Goal: Use online tool/utility: Utilize a website feature to perform a specific function

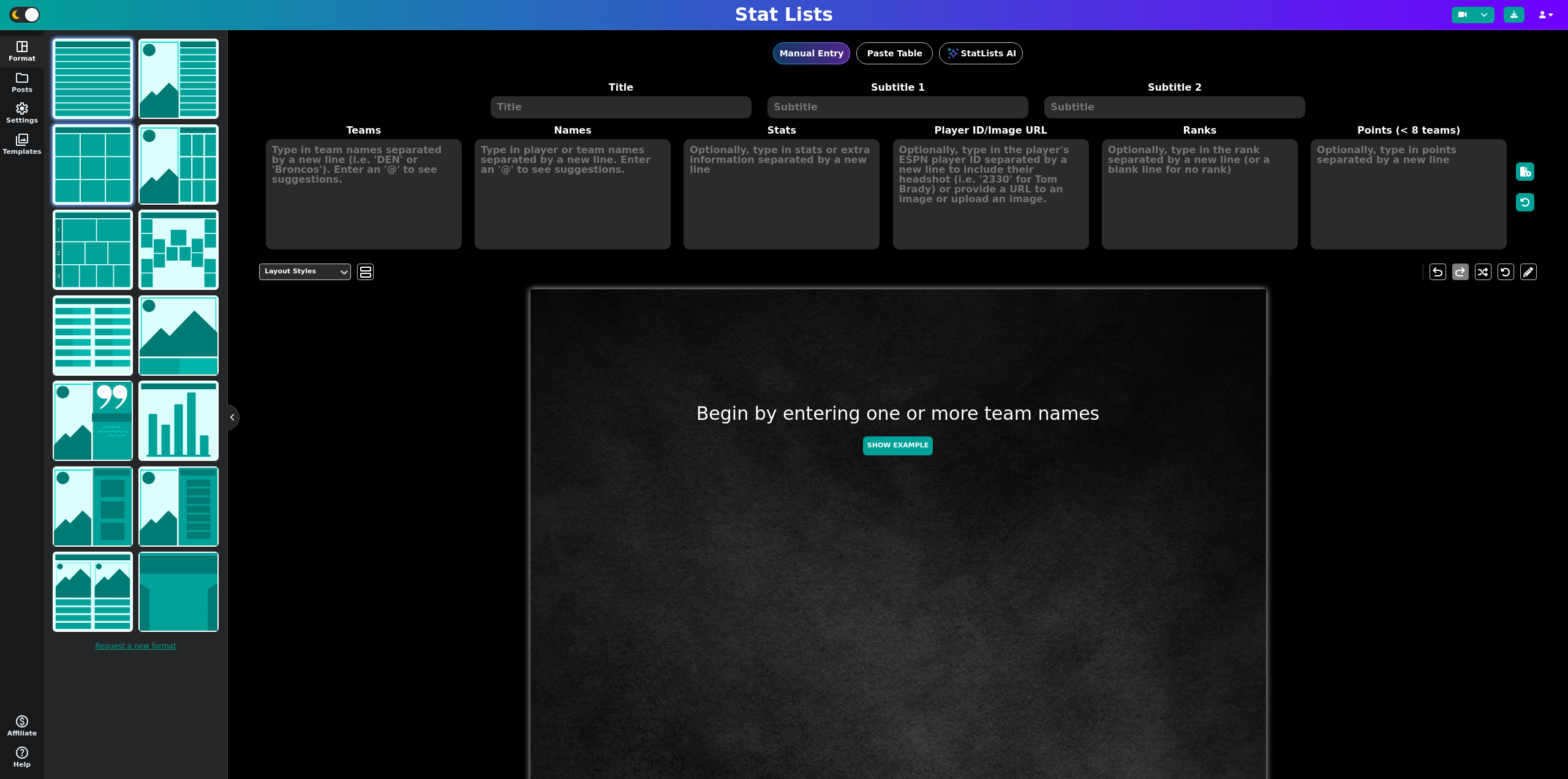
click at [79, 164] on img at bounding box center [93, 165] width 78 height 78
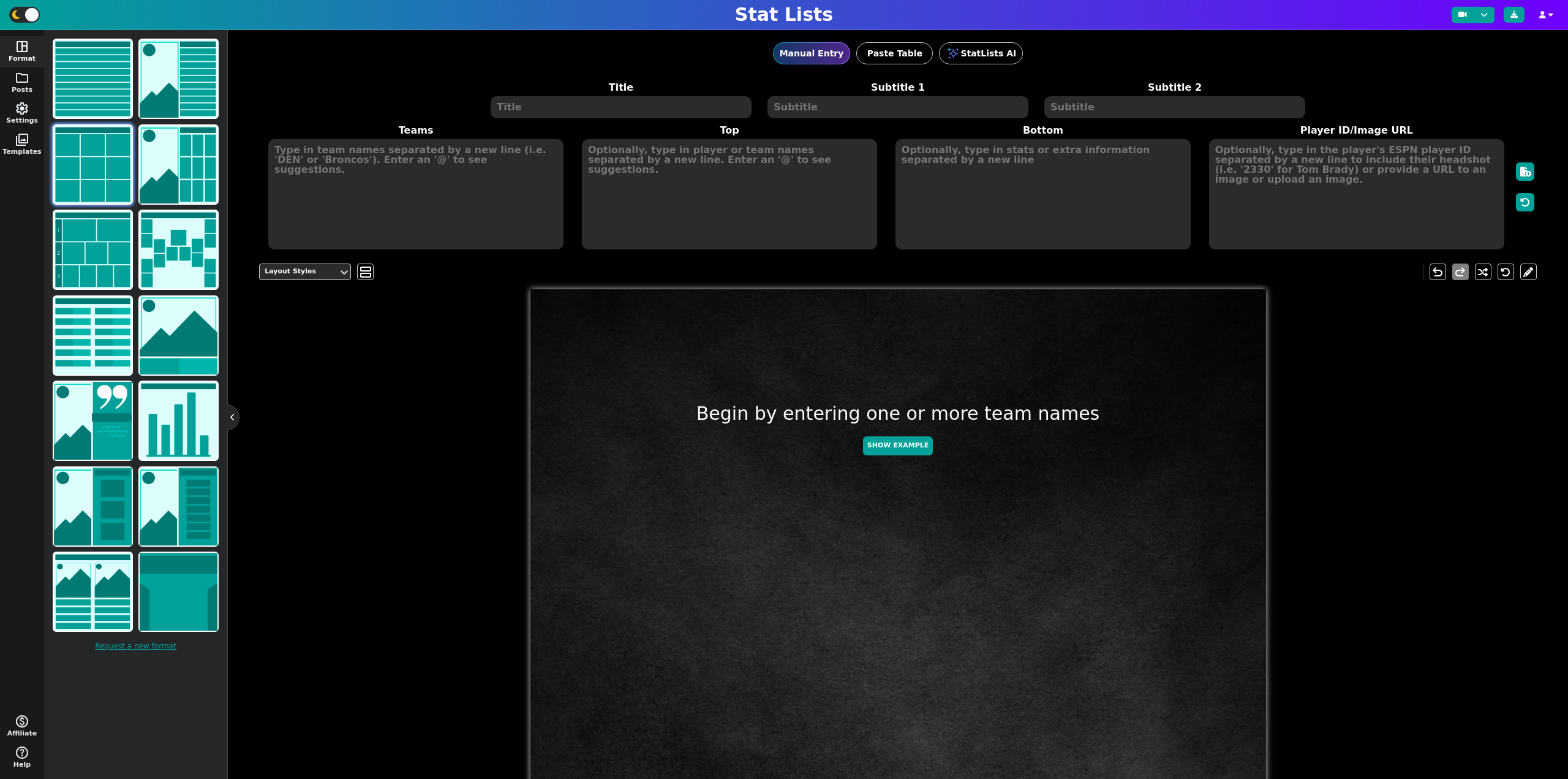
click at [528, 108] on textarea at bounding box center [621, 107] width 261 height 22
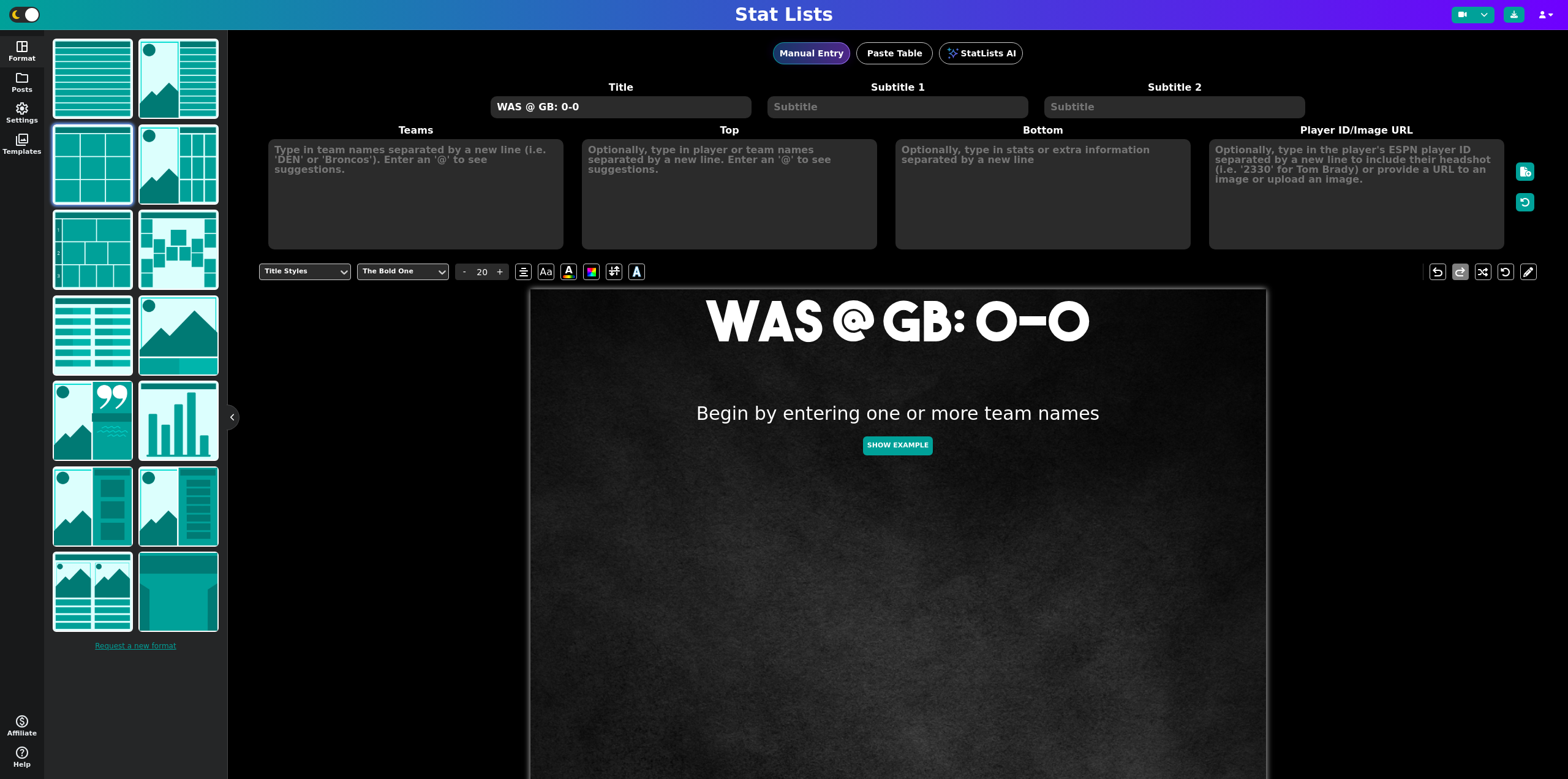
type textarea "WAS @ GB: 0-0"
click at [361, 211] on textarea at bounding box center [416, 194] width 296 height 110
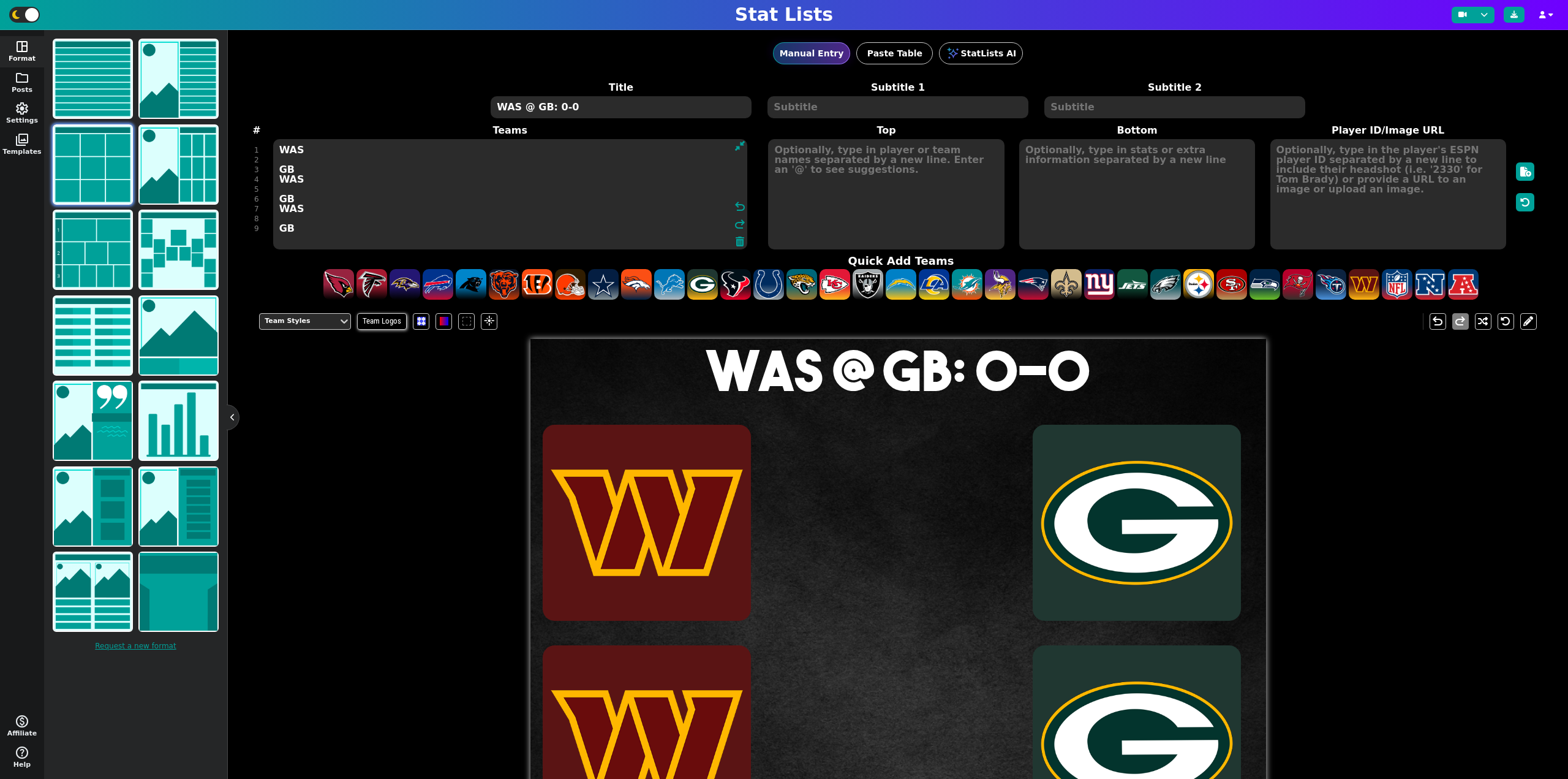
type textarea "WAS GB WAS GB WAS GB"
click at [882, 211] on textarea at bounding box center [886, 194] width 236 height 110
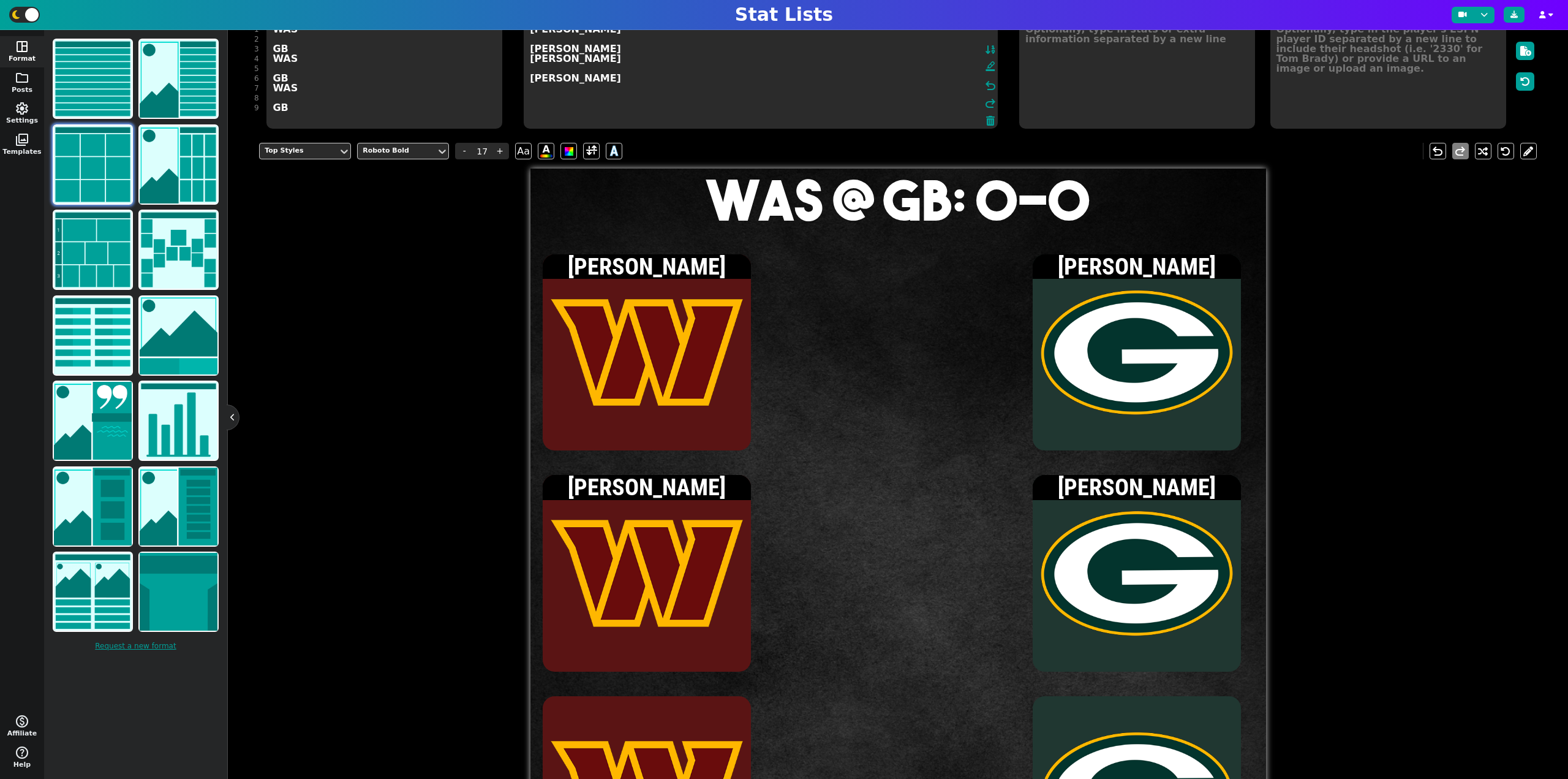
scroll to position [123, 0]
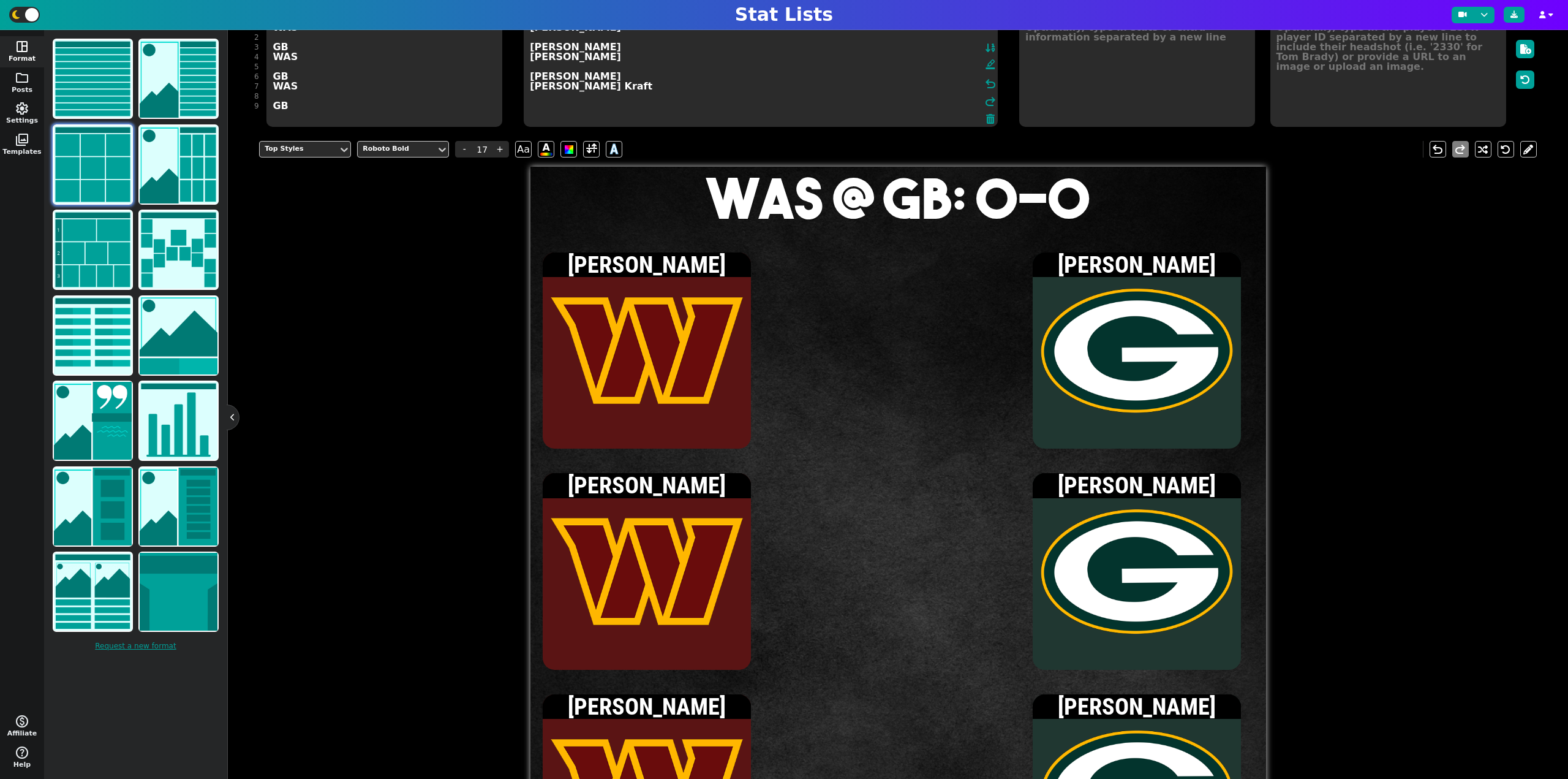
type textarea "[PERSON_NAME] [PERSON_NAME] [PERSON_NAME] [PERSON_NAME] [PERSON_NAME] Kraft"
click at [1368, 65] on textarea at bounding box center [1388, 71] width 236 height 110
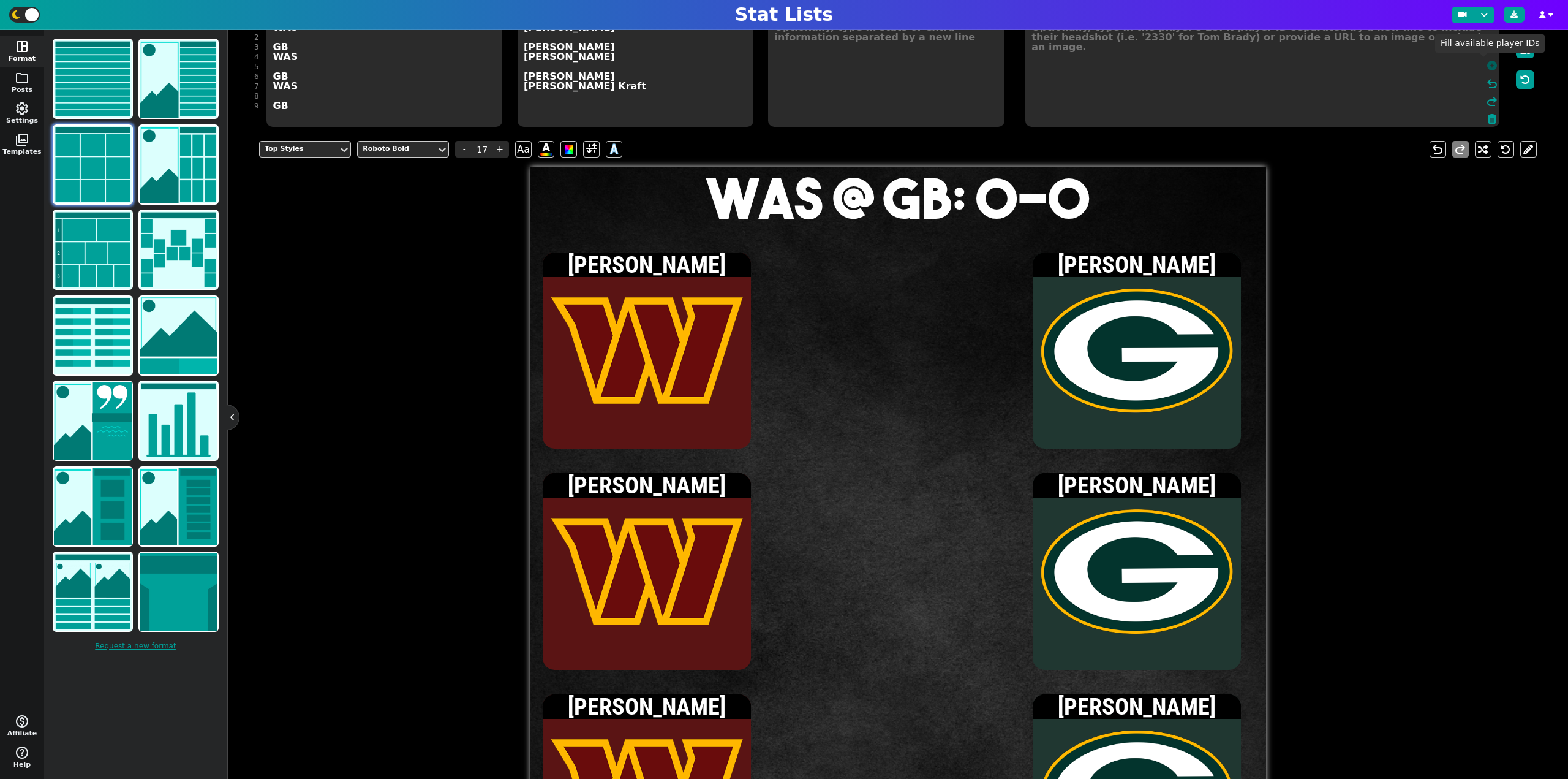
click at [1488, 65] on icon at bounding box center [1493, 65] width 10 height 10
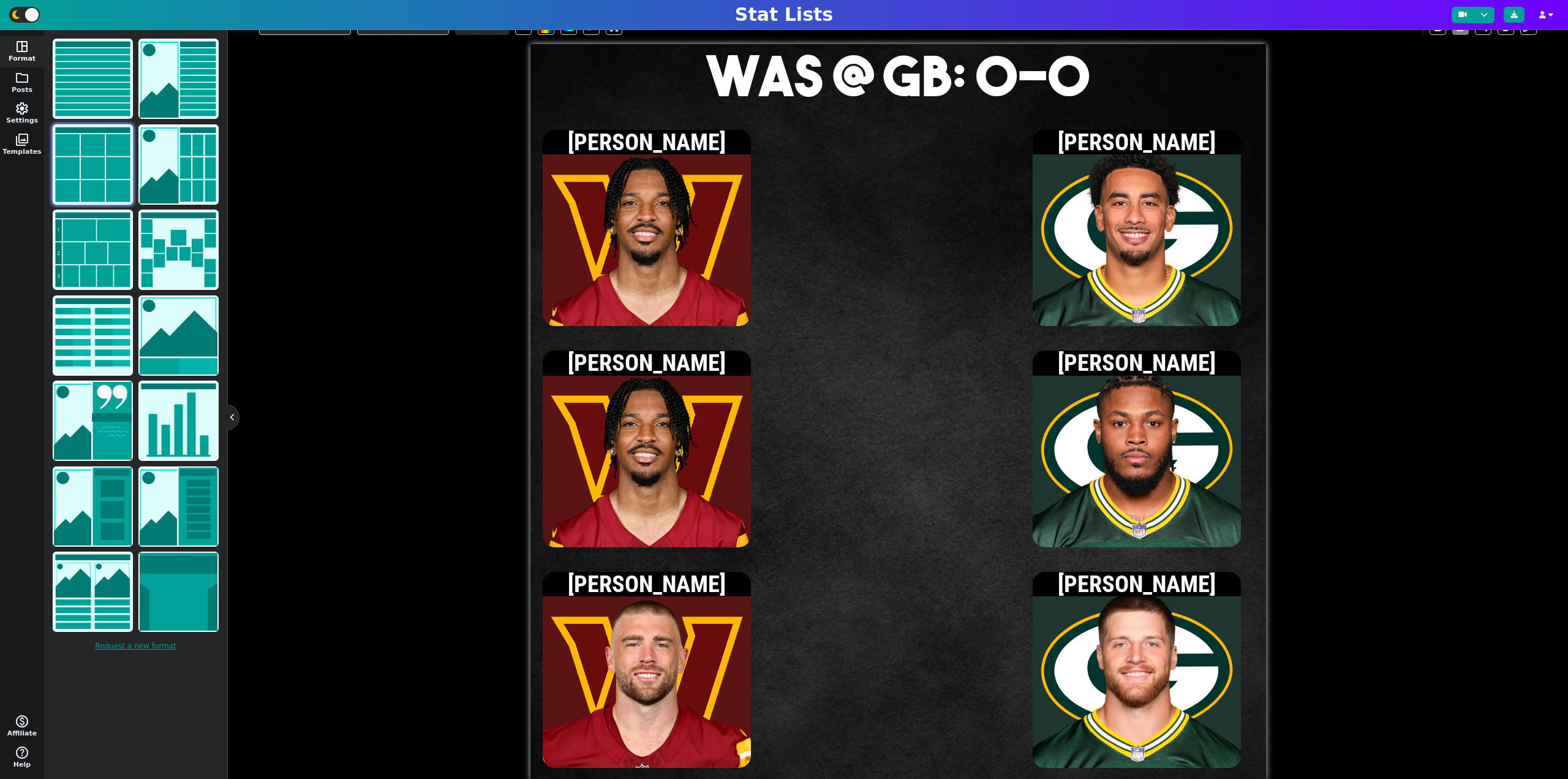
scroll to position [0, 0]
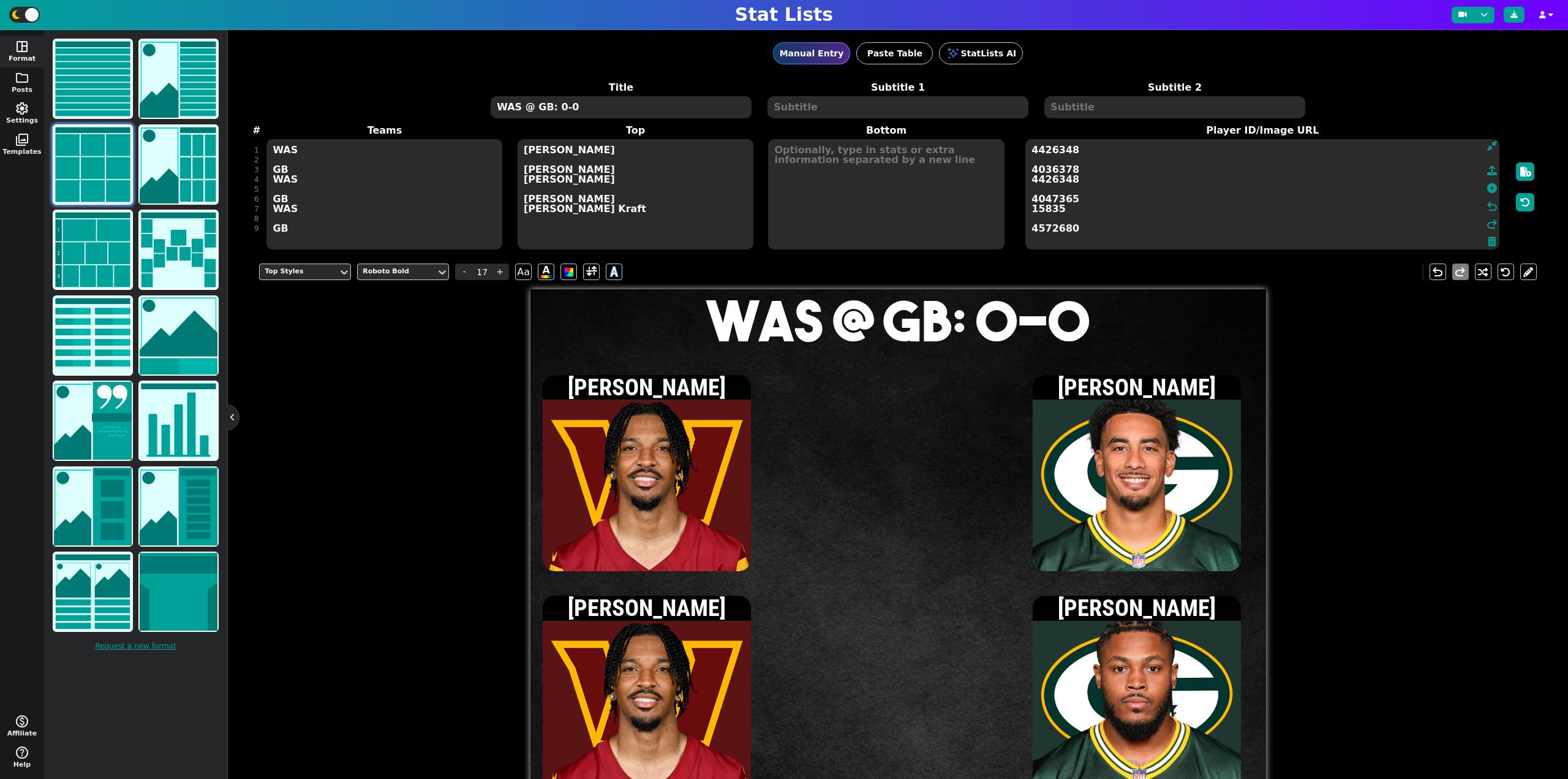
click at [841, 214] on textarea at bounding box center [886, 194] width 236 height 110
type input "15"
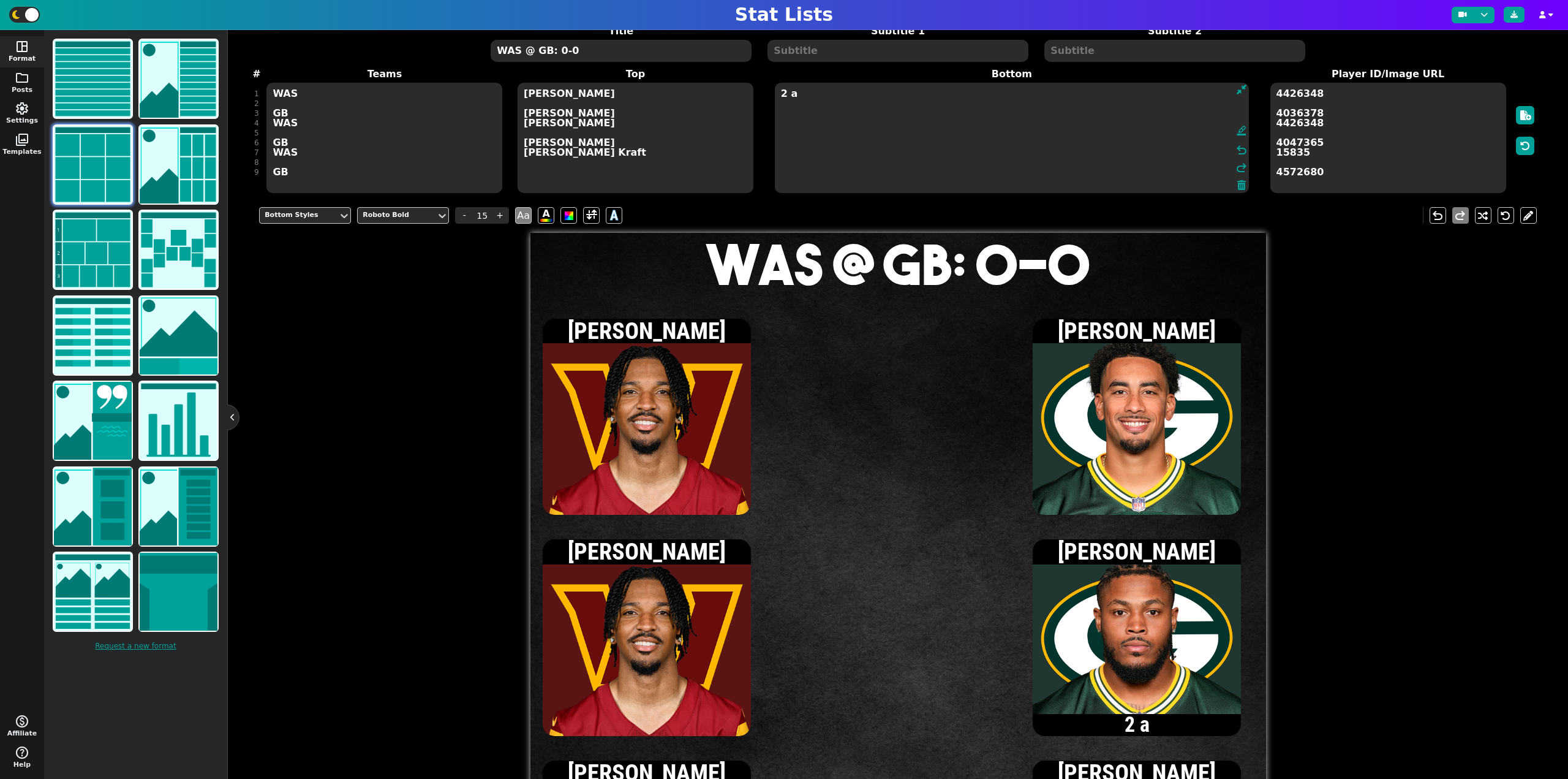
scroll to position [61, 0]
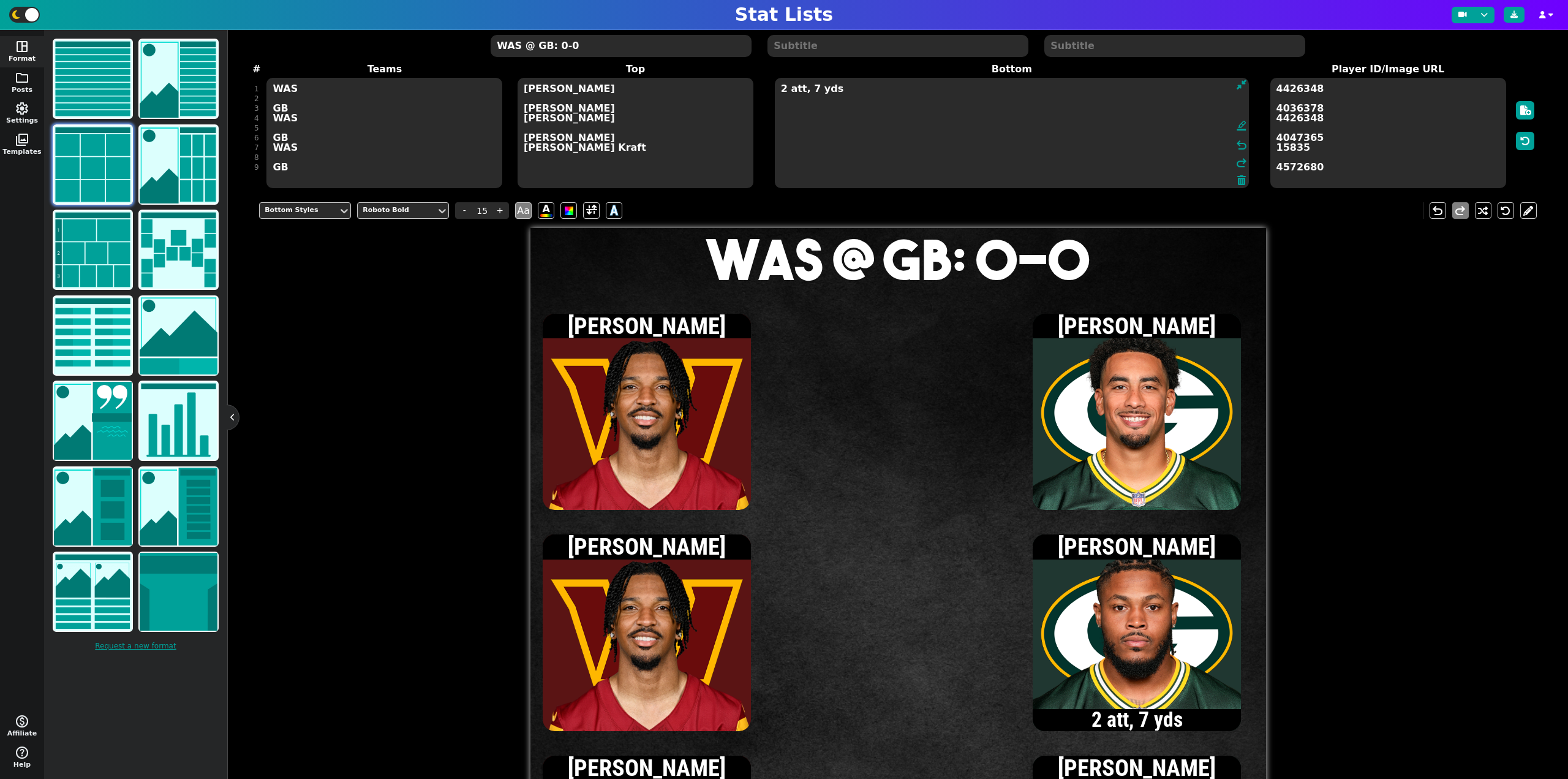
click at [812, 85] on textarea "2 att, 7 yds" at bounding box center [1012, 132] width 474 height 110
click at [782, 108] on textarea "1/1, 6 yds 2 att, 7 yds" at bounding box center [1012, 132] width 474 height 110
click at [782, 140] on textarea "[DATE] yds 2 att, 7 yds" at bounding box center [1012, 132] width 474 height 110
click at [781, 109] on textarea "[DATE] yds 3 att, 8 yds" at bounding box center [1012, 132] width 474 height 110
click at [782, 109] on textarea "[DATE] yds 3 att, 8 yds" at bounding box center [1012, 132] width 474 height 110
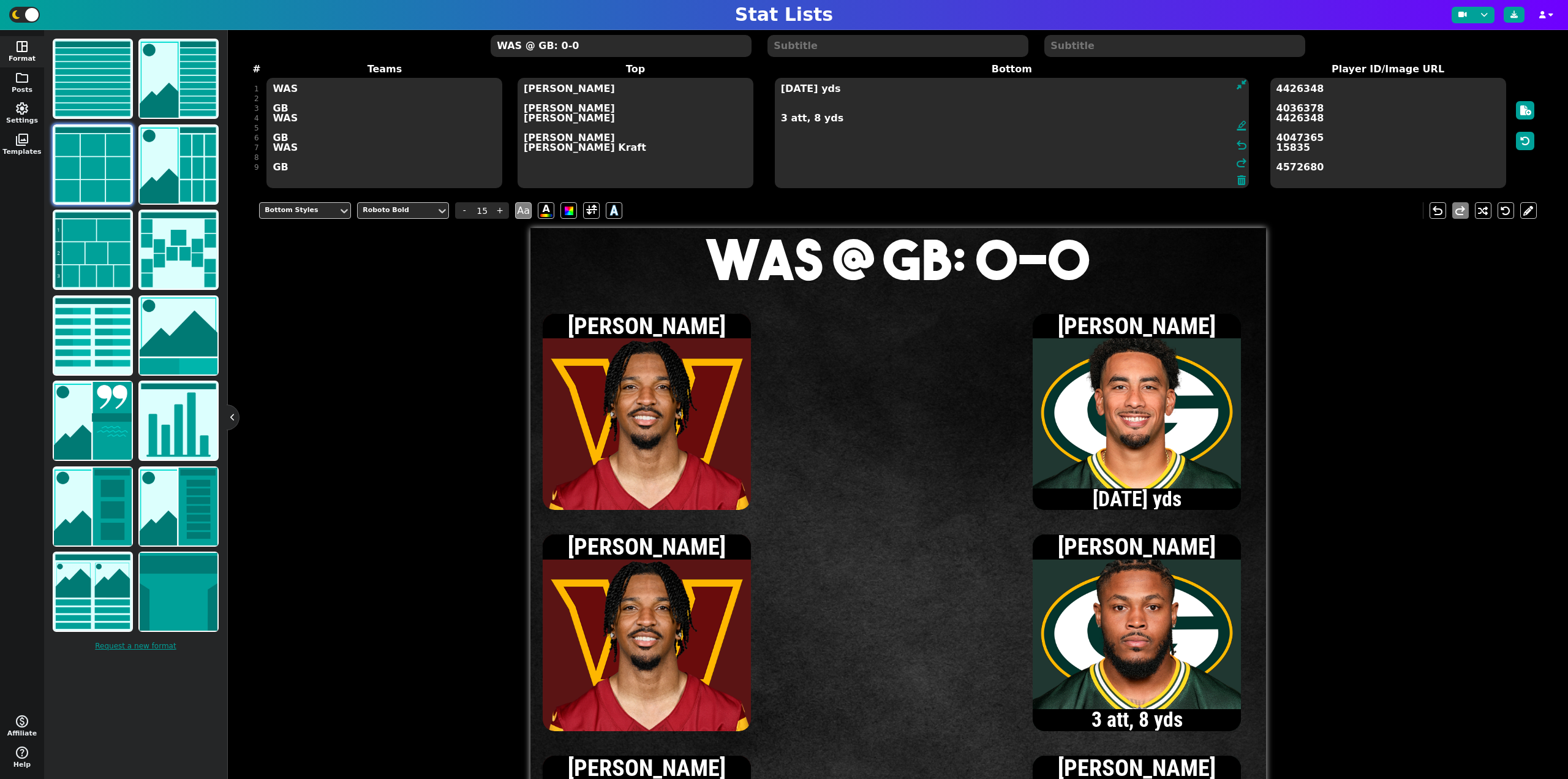
click at [812, 89] on textarea "[DATE] yds 3 att, 8 yds" at bounding box center [1012, 132] width 474 height 110
click at [782, 90] on textarea "1/1, 3 yds [DATE] yds 3 att, 8 yds" at bounding box center [1012, 132] width 474 height 110
click at [781, 111] on textarea "2/2, 7 yds [DATE] yds 3 att, 8 yds" at bounding box center [1012, 132] width 474 height 110
click at [831, 144] on textarea "2/2, 7 yds [DATE] yds 3 att, 8 yds" at bounding box center [1012, 132] width 474 height 110
click at [780, 140] on textarea "2/2, 7 yds [DATE] yds 3 att, 8 yds 1 rec, 15 yds" at bounding box center [1012, 132] width 474 height 110
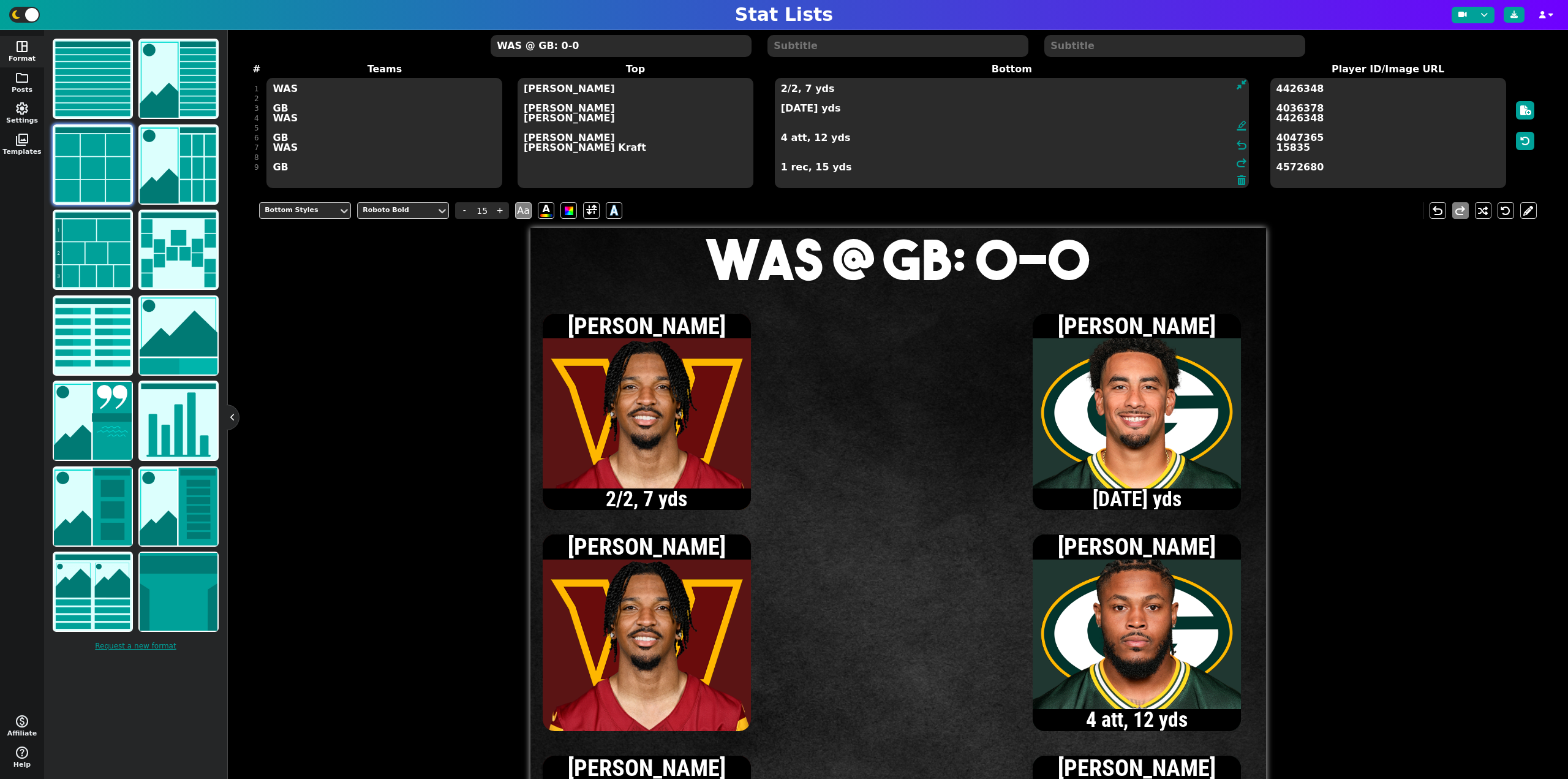
click at [782, 109] on textarea "2/2, 7 yds [DATE] yds 4 att, 12 yds 1 rec, 15 yds" at bounding box center [1012, 132] width 474 height 110
click at [781, 170] on textarea "2/2, 7 yds [DATE] yds 4 att, 12 yds 1 rec, 15 yds" at bounding box center [1012, 132] width 474 height 110
click at [782, 140] on textarea "2/2, 7 yds [DATE] yds 4 att, 12 yds 2 rec, 72 yds" at bounding box center [1012, 132] width 474 height 110
click at [782, 111] on textarea "2/2, 7 yds [DATE] yds 5 att, 13 yds 2 rec, 72 yds" at bounding box center [1012, 132] width 474 height 110
type textarea "2/2, 7 yds [DATE] yds, 1 TD 5 att, 13 yds 2 rec, 72 yds"
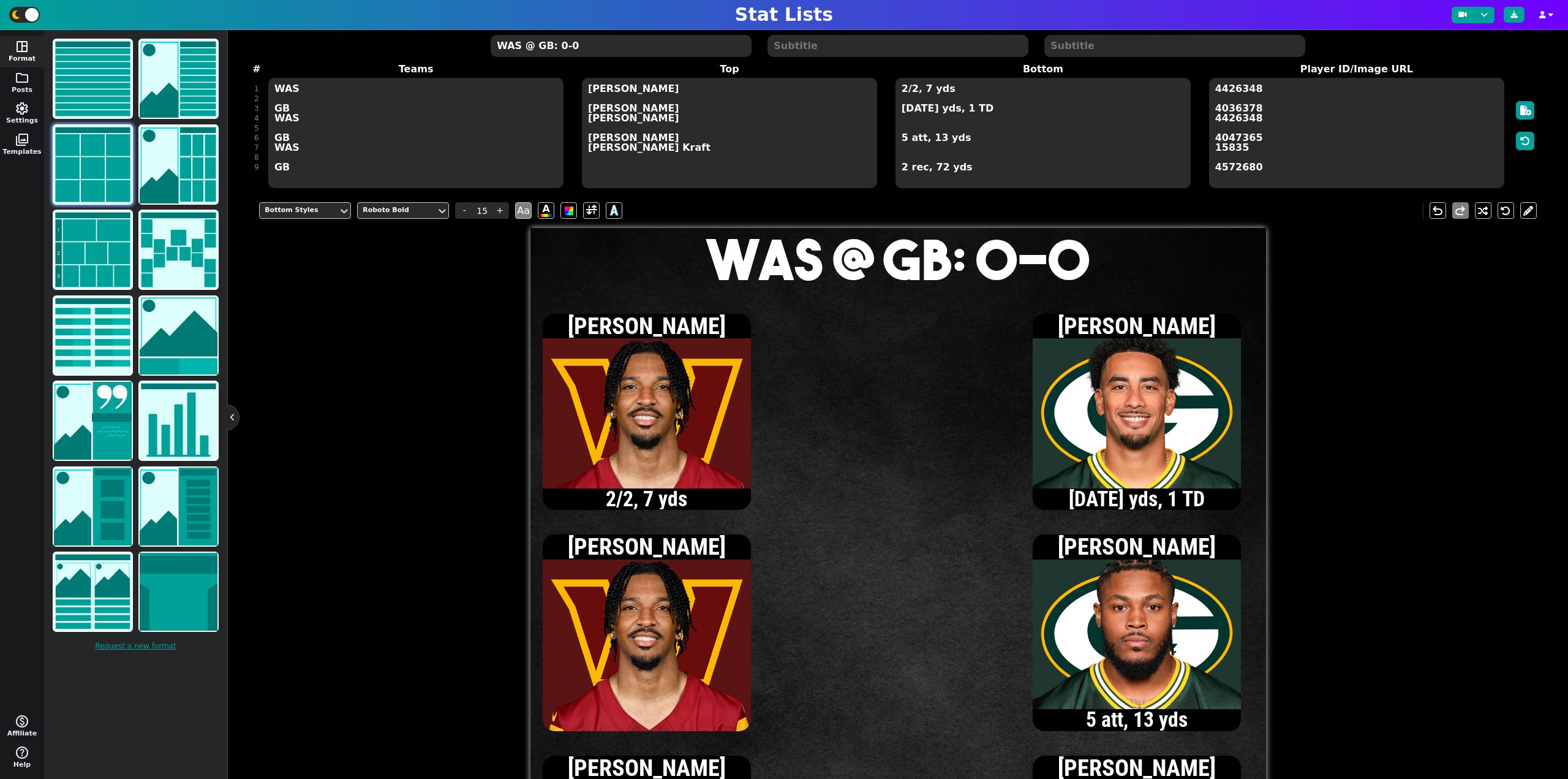
click at [599, 41] on textarea "WAS @ GB: 0-0" at bounding box center [621, 46] width 261 height 22
type input "20"
type textarea "WAS @ GB: 0-7"
click at [902, 92] on textarea "2/2, 7 yds [DATE] yds, 1 TD 5 att, 13 yds 2 rec, 72 yds" at bounding box center [1043, 132] width 296 height 110
type input "15"
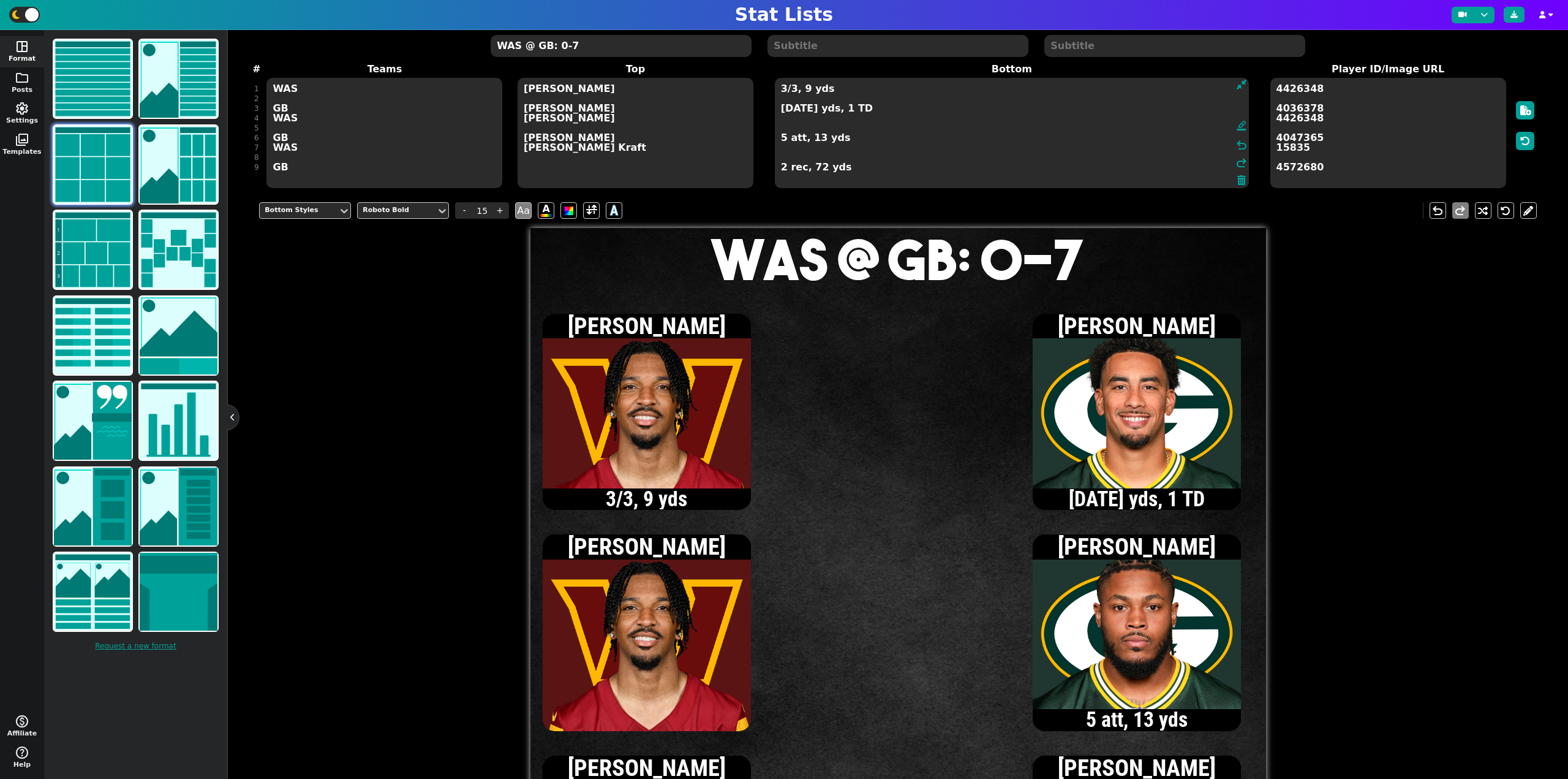
click at [783, 110] on textarea "3/3, 9 yds [DATE] yds, 1 TD 5 att, 13 yds 2 rec, 72 yds" at bounding box center [1012, 132] width 474 height 110
click at [782, 91] on textarea "3/3, 9 yds [DATE] yds, 1 TD 5 att, 13 yds 2 rec, 72 yds" at bounding box center [1012, 132] width 474 height 110
click at [782, 90] on textarea "4/4, 9 yds [DATE] yds, 1 TD 5 att, 13 yds 2 rec, 72 yds" at bounding box center [1012, 132] width 474 height 110
click at [782, 89] on textarea "[DATE] yds [DATE] yds, 1 TD 5 att, 13 yds 2 rec, 72 yds" at bounding box center [1012, 132] width 474 height 110
click at [802, 118] on textarea "[DATE] yds [DATE] yds, 1 TD 5 att, 13 yds 2 rec, 72 yds" at bounding box center [1012, 132] width 474 height 110
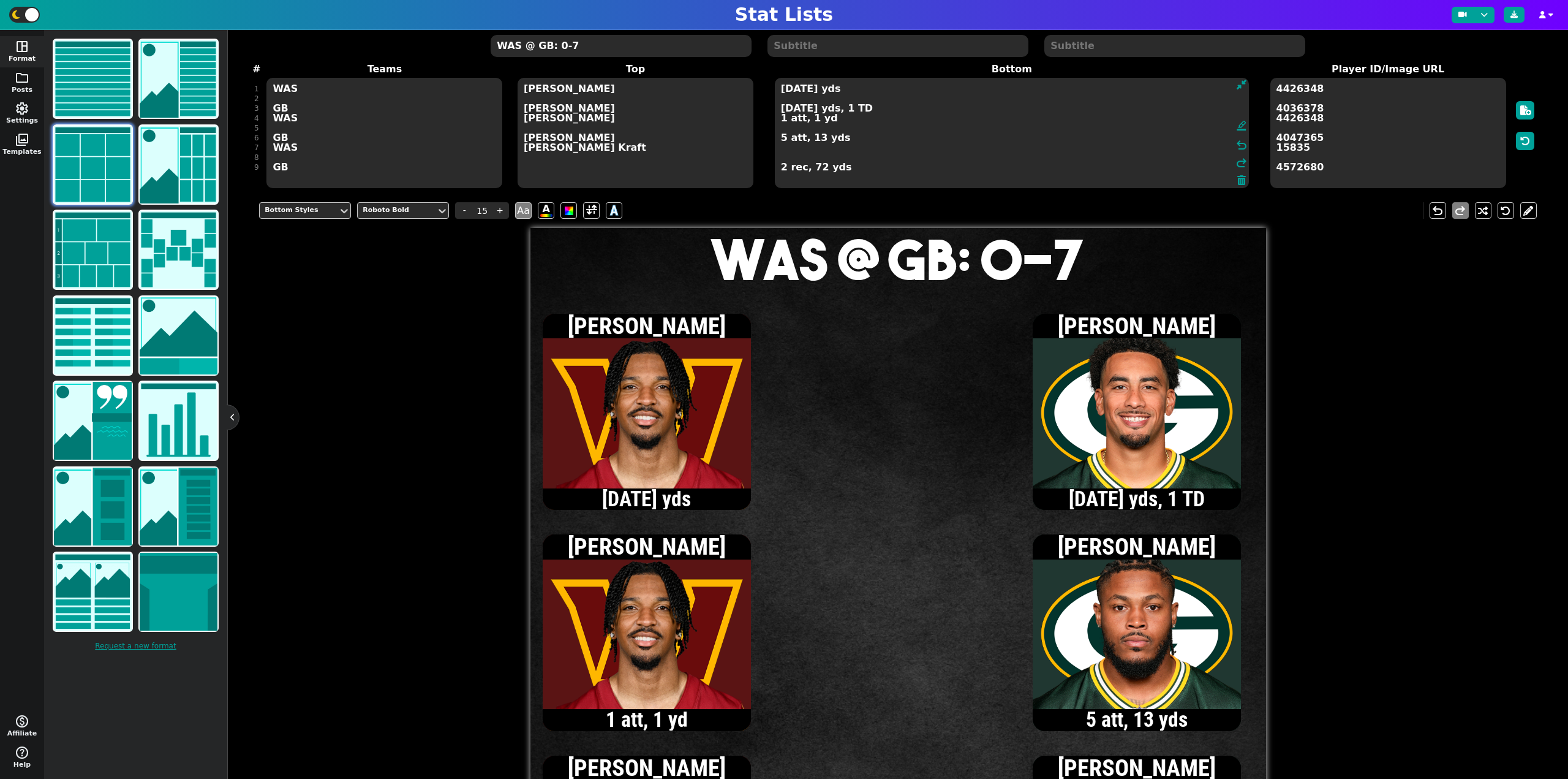
click at [791, 89] on textarea "[DATE] yds [DATE] yds, 1 TD 1 att, 1 yd 5 att, 13 yds 2 rec, 72 yds" at bounding box center [1012, 132] width 474 height 110
click at [797, 109] on textarea "[DATE] yds [DATE] yds, 1 TD 1 att, 1 yd 5 att, 13 yds 2 rec, 72 yds" at bounding box center [1012, 132] width 474 height 110
click at [782, 138] on textarea "[DATE] yds [DATE] yds, 1 TD 1 att, 1 yd 5 att, 13 yds 2 rec, 72 yds" at bounding box center [1012, 132] width 474 height 110
click at [782, 108] on textarea "[DATE] yds [DATE] yds, 1 TD 1 att, 1 yd 7 att, 25 yds 2 rec, 72 yds" at bounding box center [1012, 132] width 474 height 110
click at [782, 139] on textarea "[DATE] yds 9/13, 165 yds, 1 TD 1 att, 1 yd 7 att, 25 yds 2 rec, 72 yds" at bounding box center [1012, 132] width 474 height 110
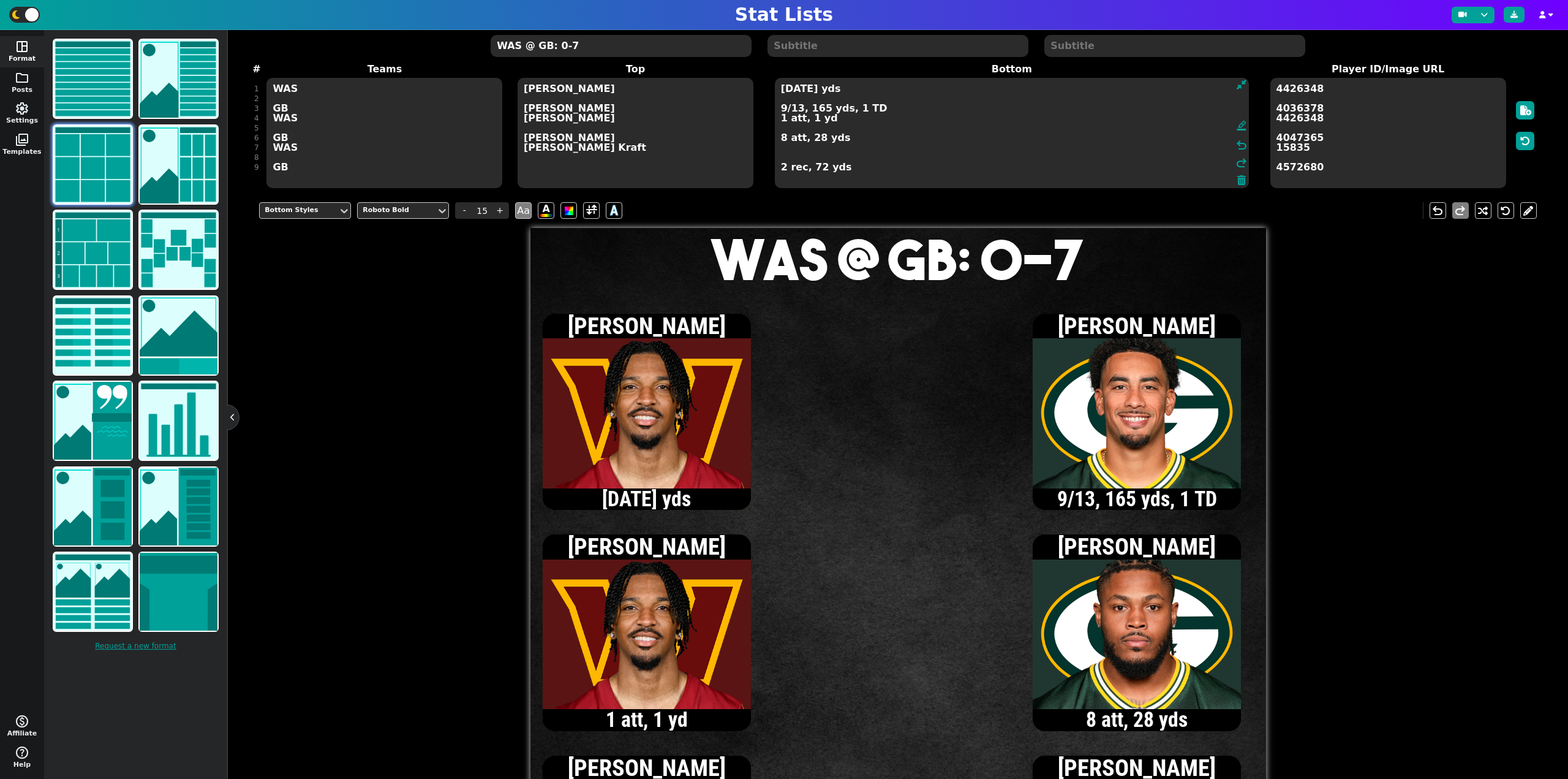
click at [782, 109] on textarea "[DATE] yds 9/13, 165 yds, 1 TD 1 att, 1 yd 8 att, 28 yds 2 rec, 72 yds" at bounding box center [1012, 132] width 474 height 110
click at [782, 140] on textarea "[DATE] yds 10/14, 182 yds, 1 TD 1 att, 1 yd 8 att, 28 yds 2 rec, 72 yds" at bounding box center [1012, 132] width 474 height 110
click at [787, 112] on textarea "[DATE] yds 10/14, 182 yds, 1 TD 1 att, 1 yd 9 att, 27 yds 2 rec, 72 yds" at bounding box center [1012, 132] width 474 height 110
click at [782, 169] on textarea "[DATE] yds 11/15, 199 yds, 1 TD 1 att, 1 yd 9 att, 27 yds 2 rec, 72 yds" at bounding box center [1012, 132] width 474 height 110
click at [782, 138] on textarea "[DATE] yds 11/15, 199 yds, 1 TD 1 att, 1 yd 9 att, 27 yds 3 rec, 89 yds" at bounding box center [1012, 132] width 474 height 110
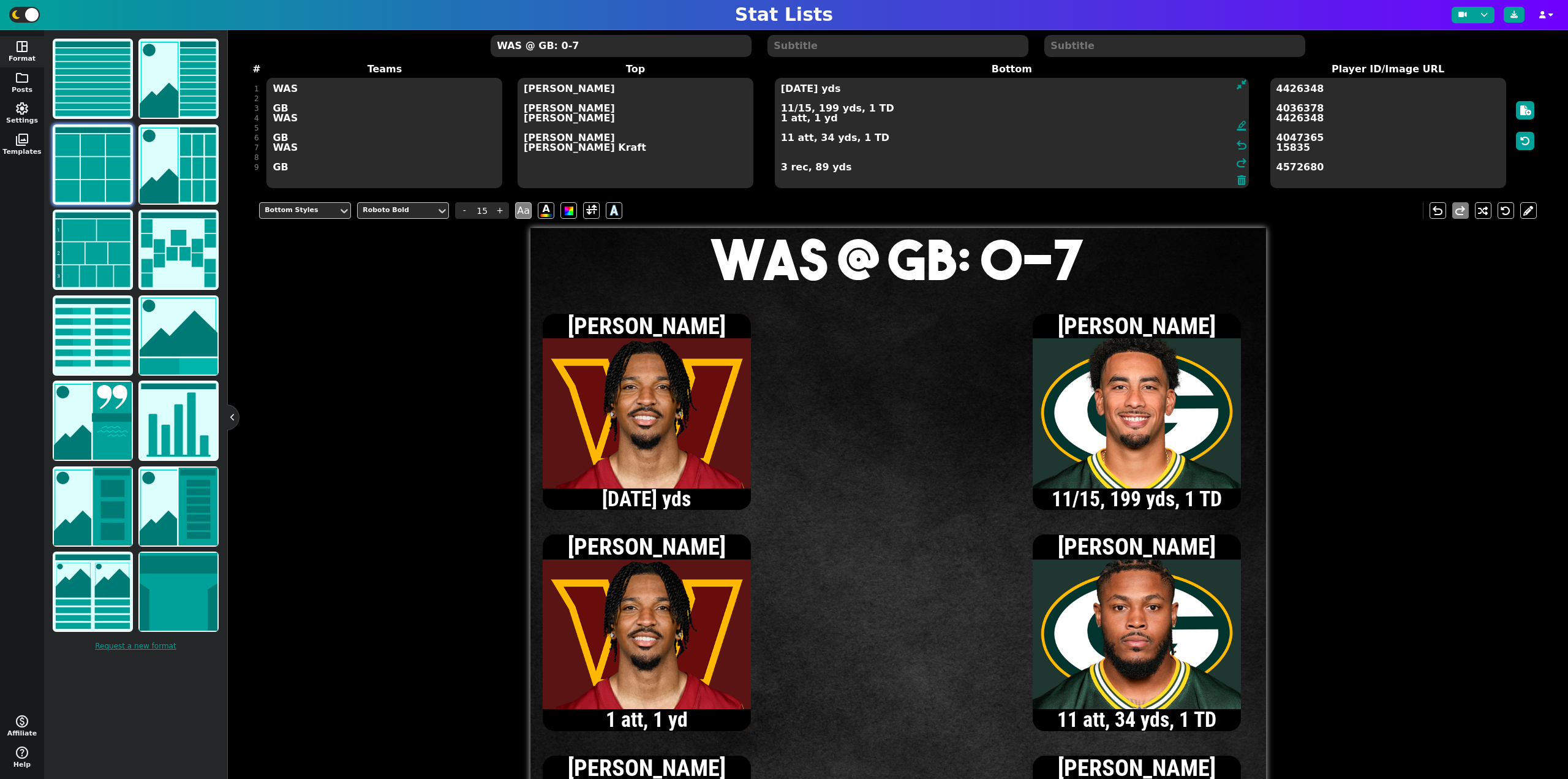
type textarea "[DATE] yds 11/15, 199 yds, 1 TD 1 att, 1 yd 11 att, 34 yds, 1 TD 3 rec, 89 yds"
click at [587, 53] on textarea "WAS @ GB: 0-7" at bounding box center [621, 46] width 261 height 22
type input "20"
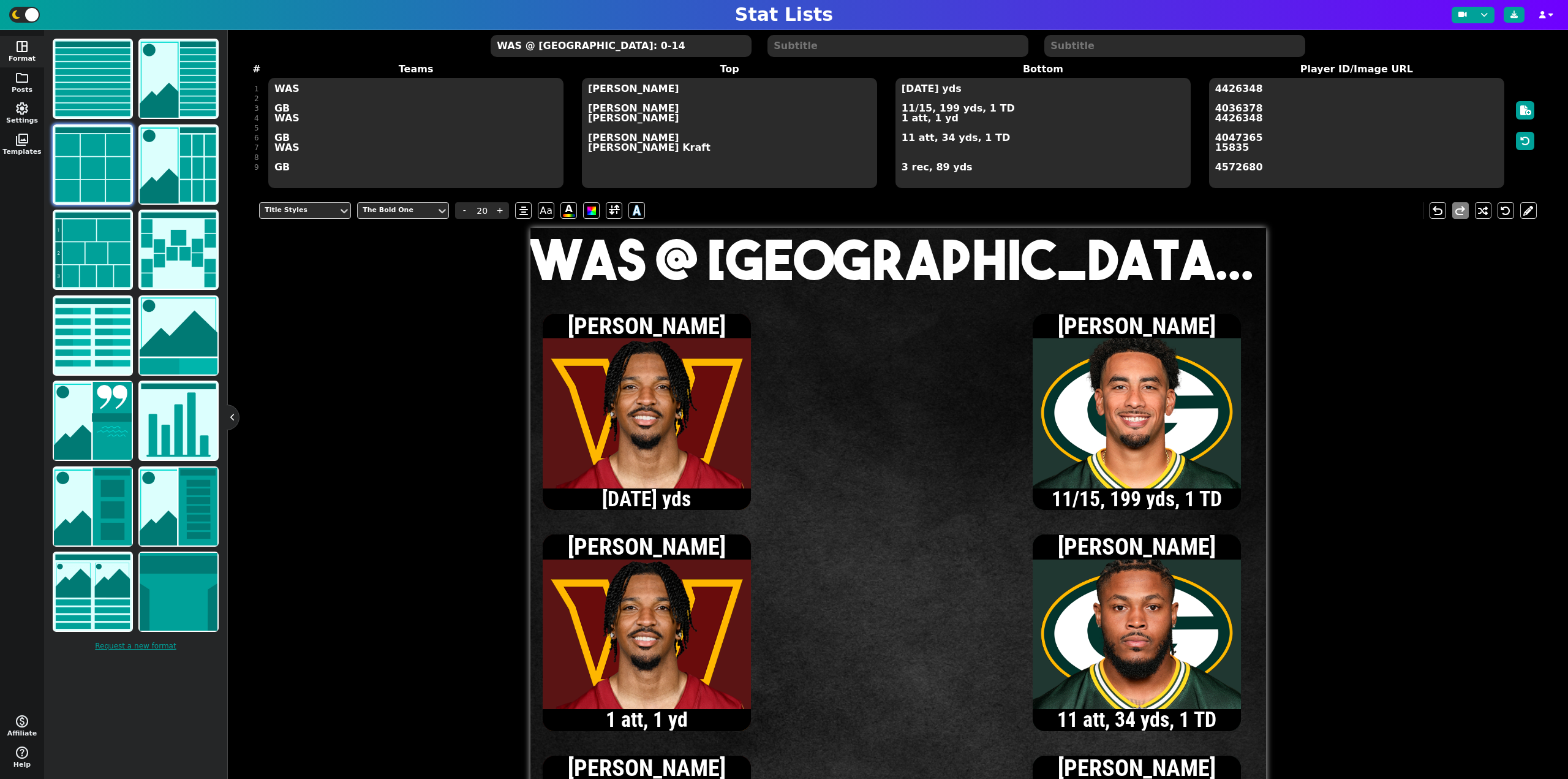
type textarea "WAS @ [GEOGRAPHIC_DATA]: 0-14"
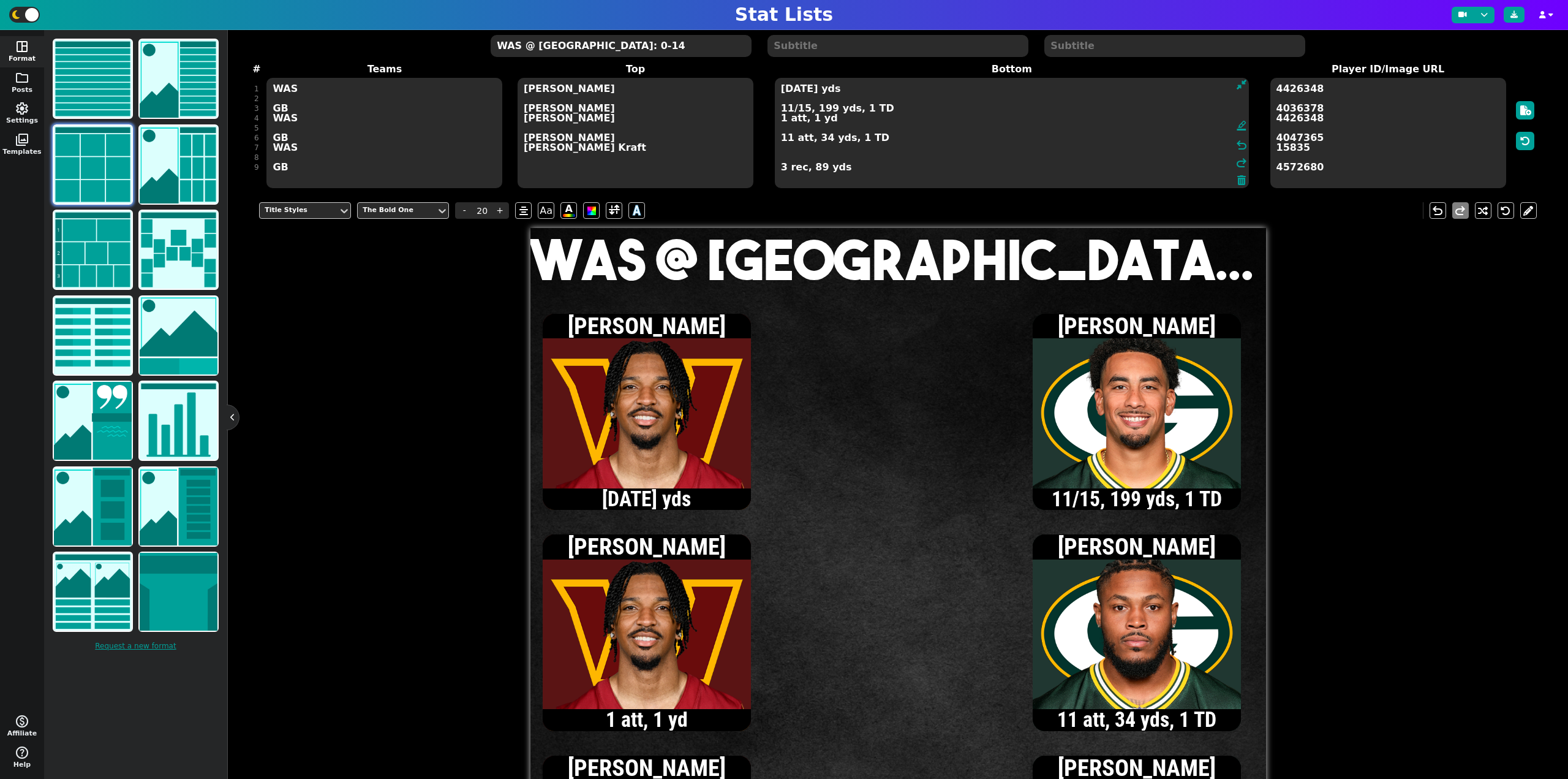
click at [902, 89] on textarea "[DATE] yds 11/15, 199 yds, 1 TD 1 att, 1 yd 11 att, 34 yds, 1 TD 3 rec, 89 yds" at bounding box center [1012, 132] width 474 height 110
type input "15"
click at [783, 90] on textarea "[DATE] yds 11/15, 199 yds, 1 TD 1 att, 1 yd 11 att, 34 yds, 1 TD 3 rec, 89 yds" at bounding box center [1012, 132] width 474 height 110
click at [781, 119] on textarea "[DATE] yds 11/15, 199 yds, 1 TD 1 att, 1 yd 11 att, 34 yds, 1 TD 3 rec, 89 yds" at bounding box center [1012, 132] width 474 height 110
click at [797, 89] on textarea "[DATE] yds 11/15, 199 yds, 1 TD 2 att, 6 yds 11 att, 34 yds, 1 TD 3 rec, 89 yds" at bounding box center [1012, 132] width 474 height 110
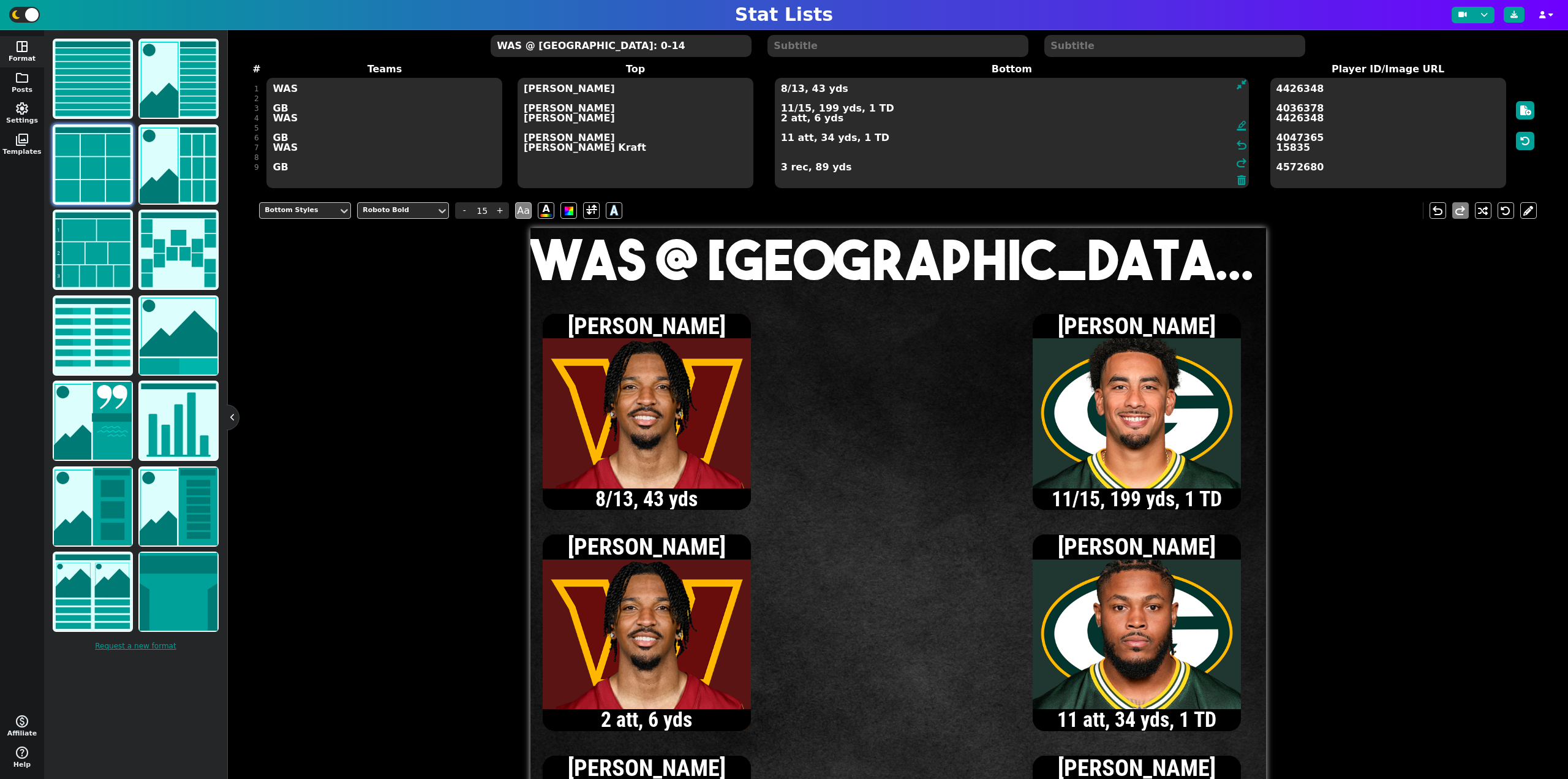
type textarea "8/13, 43 yds 11/15, 199 yds, 1 TD 2 att, 6 yds 11 att, 34 yds, 1 TD 3 rec, 89 y…"
click at [560, 48] on textarea "WAS @ [GEOGRAPHIC_DATA]: 0-14" at bounding box center [621, 46] width 261 height 22
type input "20"
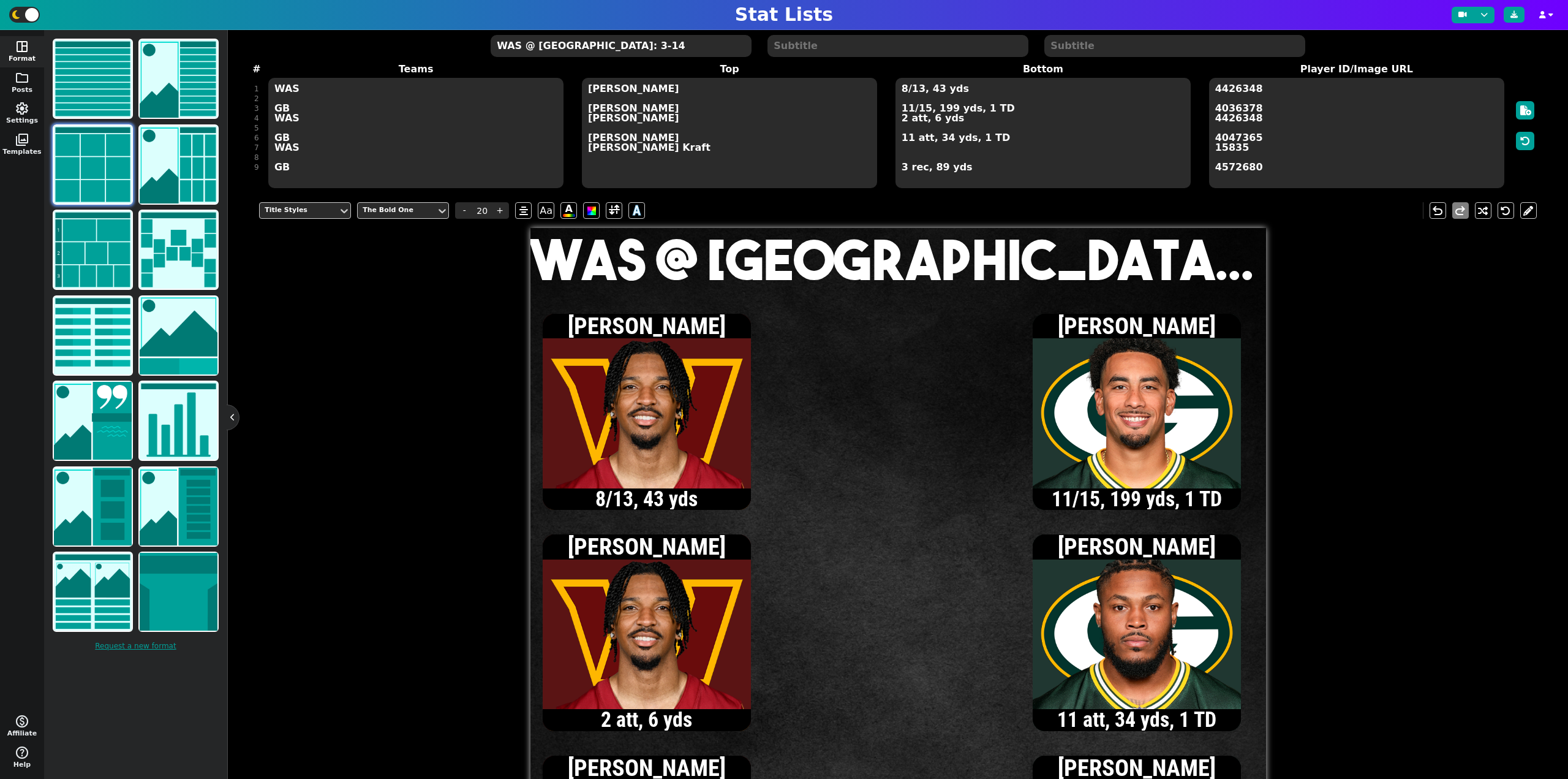
type textarea "WAS @ [GEOGRAPHIC_DATA]: 3-14"
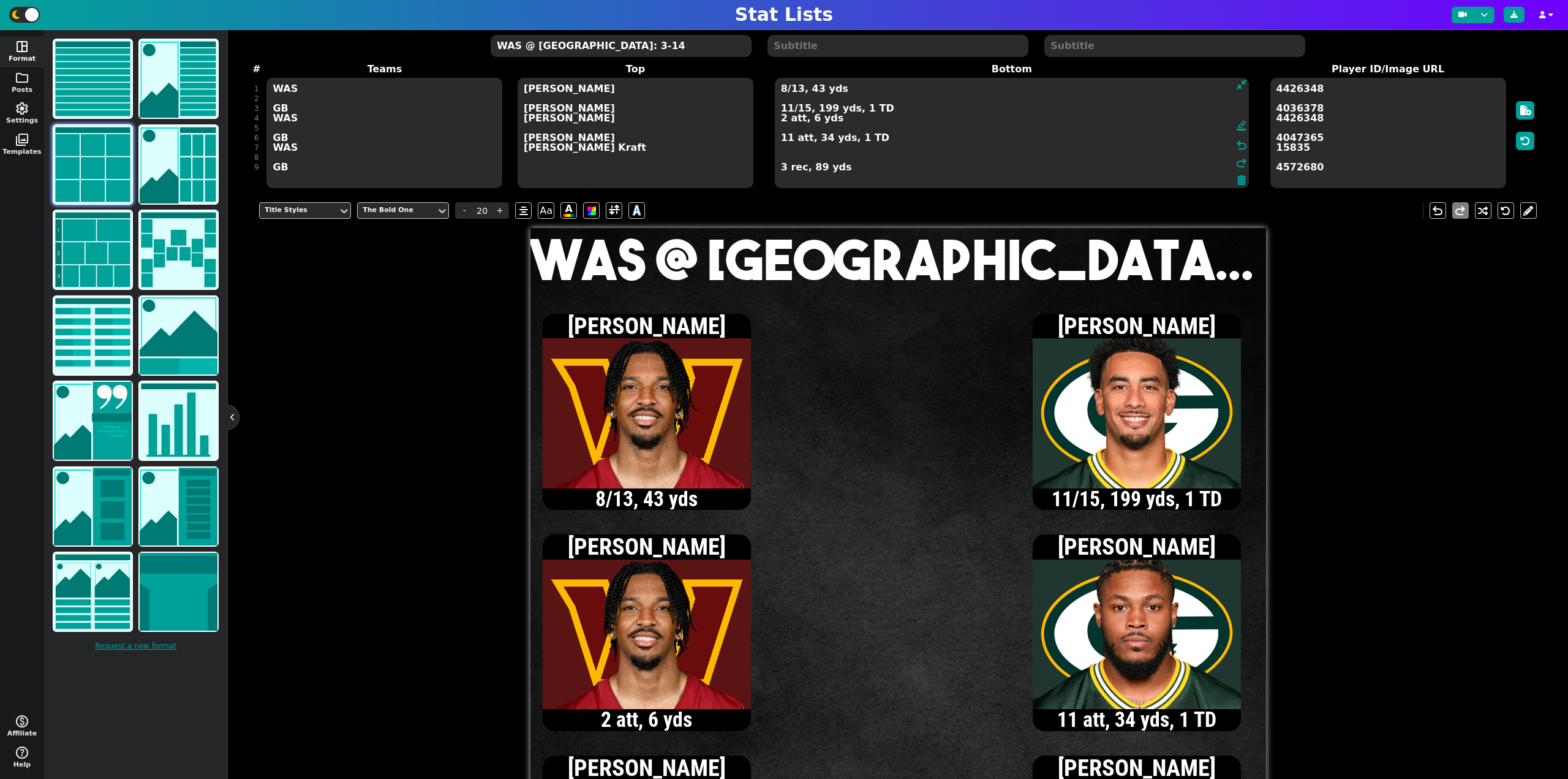
click at [908, 108] on textarea "8/13, 43 yds 11/15, 199 yds, 1 TD 2 att, 6 yds 11 att, 34 yds, 1 TD 3 rec, 89 y…" at bounding box center [1012, 132] width 474 height 110
type input "15"
click at [781, 122] on textarea "8/13, 43 yds 12/17, 200 yds, 1 TD 2 att, 6 yds 11 att, 34 yds, 1 TD 3 rec, 89 y…" at bounding box center [1012, 132] width 474 height 110
click at [782, 89] on textarea "8/13, 43 yds 12/17, 200 yds, 1 TD 3 att, 14 yds 11 att, 34 yds, 1 TD 3 rec, 89 …" at bounding box center [1012, 132] width 474 height 110
click at [798, 89] on textarea "9/14, 49 yds 12/17, 200 yds, 1 TD 3 att, 14 yds 11 att, 34 yds, 1 TD 3 rec, 89 …" at bounding box center [1012, 132] width 474 height 110
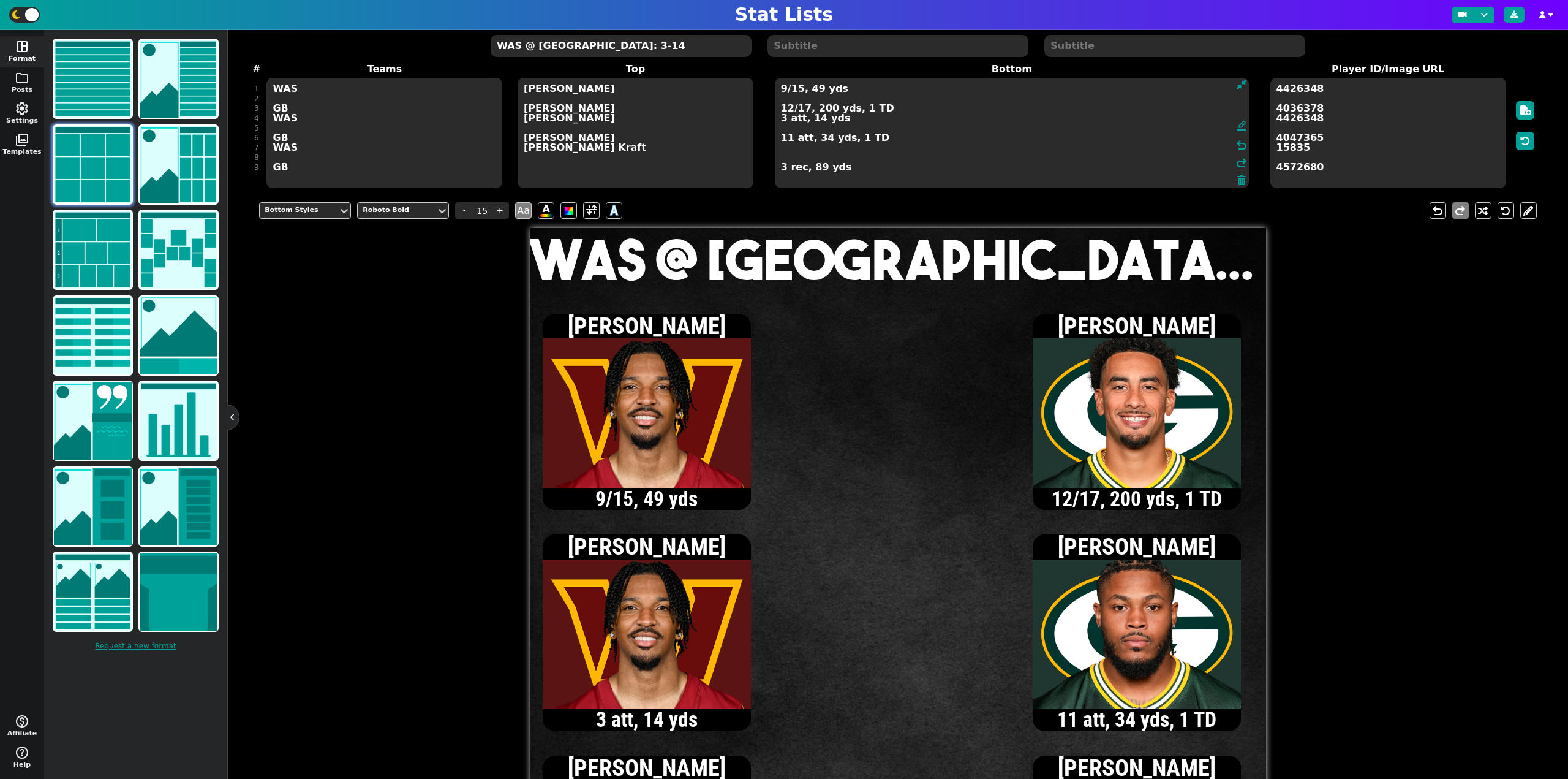
click at [787, 108] on textarea "9/15, 49 yds 12/17, 200 yds, 1 TD 3 att, 14 yds 11 att, 34 yds, 1 TD 3 rec, 89 …" at bounding box center [1012, 132] width 474 height 110
click at [788, 139] on textarea "9/15, 49 yds 13/18, 214 yds, 1 TD 3 att, 14 yds 11 att, 34 yds, 1 TD 3 rec, 89 …" at bounding box center [1012, 132] width 474 height 110
click at [782, 90] on textarea "9/15, 49 yds 13/18, 214 yds, 1 TD 3 att, 14 yds 12 att, 42 yds, 1 TD 3 rec, 89 …" at bounding box center [1012, 132] width 474 height 110
click at [789, 145] on textarea "10/17, 58 yds 13/18, 214 yds, 1 TD 3 att, 14 yds 12 att, 42 yds, 1 TD 3 rec, 89…" at bounding box center [1012, 132] width 474 height 110
click at [788, 90] on textarea "10/17, 58 yds 13/18, 214 yds, 1 TD 3 att, 14 yds 12 att, 42 yds, 1 TD 1 rec, 9 …" at bounding box center [1012, 132] width 474 height 110
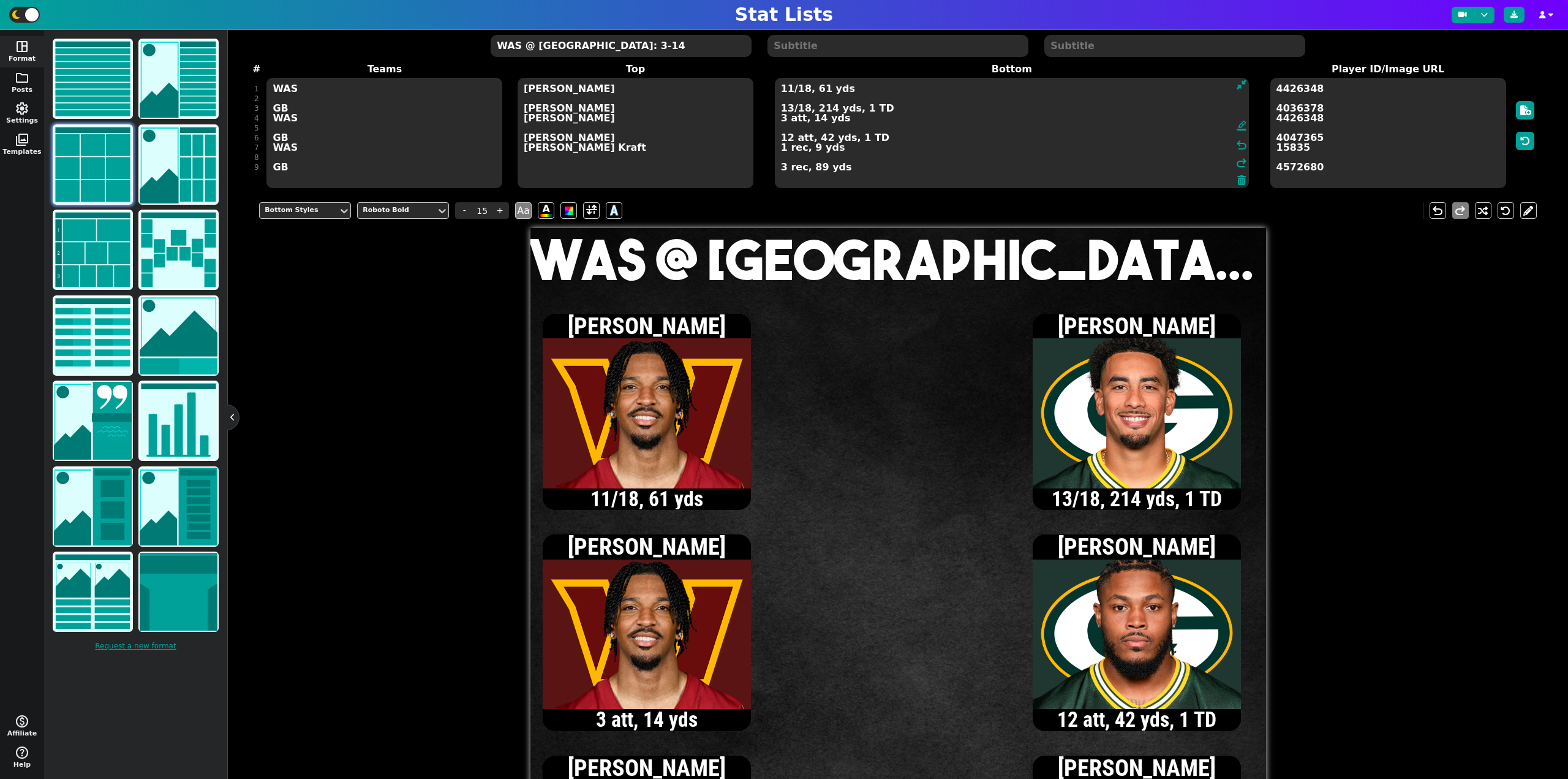
click at [788, 108] on textarea "11/18, 61 yds 13/18, 214 yds, 1 TD 3 att, 14 yds 12 att, 42 yds, 1 TD 1 rec, 9 …" at bounding box center [1012, 132] width 474 height 110
click at [803, 108] on textarea "11/18, 61 yds 14/19, 237 yds, 1 TD 3 att, 14 yds 12 att, 42 yds, 1 TD 1 rec, 9 …" at bounding box center [1012, 132] width 474 height 110
click at [787, 140] on textarea "11/18, 61 yds 14/20, 237 yds, 1 TD 3 att, 14 yds 12 att, 42 yds, 1 TD 1 rec, 9 …" at bounding box center [1012, 132] width 474 height 110
click at [787, 109] on textarea "11/18, 61 yds 14/20, 237 yds, 1 TD 3 att, 14 yds 13 att, 51 yds, 1 TD 1 rec, 9 …" at bounding box center [1012, 132] width 474 height 110
click at [788, 110] on textarea "11/18, 61 yds 15/21, 246 yds, 1 TD 3 att, 14 yds 13 att, 51 yds, 1 TD 1 rec, 9 …" at bounding box center [1012, 132] width 474 height 110
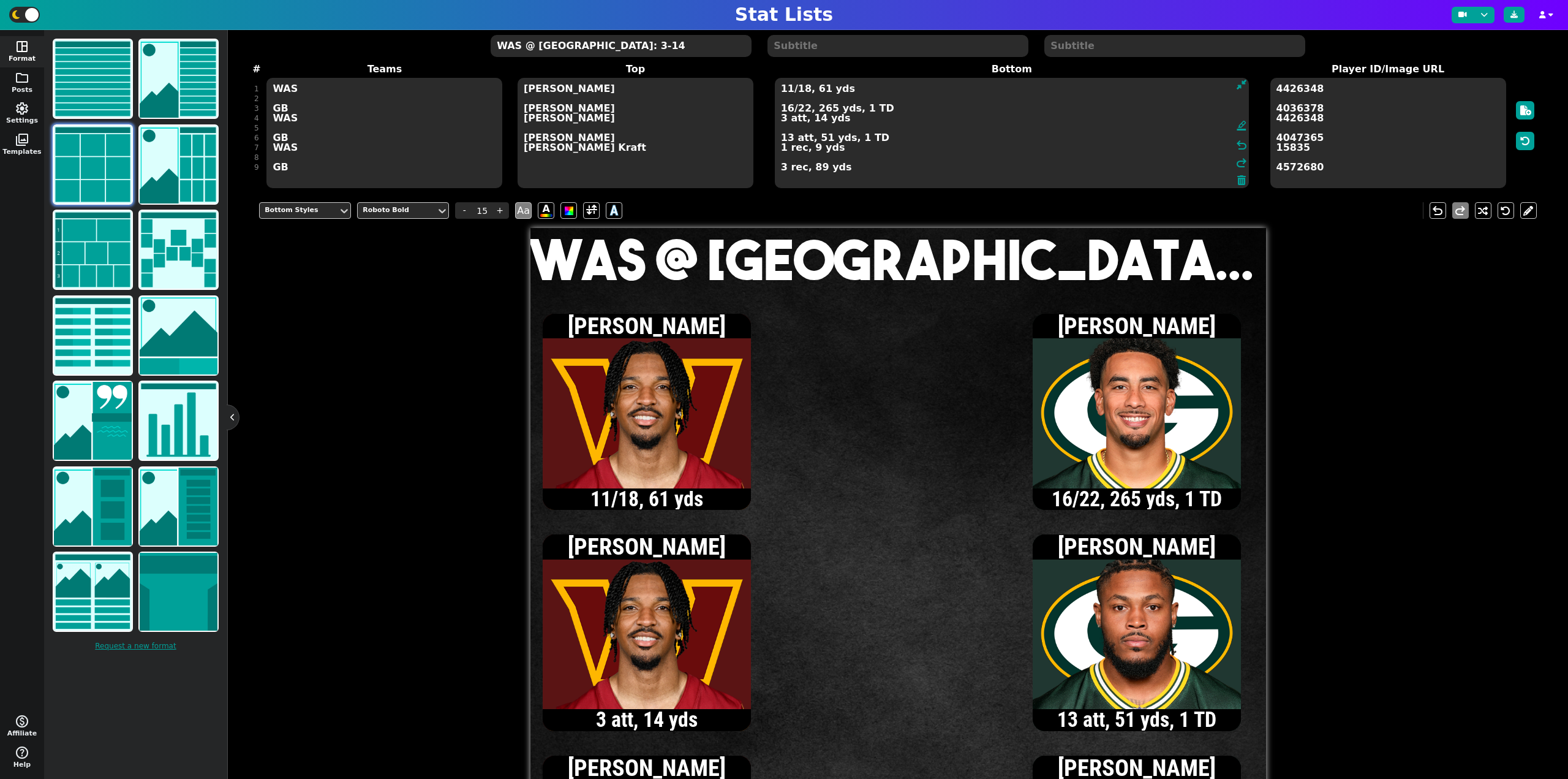
click at [783, 169] on textarea "11/18, 61 yds 16/22, 265 yds, 1 TD 3 att, 14 yds 13 att, 51 yds, 1 TD 1 rec, 9 …" at bounding box center [1012, 132] width 474 height 110
click at [788, 140] on textarea "11/18, 61 yds 16/22, 265 yds, 1 TD 3 att, 14 yds 13 att, 51 yds, 1 TD 1 rec, 9 …" at bounding box center [1012, 132] width 474 height 110
click at [802, 109] on textarea "11/18, 61 yds 16/22, 265 yds, 1 TD 3 att, 14 yds 14 att, 57 yds, 1 TD 1 rec, 9 …" at bounding box center [1012, 132] width 474 height 110
click at [786, 139] on textarea "11/18, 61 yds 16/23, 265 yds, 1 TD 3 att, 14 yds 14 att, 57 yds, 1 TD 1 rec, 9 …" at bounding box center [1012, 132] width 474 height 110
click at [804, 111] on textarea "11/18, 61 yds 16/23, 265 yds, 1 TD 3 att, 14 yds 15 att, 60 yds, 1 TD 1 rec, 9 …" at bounding box center [1012, 132] width 474 height 110
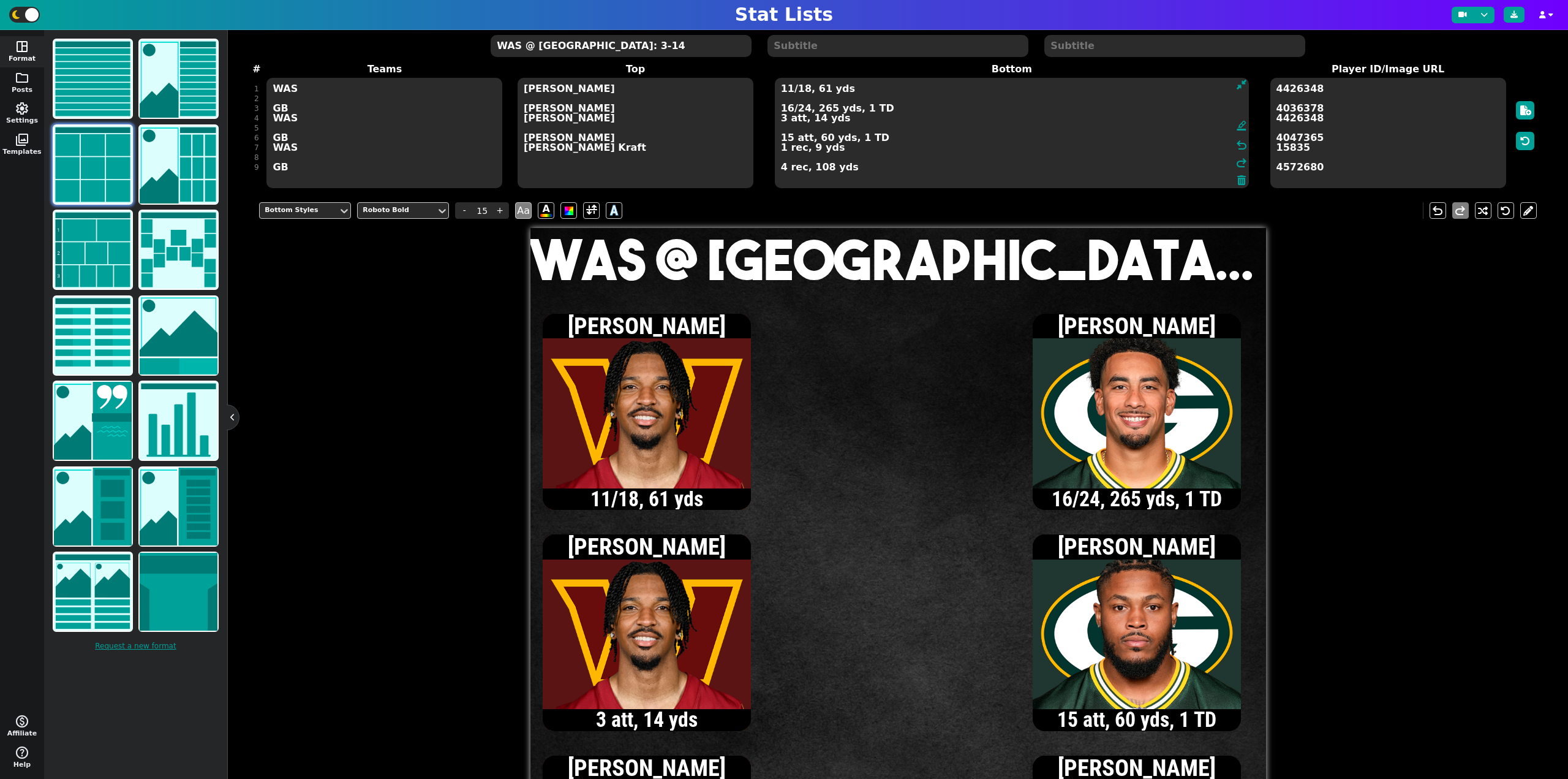
type textarea "11/18, 61 yds 16/24, 265 yds, 1 TD 3 att, 14 yds 15 att, 60 yds, 1 TD 1 rec, 9 …"
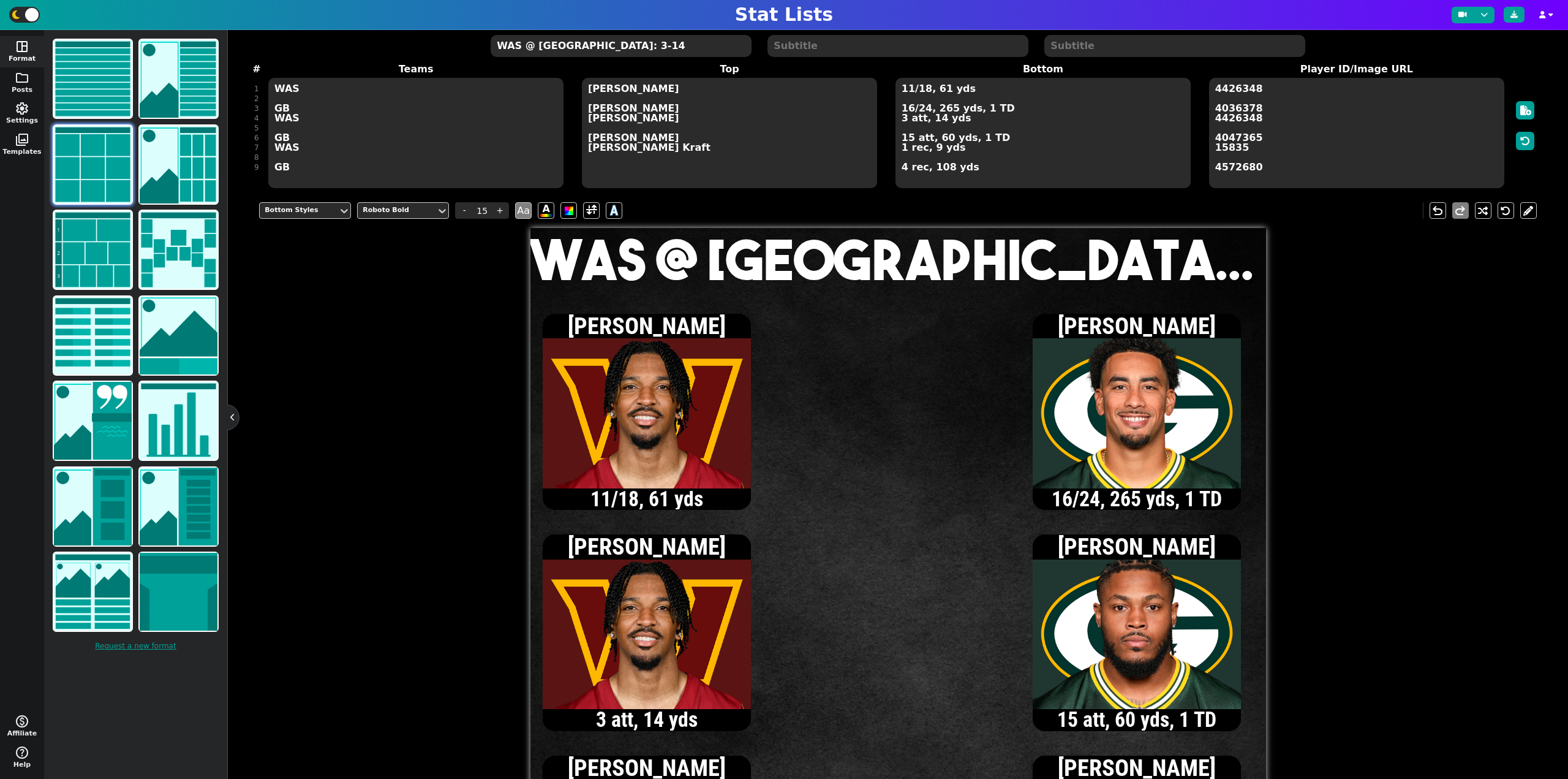
click at [589, 50] on textarea "WAS @ [GEOGRAPHIC_DATA]: 3-14" at bounding box center [621, 46] width 261 height 22
type input "20"
type textarea "WAS @ [GEOGRAPHIC_DATA]: 3-17"
click at [907, 91] on textarea "11/18, 61 yds 16/24, 265 yds, 1 TD 3 att, 14 yds 15 att, 60 yds, 1 TD 1 rec, 9 …" at bounding box center [1043, 132] width 296 height 110
type input "15"
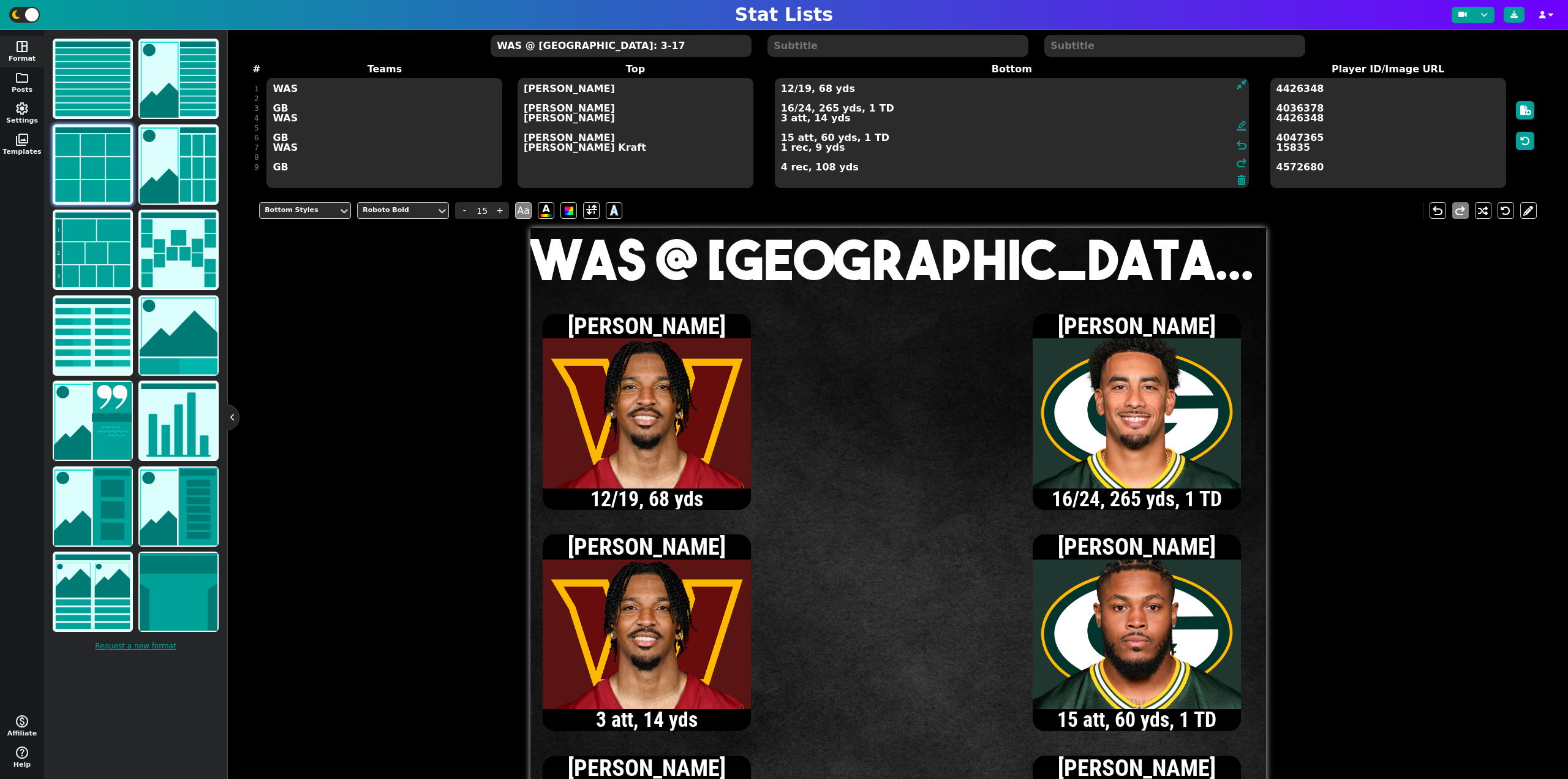
click at [802, 90] on textarea "12/19, 68 yds 16/24, 265 yds, 1 TD 3 att, 14 yds 15 att, 60 yds, 1 TD 1 rec, 9 …" at bounding box center [1012, 132] width 474 height 110
click at [786, 138] on textarea "12/20, 68 yds 16/24, 265 yds, 1 TD 3 att, 14 yds 15 att, 60 yds, 1 TD 1 rec, 9 …" at bounding box center [1012, 132] width 474 height 110
click at [803, 111] on textarea "12/20, 68 yds 16/24, 265 yds, 1 TD 3 att, 14 yds 17 att, 62 yds, 1 TD 1 rec, 9 …" at bounding box center [1012, 132] width 474 height 110
click at [787, 90] on textarea "12/20, 68 yds 16/25, 265 yds, 1 TD 3 att, 14 yds 17 att, 62 yds, 1 TD 1 rec, 9 …" at bounding box center [1012, 132] width 474 height 110
click at [782, 151] on textarea "13/22, 77 yds 16/25, 265 yds, 1 TD 3 att, 14 yds 17 att, 62 yds, 1 TD 1 rec, 9 …" at bounding box center [1012, 132] width 474 height 110
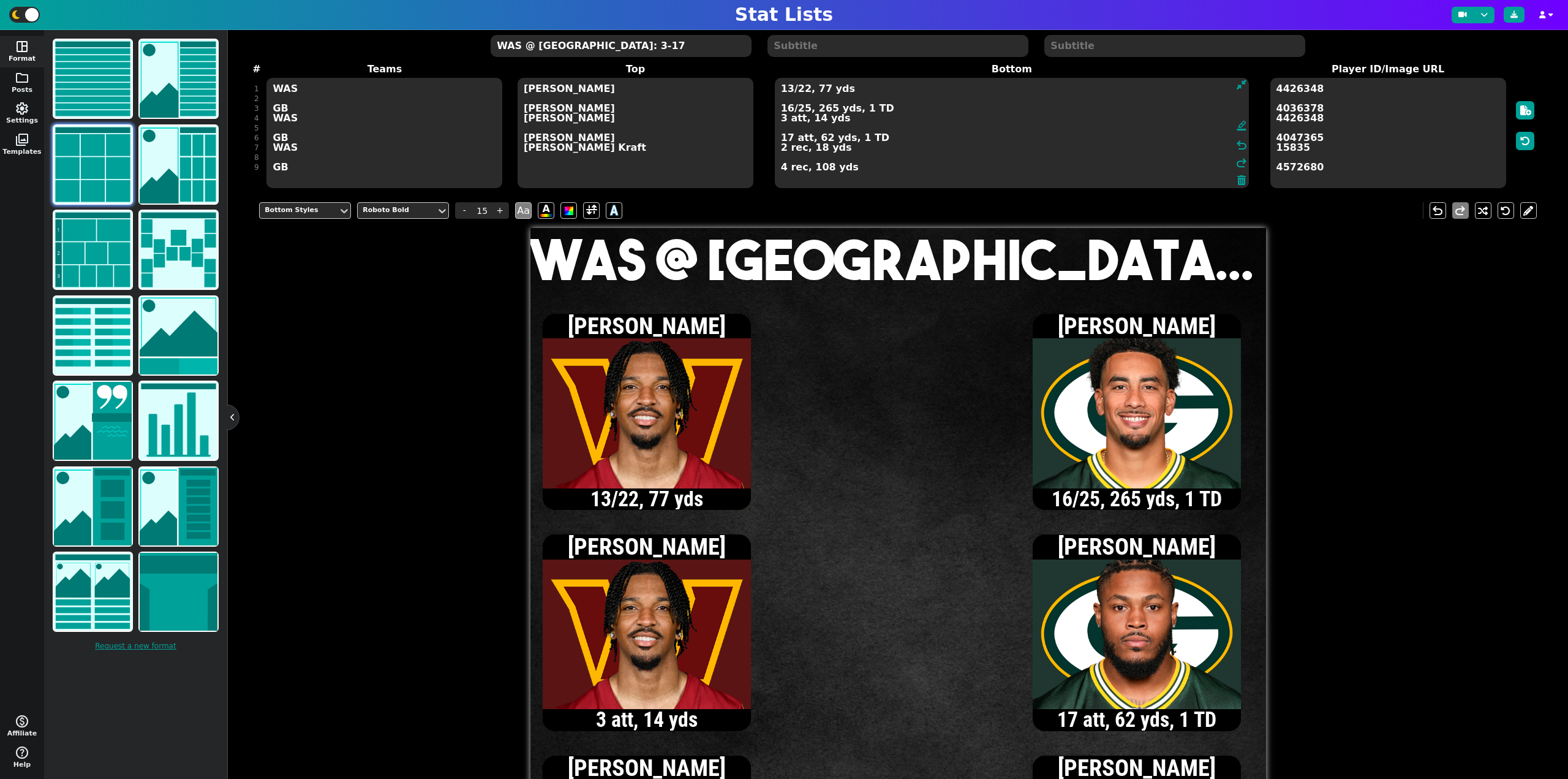
click at [787, 91] on textarea "13/22, 77 yds 16/25, 265 yds, 1 TD 3 att, 14 yds 17 att, 62 yds, 1 TD 2 rec, 18…" at bounding box center [1012, 132] width 474 height 110
click at [782, 150] on textarea "14/23, 88 yds 16/25, 265 yds, 1 TD 3 att, 14 yds 17 att, 62 yds, 1 TD 2 rec, 18…" at bounding box center [1012, 132] width 474 height 110
click at [804, 93] on textarea "14/23, 88 yds 16/25, 265 yds, 1 TD 3 att, 14 yds 17 att, 62 yds, 1 TD 3 rec, 29…" at bounding box center [1012, 132] width 474 height 110
click at [782, 119] on textarea "14/24, 88 yds 16/25, 265 yds, 1 TD 3 att, 14 yds 17 att, 62 yds, 1 TD 3 rec, 29…" at bounding box center [1012, 132] width 474 height 110
click at [789, 91] on textarea "14/24, 88 yds 16/25, 265 yds, 1 TD 5 att, 15 yds 17 att, 62 yds, 1 TD 3 rec, 29…" at bounding box center [1012, 132] width 474 height 110
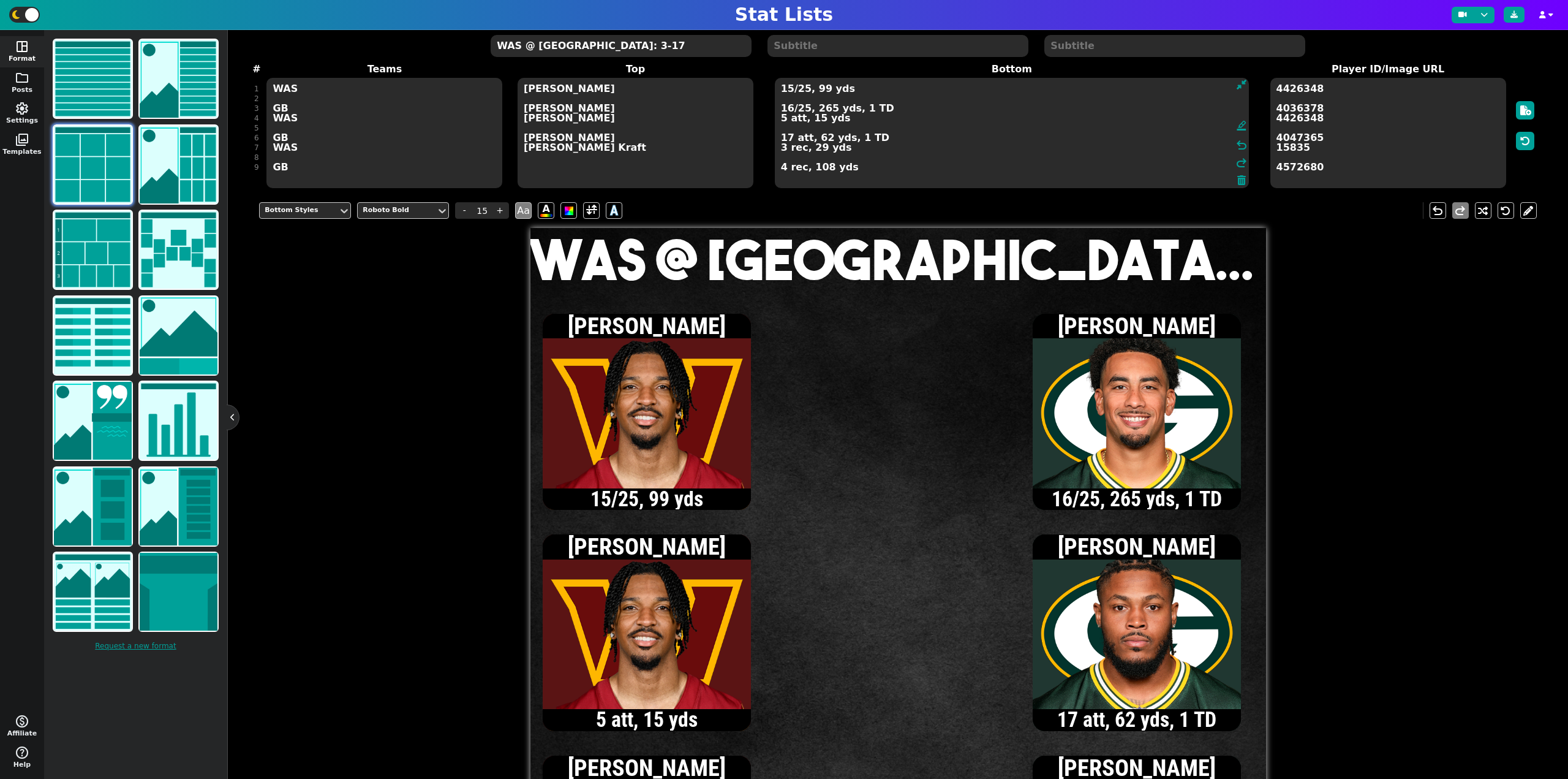
click at [782, 151] on textarea "15/25, 99 yds 16/25, 265 yds, 1 TD 5 att, 15 yds 17 att, 62 yds, 1 TD 3 rec, 29…" at bounding box center [1012, 132] width 474 height 110
click at [782, 151] on textarea "15/25, 99 yds 16/25, 265 yds, 1 TD 5 att, 15 yds 17 att, 62 yds, 1 TD 4 rec, 40…" at bounding box center [1012, 132] width 474 height 110
click at [787, 89] on textarea "15/25, 99 yds 16/25, 265 yds, 1 TD 5 att, 15 yds 17 att, 62 yds, 1 TD 3 rec, 29…" at bounding box center [1012, 132] width 474 height 110
click at [781, 150] on textarea "16/26, 119 yds, 1 TD 16/25, 265 yds, 1 TD 5 att, 15 yds 17 att, 62 yds, 1 TD 3 …" at bounding box center [1012, 132] width 474 height 110
type textarea "16/26, 119 yds, 1 TD 16/25, 265 yds, 1 TD 5 att, 15 yds 17 att, 62 yds, 1 TD 4 …"
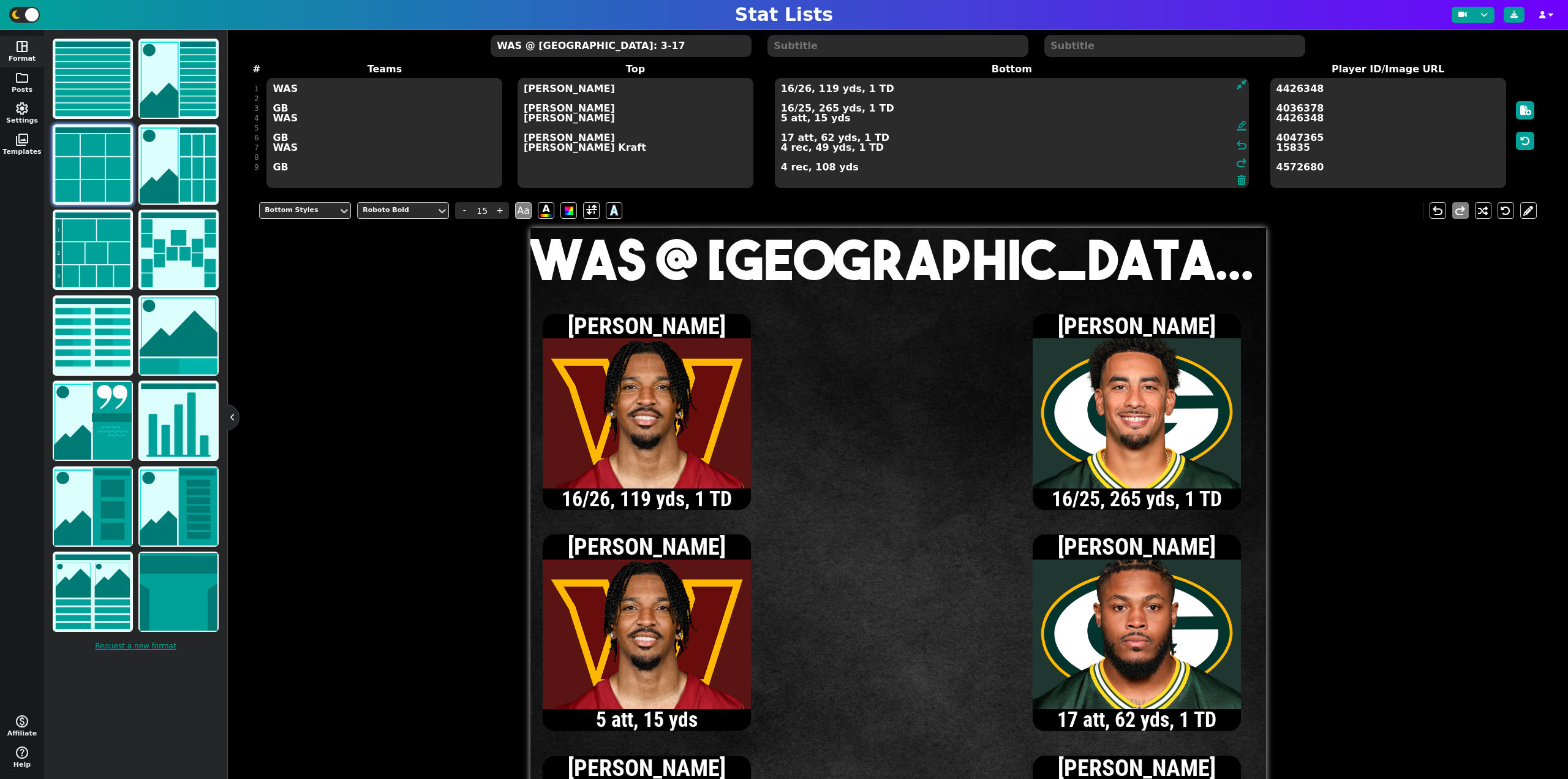
click at [560, 48] on textarea "WAS @ [GEOGRAPHIC_DATA]: 3-17" at bounding box center [621, 46] width 261 height 22
type input "20"
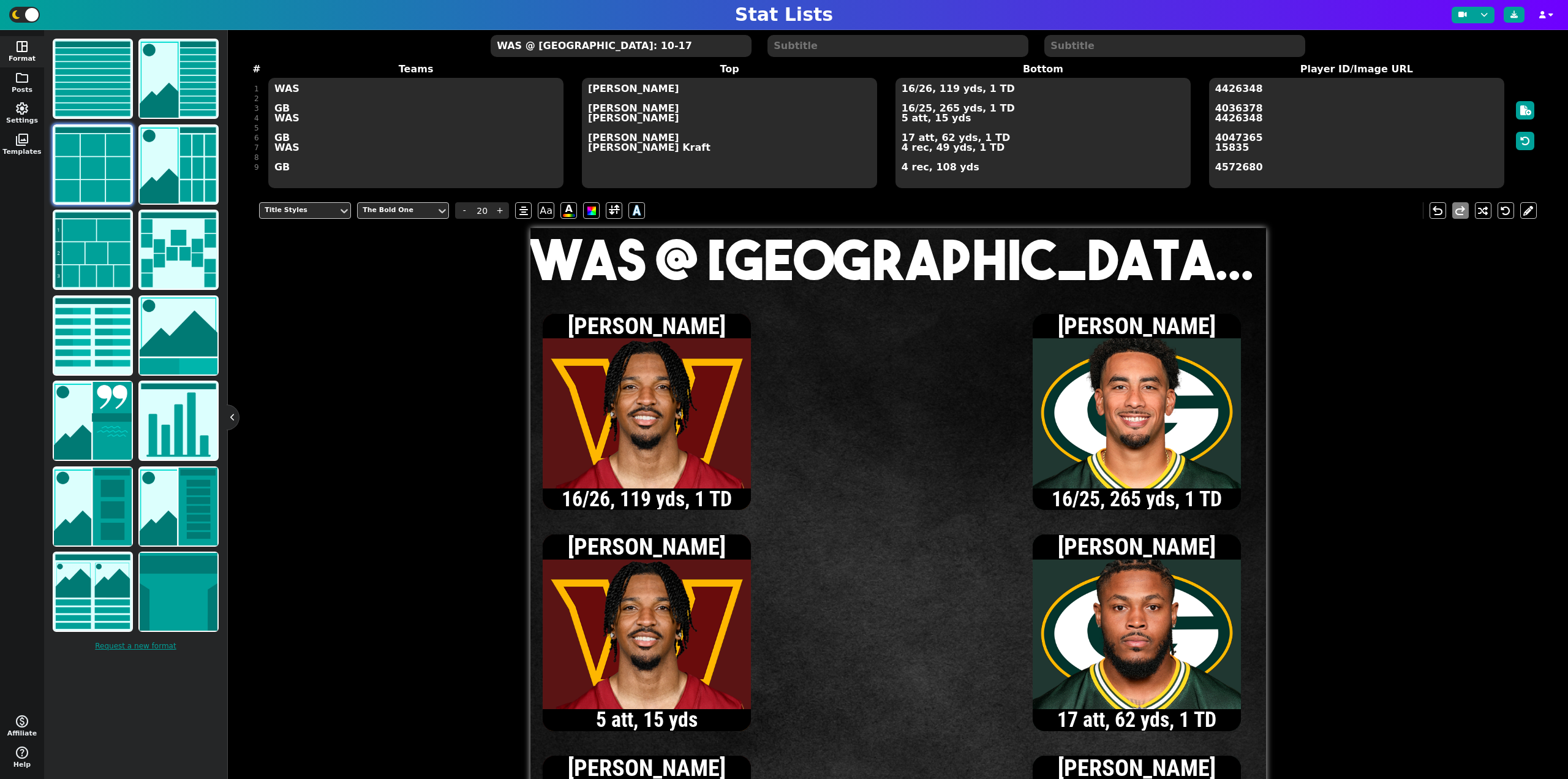
type textarea "WAS @ [GEOGRAPHIC_DATA]: 10-17"
click at [908, 111] on textarea "16/26, 119 yds, 1 TD 16/25, 265 yds, 1 TD 5 att, 15 yds 17 att, 62 yds, 1 TD 4 …" at bounding box center [1043, 132] width 296 height 110
type input "15"
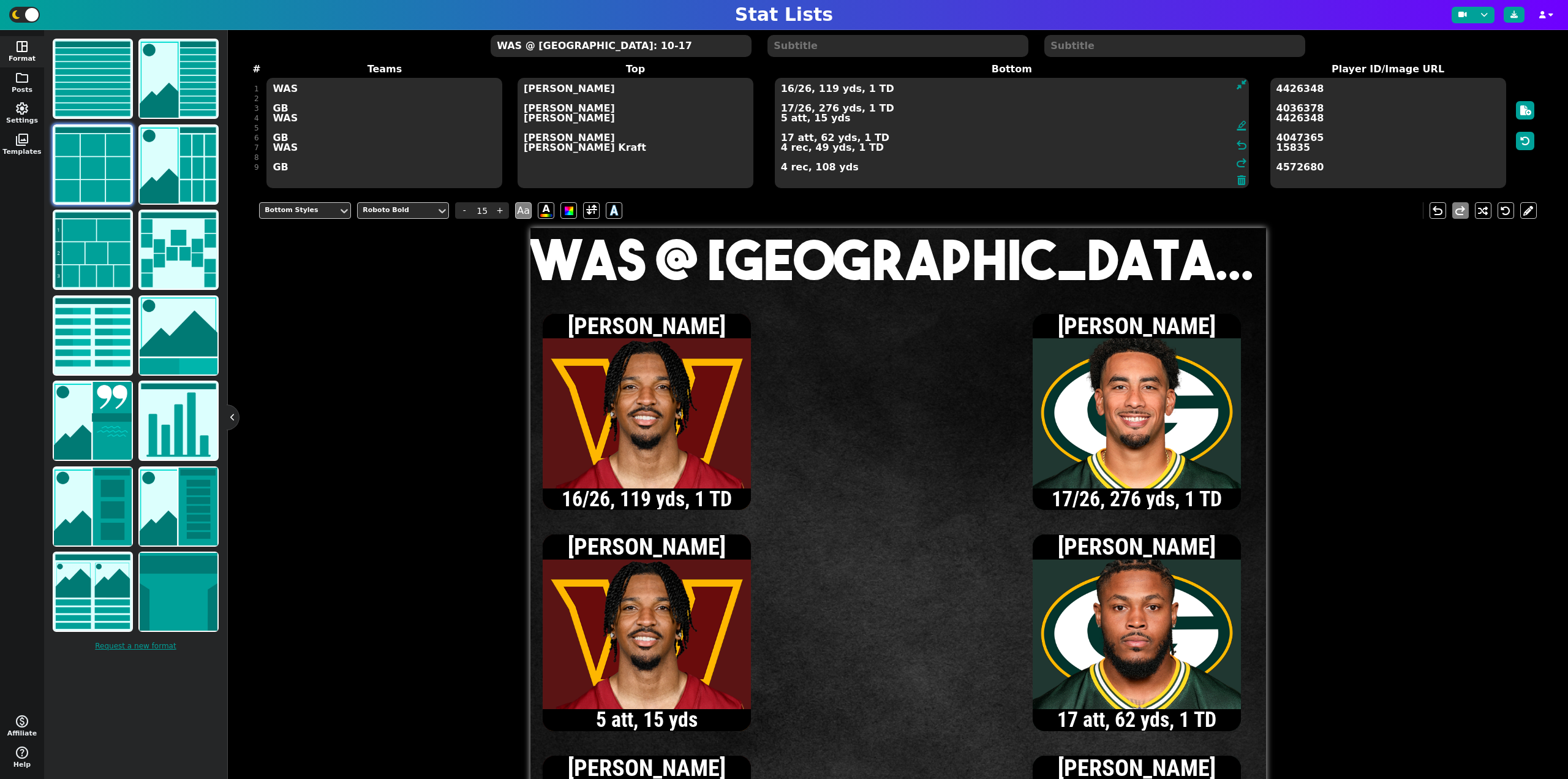
click at [802, 109] on textarea "16/26, 119 yds, 1 TD 17/26, 276 yds, 1 TD 5 att, 15 yds 17 att, 62 yds, 1 TD 4 …" at bounding box center [1012, 132] width 474 height 110
click at [789, 138] on textarea "16/26, 119 yds, 1 TD 17/27, 276 yds, 1 TD 5 att, 15 yds 17 att, 62 yds, 1 TD 4 …" at bounding box center [1012, 132] width 474 height 110
click at [788, 108] on textarea "16/26, 119 yds, 1 TD 17/27, 276 yds, 1 TD 5 att, 15 yds 18 att, 66 yds, 1 TD 4 …" at bounding box center [1012, 132] width 474 height 110
click at [782, 171] on textarea "16/26, 119 yds, 1 TD 18/28, 284 yds, 1 TD 5 att, 15 yds 18 att, 66 yds, 1 TD 4 …" at bounding box center [1012, 132] width 474 height 110
click at [788, 138] on textarea "16/26, 119 yds, 1 TD 18/28, 284 yds, 1 TD 5 att, 15 yds 18 att, 66 yds, 1 TD 4 …" at bounding box center [1012, 132] width 474 height 110
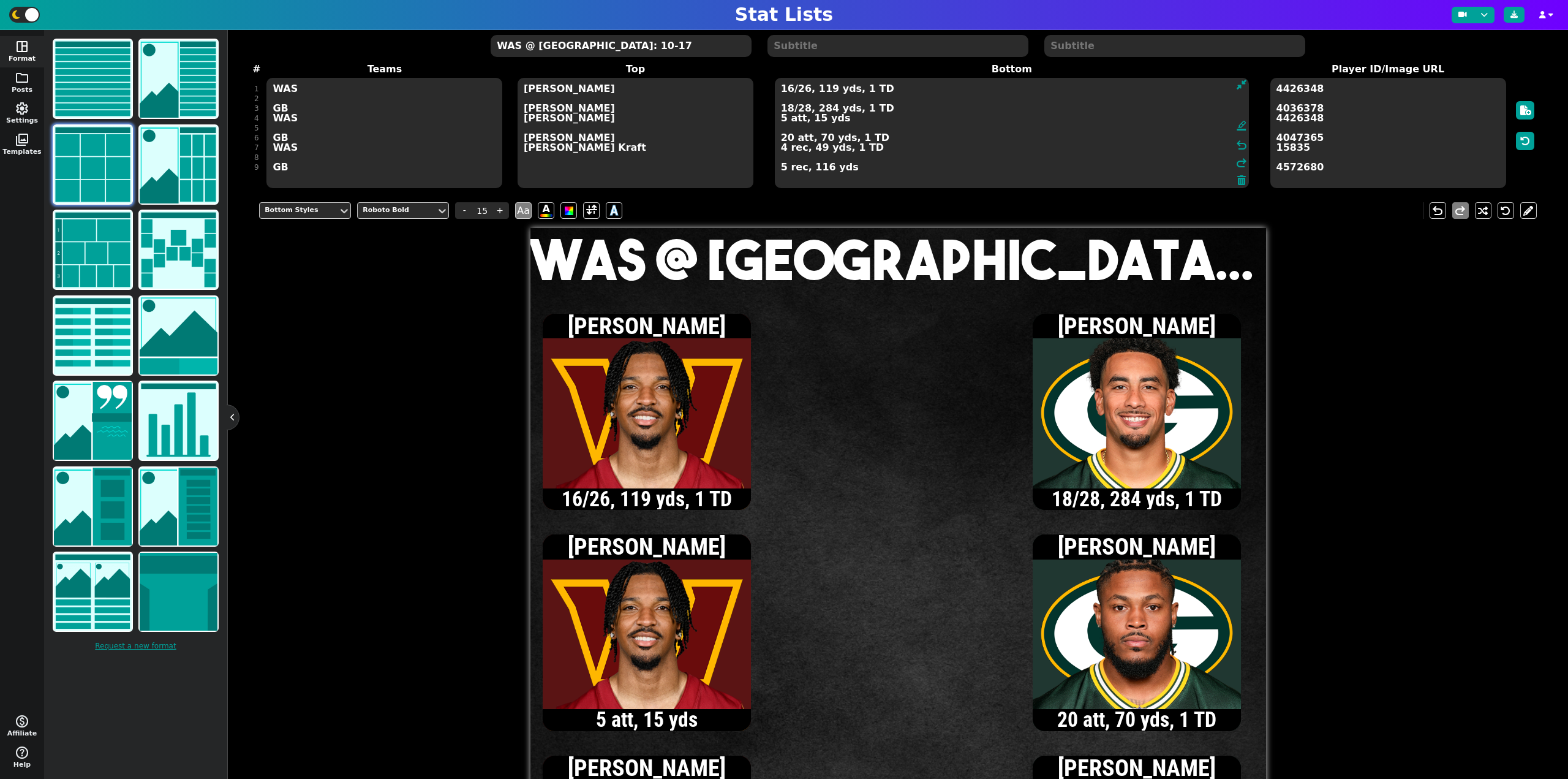
click at [788, 108] on textarea "16/26, 119 yds, 1 TD 18/28, 284 yds, 1 TD 5 att, 15 yds 20 att, 70 yds, 1 TD 4 …" at bounding box center [1012, 132] width 474 height 110
type textarea "16/26, 119 yds, 1 TD 19/29, 292 yds, 2 TD 5 att, 15 yds 20 att, 70 yds, 1 TD 4 …"
click at [614, 43] on textarea "WAS @ [GEOGRAPHIC_DATA]: 10-17" at bounding box center [621, 46] width 261 height 22
type input "20"
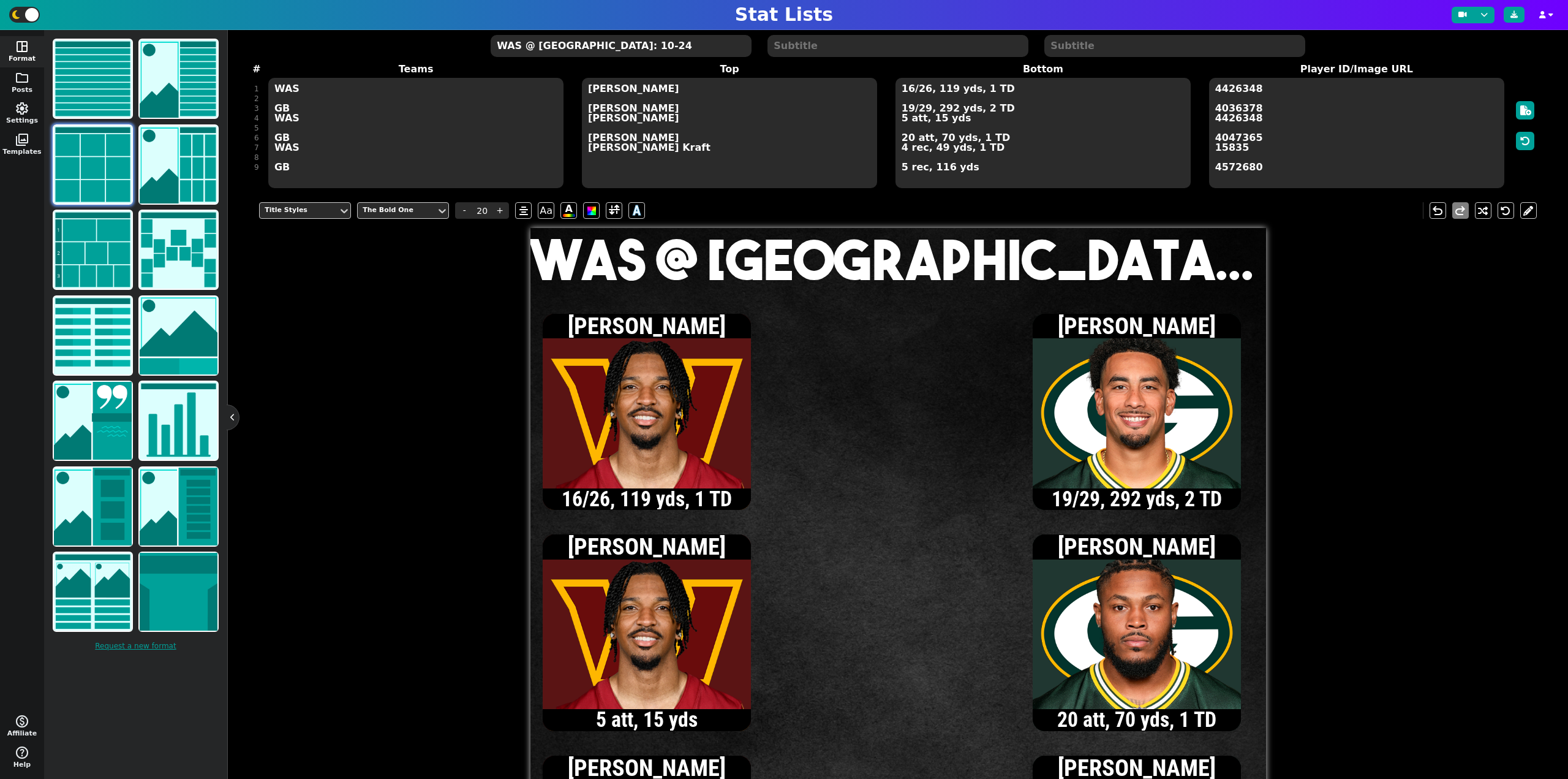
type textarea "WAS @ [GEOGRAPHIC_DATA]: 10-24"
click at [902, 171] on textarea "16/26, 119 yds, 1 TD 19/29, 292 yds, 2 TD 5 att, 15 yds 20 att, 70 yds, 1 TD 4 …" at bounding box center [1043, 132] width 296 height 110
type input "15"
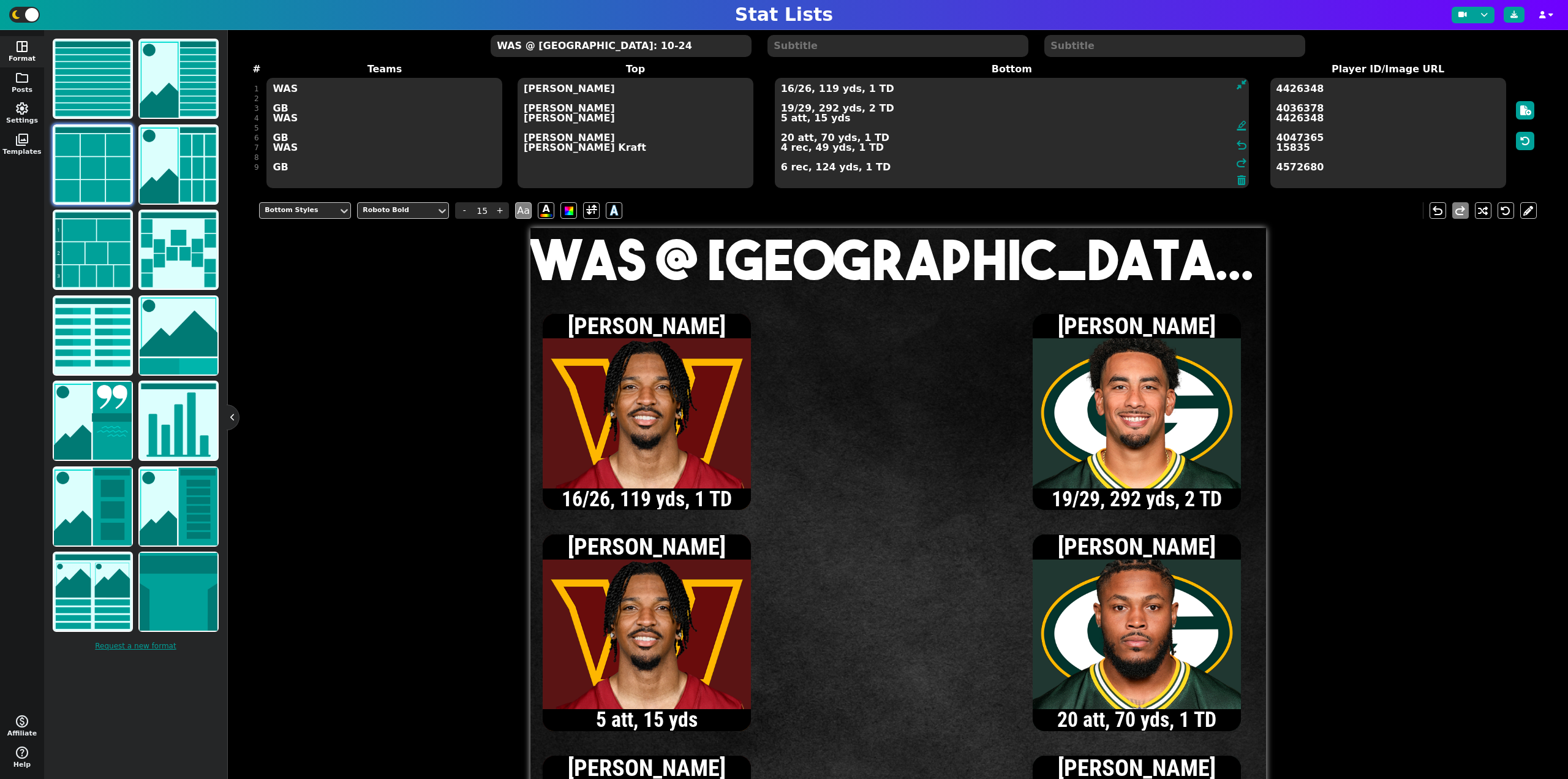
click at [782, 119] on textarea "16/26, 119 yds, 1 TD 19/29, 292 yds, 2 TD 5 att, 15 yds 20 att, 70 yds, 1 TD 4 …" at bounding box center [1012, 132] width 474 height 110
click at [803, 90] on textarea "16/26, 119 yds, 1 TD 19/29, 292 yds, 2 TD 6 att, 16 yds 20 att, 70 yds, 1 TD 4 …" at bounding box center [1012, 132] width 474 height 110
click at [804, 110] on textarea "16/28, 119 yds, 1 TD 19/29, 292 yds, 2 TD 6 att, 16 yds 20 att, 70 yds, 1 TD 4 …" at bounding box center [1012, 132] width 474 height 110
click at [786, 138] on textarea "16/28, 119 yds, 1 TD 19/30, 292 yds, 2 TD 6 att, 16 yds 20 att, 70 yds, 1 TD 4 …" at bounding box center [1012, 132] width 474 height 110
click at [804, 112] on textarea "16/28, 119 yds, 1 TD 19/30, 292 yds, 2 TD 6 att, 16 yds 21 att, 72 yds, 1 TD 4 …" at bounding box center [1012, 132] width 474 height 110
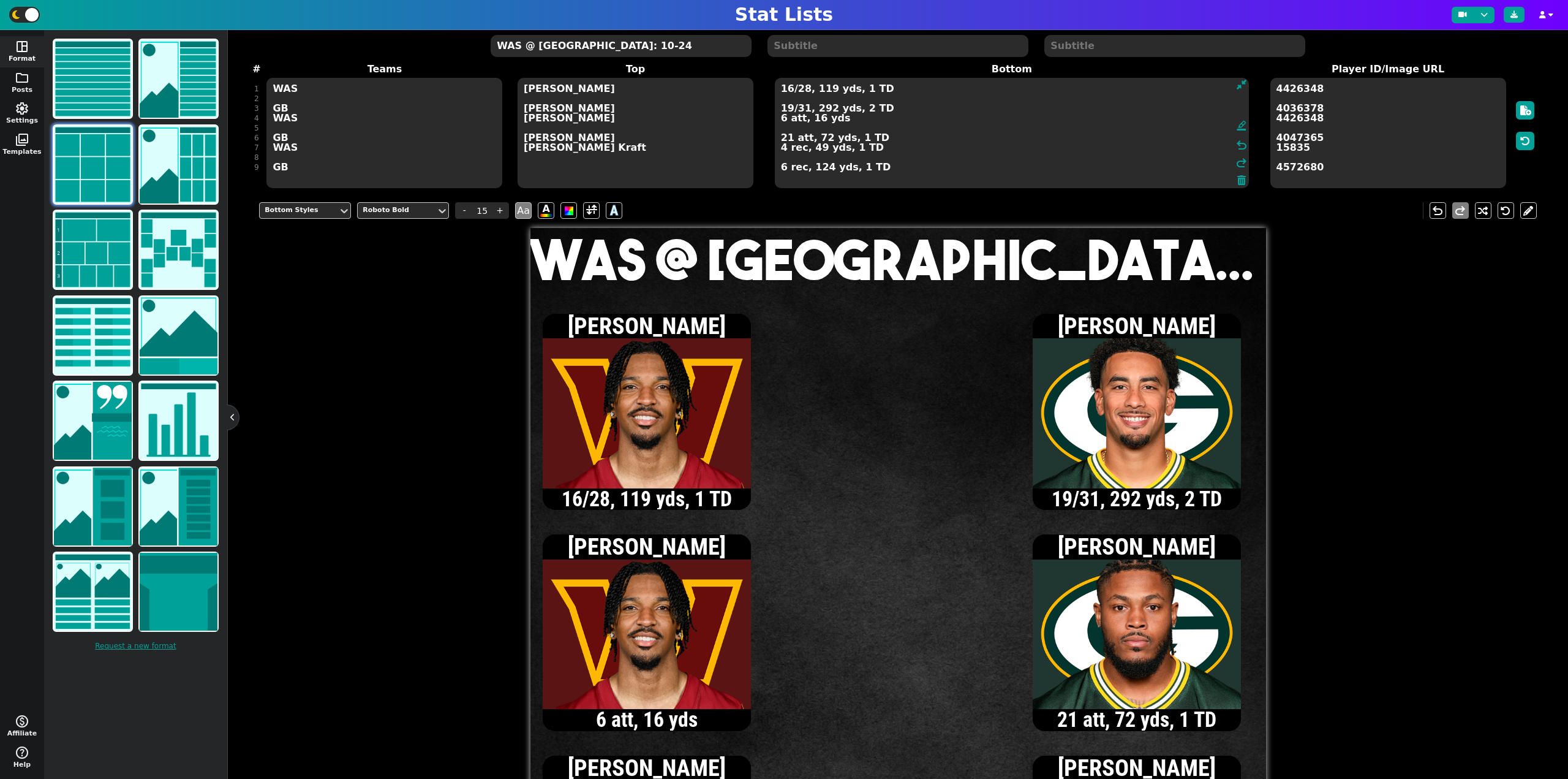
type textarea "16/28, 119 yds, 1 TD 19/31, 292 yds, 2 TD 6 att, 16 yds 21 att, 72 yds, 1 TD 4 …"
click at [652, 46] on textarea "WAS @ [GEOGRAPHIC_DATA]: 10-24" at bounding box center [621, 46] width 261 height 22
type input "20"
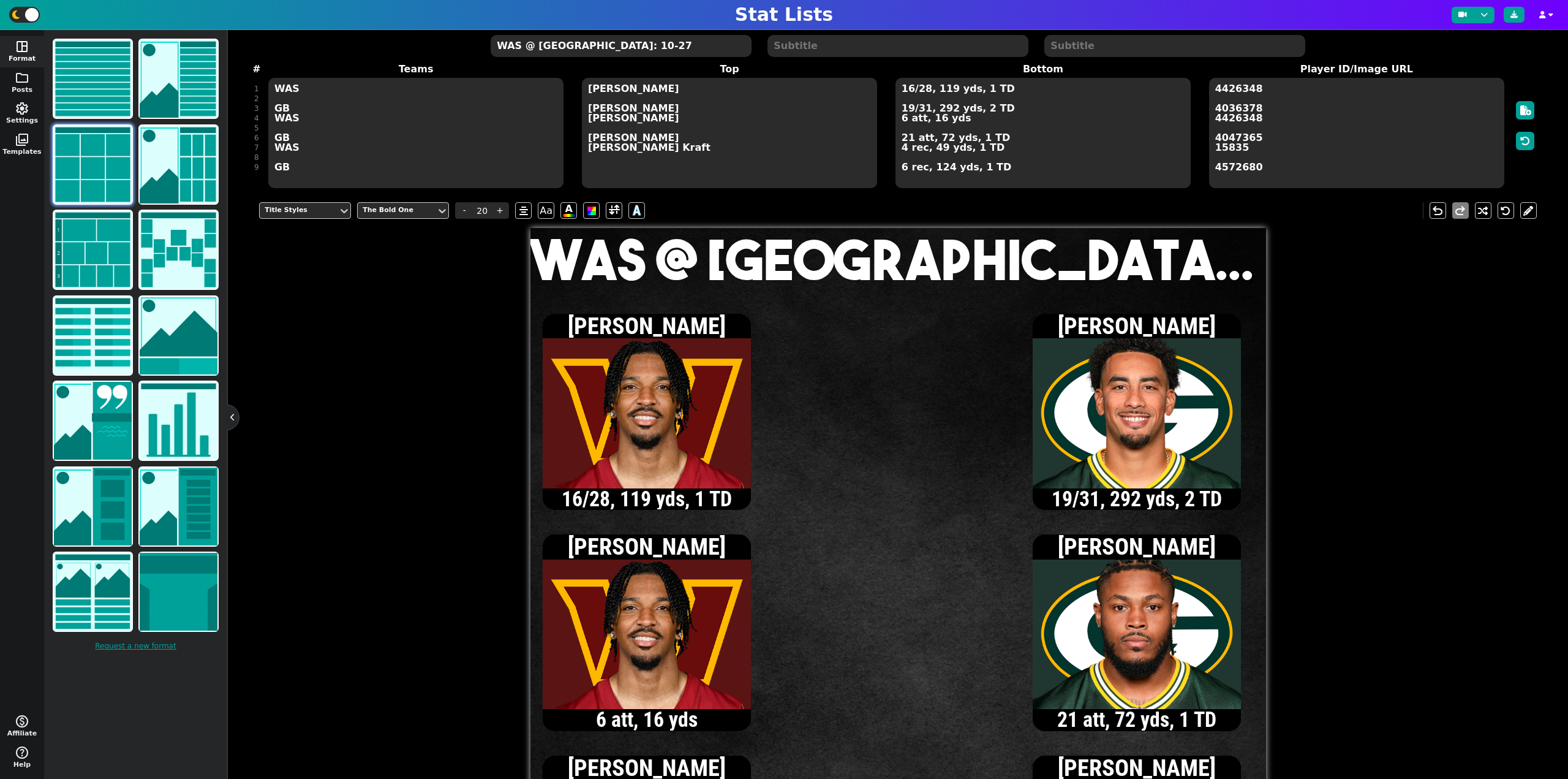
type textarea "WAS @ [GEOGRAPHIC_DATA]: 10-27"
click at [908, 90] on textarea "16/28, 119 yds, 1 TD 19/31, 292 yds, 2 TD 6 att, 16 yds 21 att, 72 yds, 1 TD 4 …" at bounding box center [1043, 132] width 296 height 110
type input "15"
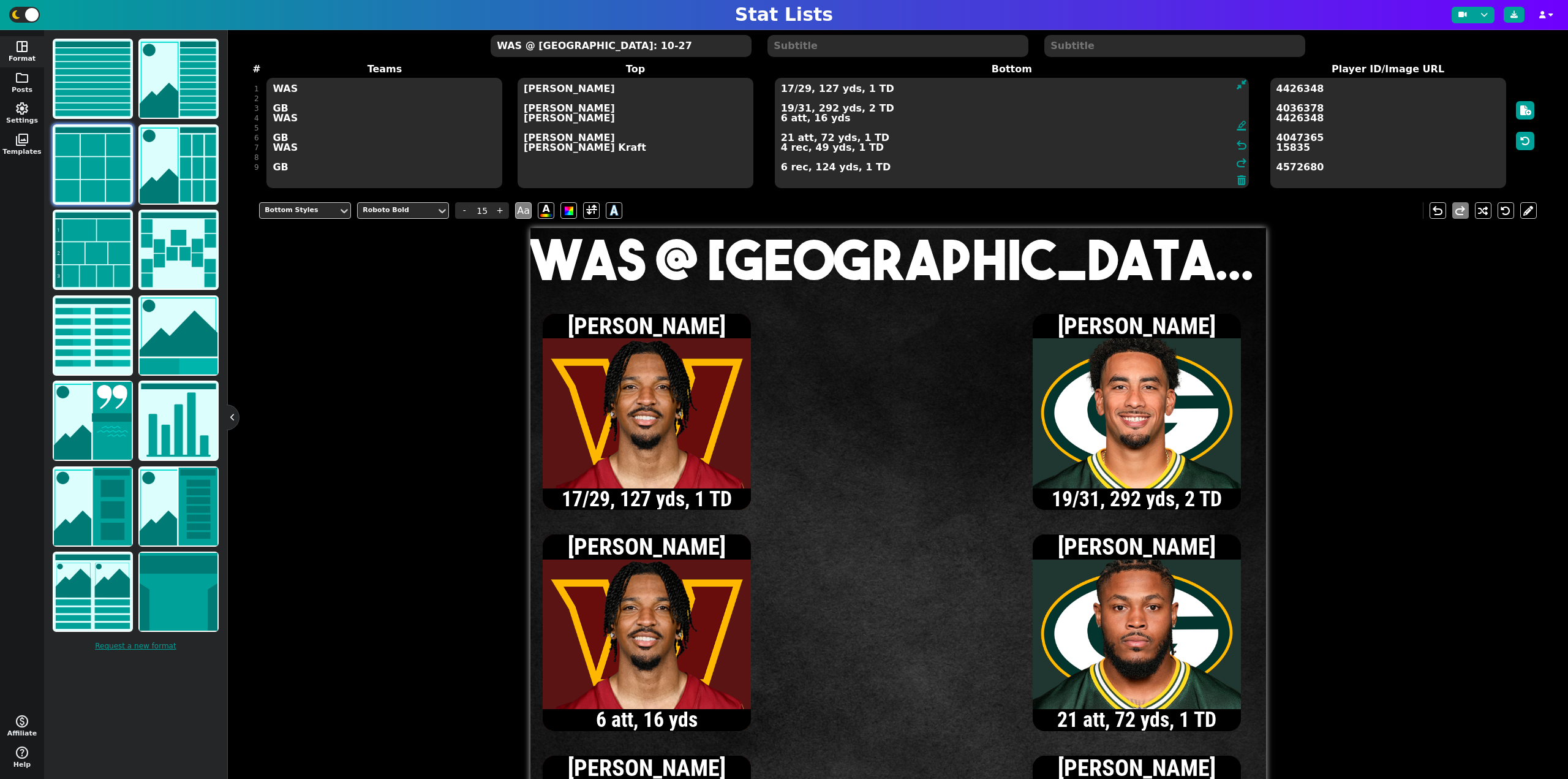
click at [782, 150] on textarea "17/29, 127 yds, 1 TD 19/31, 292 yds, 2 TD 6 att, 16 yds 21 att, 72 yds, 1 TD 4 …" at bounding box center [1012, 132] width 474 height 110
click at [788, 89] on textarea "17/29, 127 yds, 1 TD 19/31, 292 yds, 2 TD 6 att, 16 yds 21 att, 72 yds, 1 TD 5 …" at bounding box center [1012, 132] width 474 height 110
click at [787, 89] on textarea "18/30, 139 yds, 1 TD 19/31, 292 yds, 2 TD 6 att, 16 yds 21 att, 72 yds, 1 TD 5 …" at bounding box center [1012, 132] width 474 height 110
click at [788, 90] on textarea "19/33, 151 yds, 1 TD 19/31, 292 yds, 2 TD 6 att, 16 yds 21 att, 72 yds, 1 TD 5 …" at bounding box center [1012, 132] width 474 height 110
click at [782, 121] on textarea "20/34, 170 yds, 1 TD 19/31, 292 yds, 2 TD 6 att, 16 yds 21 att, 72 yds, 1 TD 5 …" at bounding box center [1012, 132] width 474 height 110
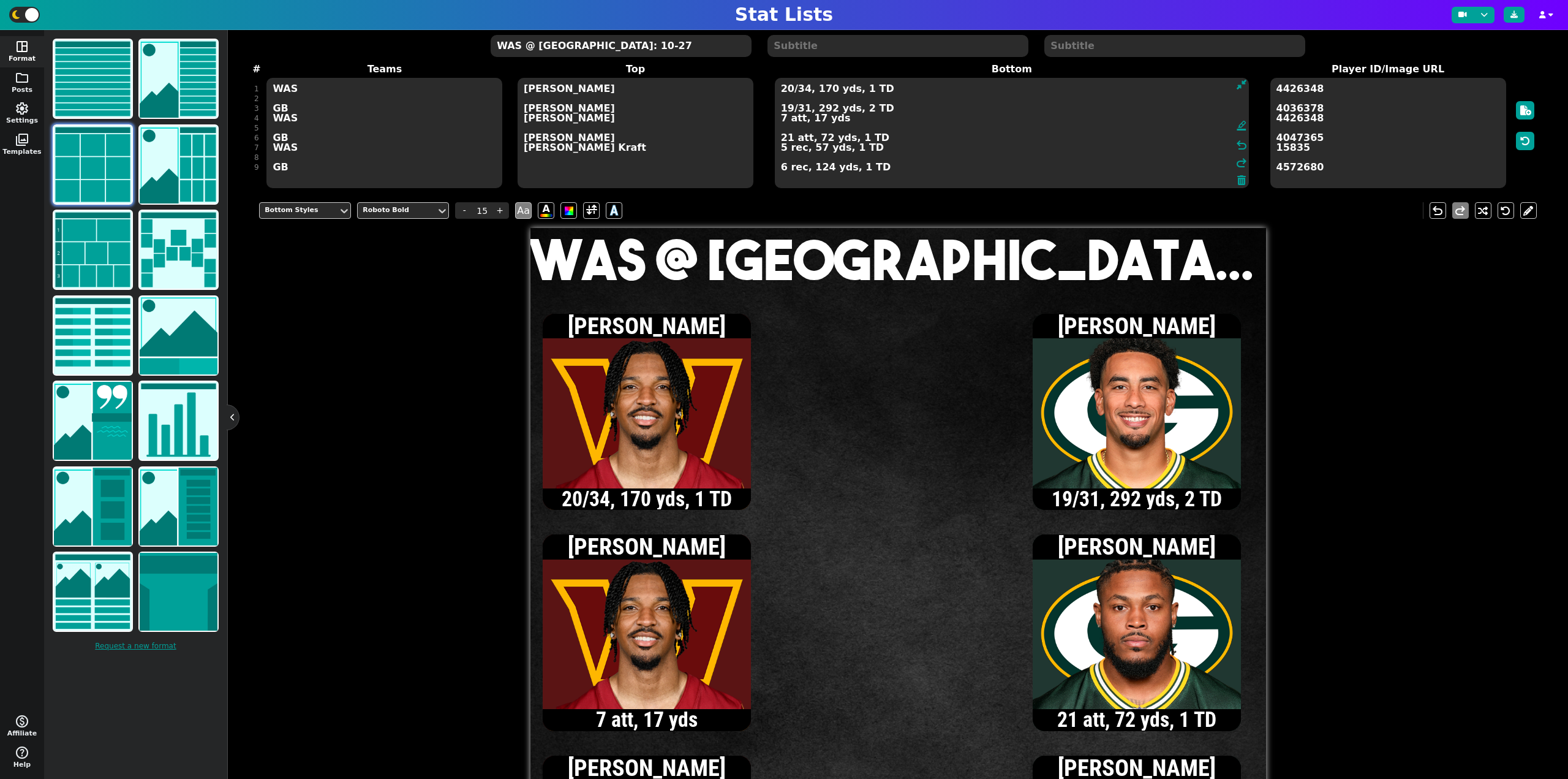
click at [788, 89] on textarea "20/34, 170 yds, 1 TD 19/31, 292 yds, 2 TD 7 att, 17 yds 21 att, 72 yds, 1 TD 5 …" at bounding box center [1012, 132] width 474 height 110
click at [787, 89] on textarea "21/35, 177 yds, 1 TD 19/31, 292 yds, 2 TD 7 att, 17 yds 21 att, 72 yds, 1 TD 5 …" at bounding box center [1012, 132] width 474 height 110
type textarea "22/36, 187 yds, 2 TD 19/31, 292 yds, 2 TD 7 att, 17 yds 21 att, 72 yds, 1 TD 5 …"
click at [566, 47] on textarea "WAS @ [GEOGRAPHIC_DATA]: 10-27" at bounding box center [621, 46] width 261 height 22
type input "20"
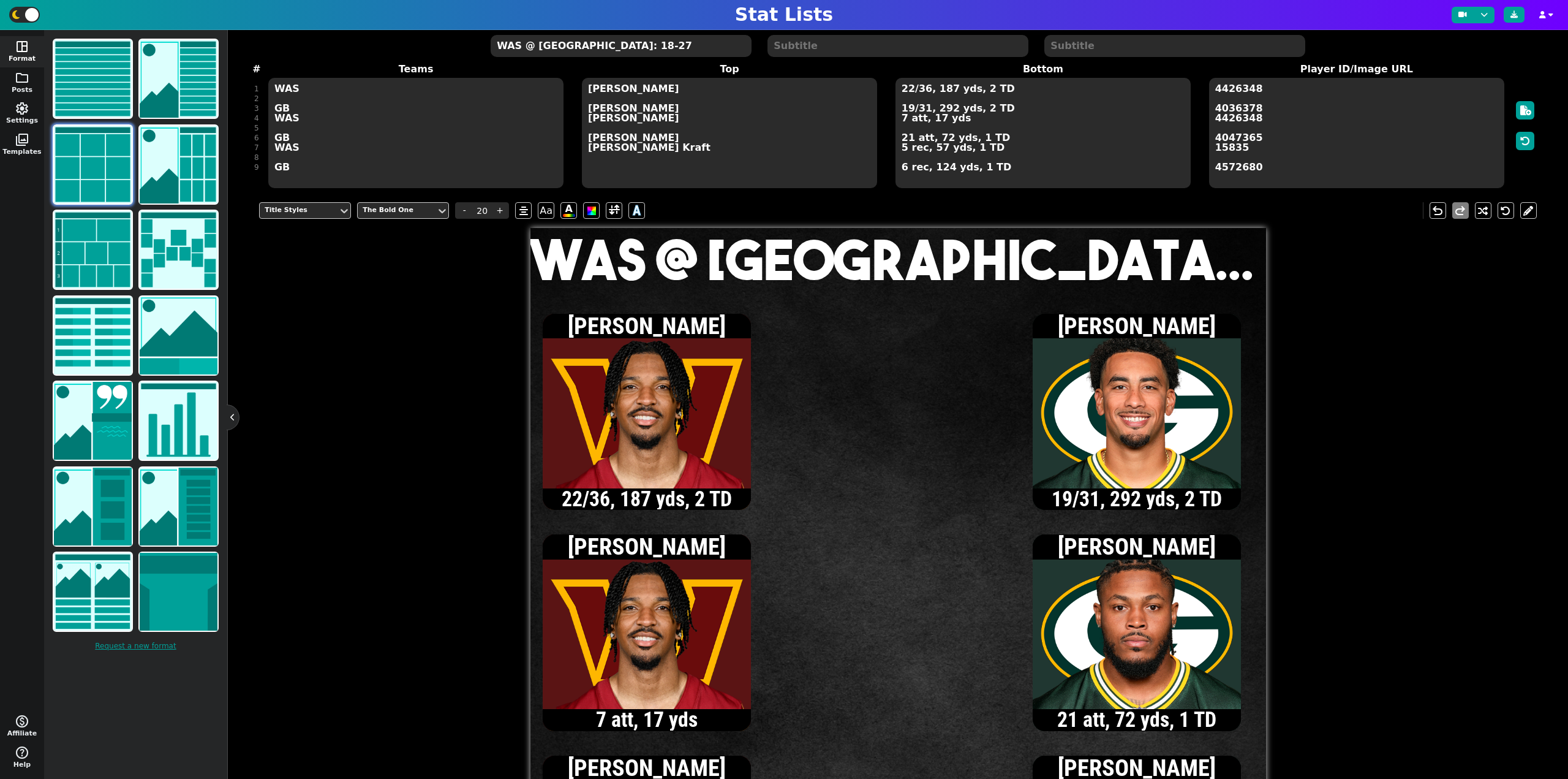
type textarea "WAS @ [GEOGRAPHIC_DATA]: 18-27"
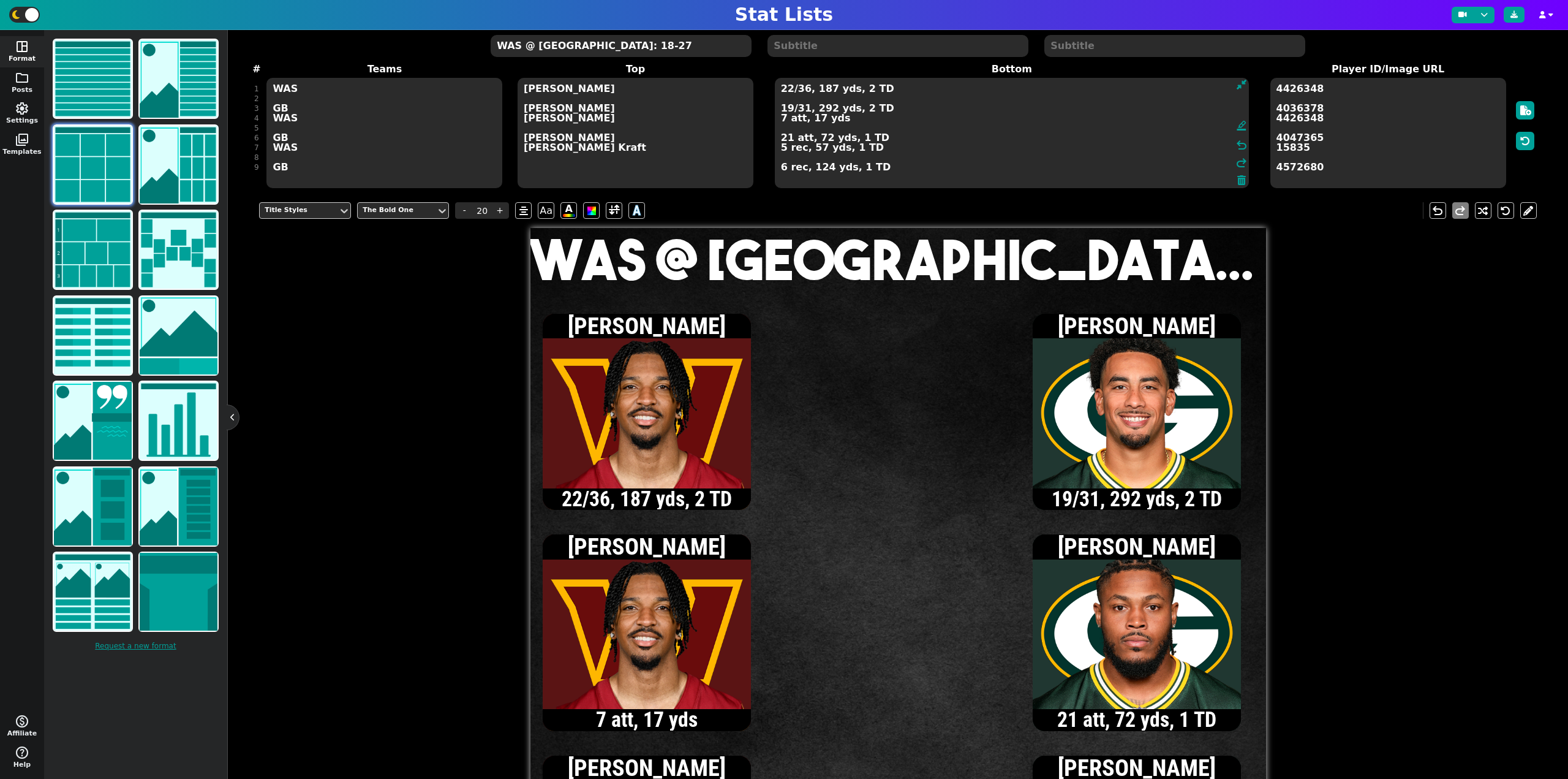
click at [908, 139] on textarea "22/36, 187 yds, 2 TD 19/31, 292 yds, 2 TD 7 att, 17 yds 21 att, 72 yds, 1 TD 5 …" at bounding box center [1012, 132] width 474 height 110
type input "15"
click at [788, 89] on textarea "22/36, 187 yds, 2 TD 19/31, 292 yds, 2 TD 7 att, 17 yds 23 att, 84 yds, 1 TD 5 …" at bounding box center [1012, 132] width 474 height 110
click at [787, 91] on textarea "23/37, 193 yds, 2 TD 19/31, 292 yds, 2 TD 7 att, 17 yds 23 att, 84 yds, 1 TD 5 …" at bounding box center [1012, 132] width 474 height 110
click at [782, 153] on textarea "24/38, 200 yds, 2 TD 19/31, 292 yds, 2 TD 7 att, 17 yds 23 att, 84 yds, 1 TD 5 …" at bounding box center [1012, 132] width 474 height 110
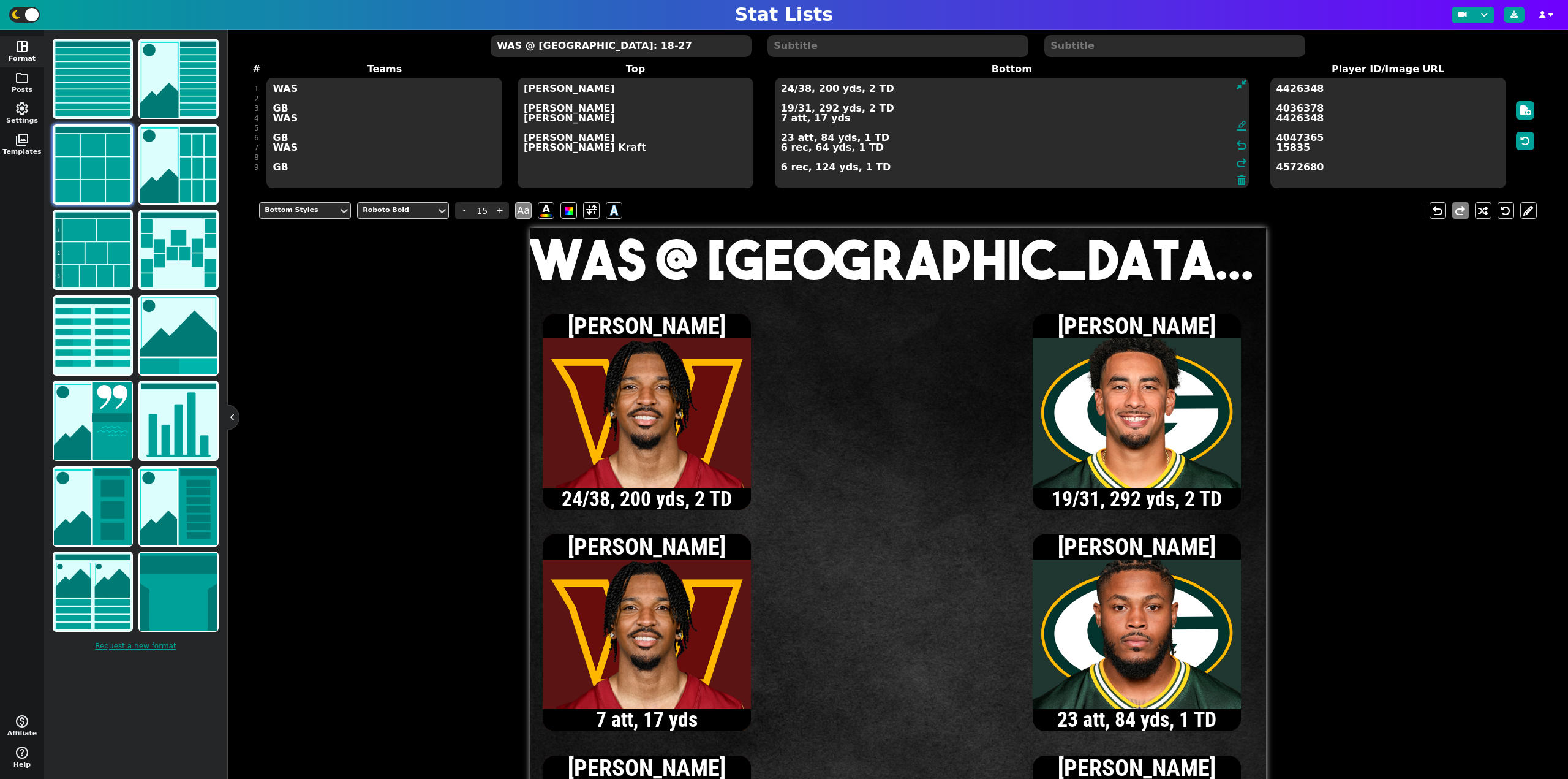
click at [804, 91] on textarea "24/38, 200 yds, 2 TD 19/31, 292 yds, 2 TD 7 att, 17 yds 23 att, 84 yds, 1 TD 6 …" at bounding box center [1012, 132] width 474 height 110
type textarea "24/42, 200 yds, 2 TD 19/31, 292 yds, 2 TD 7 att, 17 yds 23 att, 84 yds, 1 TD 6 …"
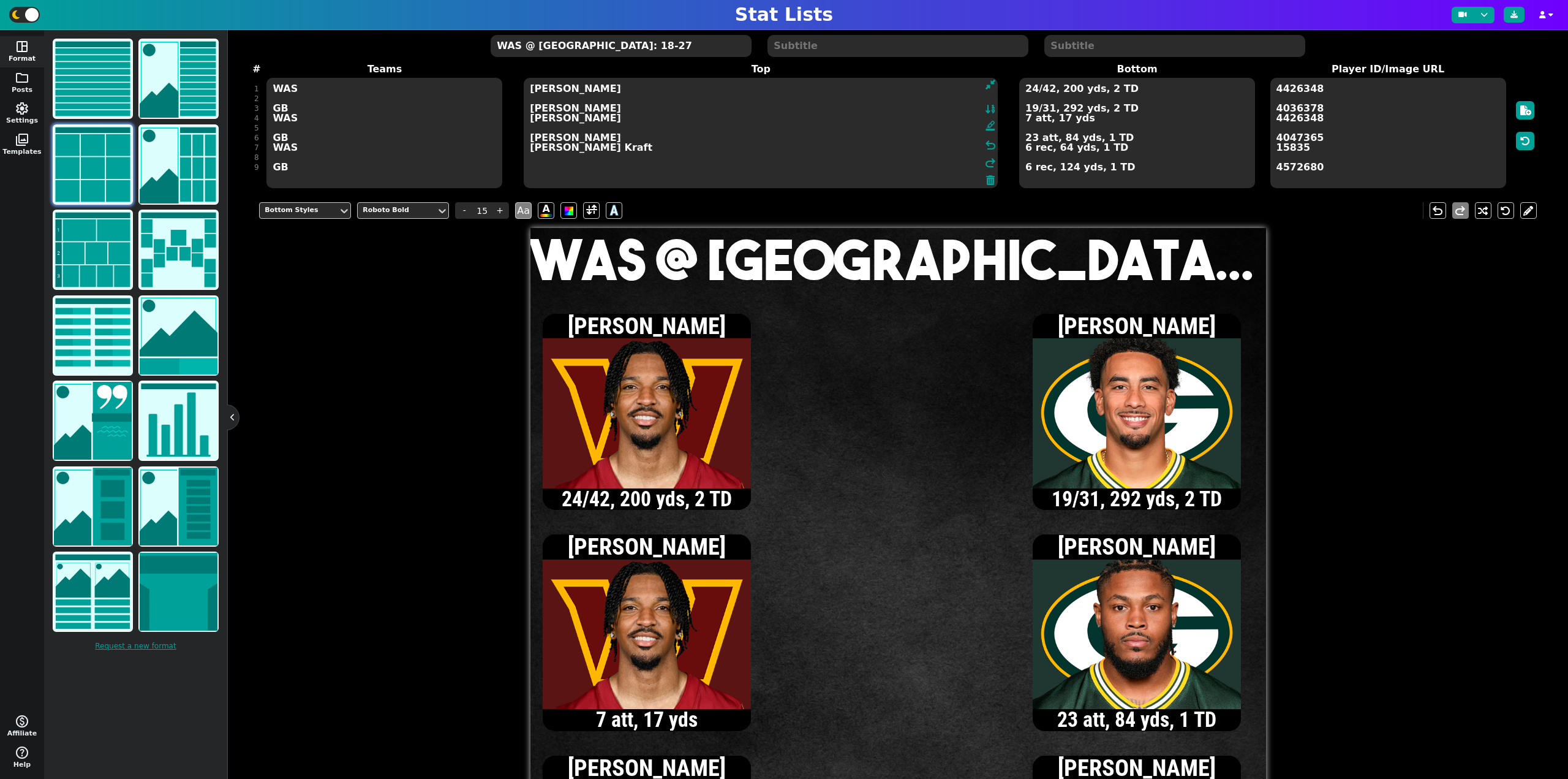
drag, startPoint x: 585, startPoint y: 108, endPoint x: 520, endPoint y: 108, distance: 65.0
click at [520, 108] on span "Top [PERSON_NAME] [PERSON_NAME] [PERSON_NAME] [PERSON_NAME] [PERSON_NAME] Kraft…" at bounding box center [761, 126] width 502 height 127
drag, startPoint x: 618, startPoint y: 121, endPoint x: 512, endPoint y: 123, distance: 106.0
click at [512, 123] on span "Top [PERSON_NAME] [PERSON_NAME] [PERSON_NAME] [PERSON_NAME] [PERSON_NAME] Kraft…" at bounding box center [761, 126] width 502 height 127
type textarea "[PERSON_NAME] [PERSON_NAME] [PERSON_NAME] [PERSON_NAME] [PERSON_NAME] Kraft"
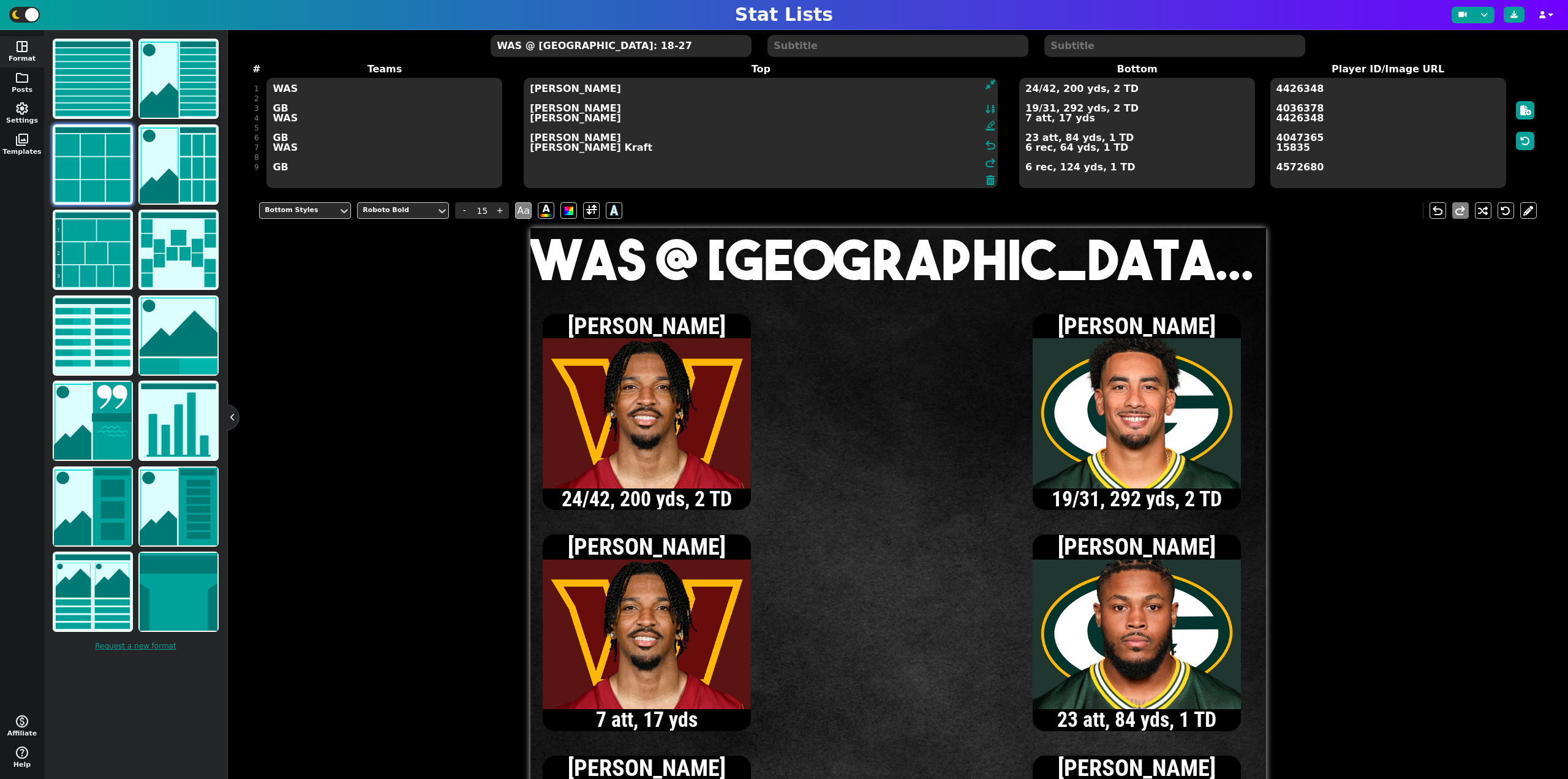
click at [1024, 120] on textarea "24/42, 200 yds, 2 TD 19/31, 292 yds, 2 TD 7 att, 17 yds 23 att, 84 yds, 1 TD 6 …" at bounding box center [1137, 132] width 236 height 110
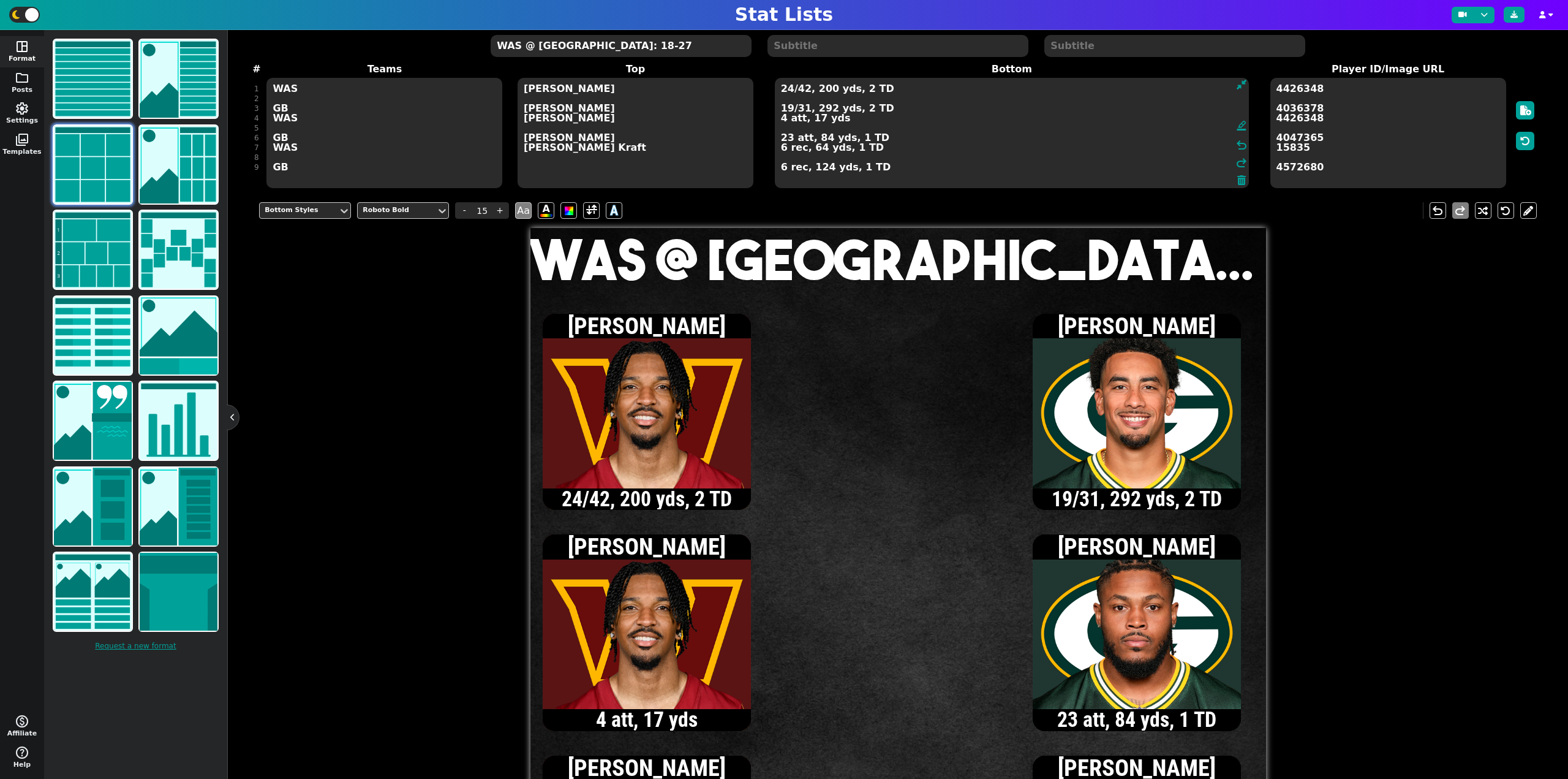
click at [1455, 126] on textarea "4426348 4036378 4426348 4047365 15835 4572680" at bounding box center [1388, 132] width 236 height 110
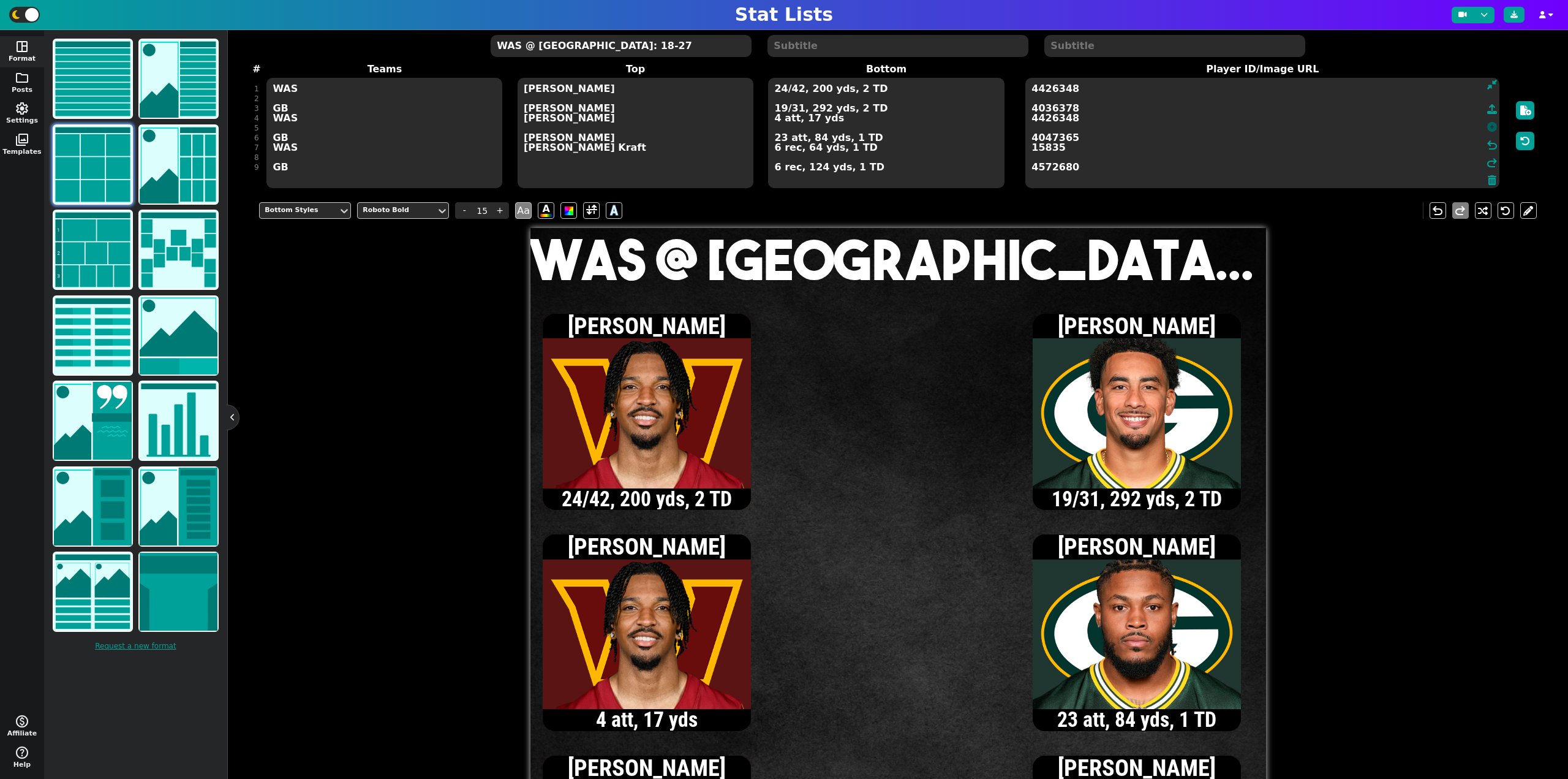
click at [1488, 127] on icon at bounding box center [1493, 127] width 10 height 10
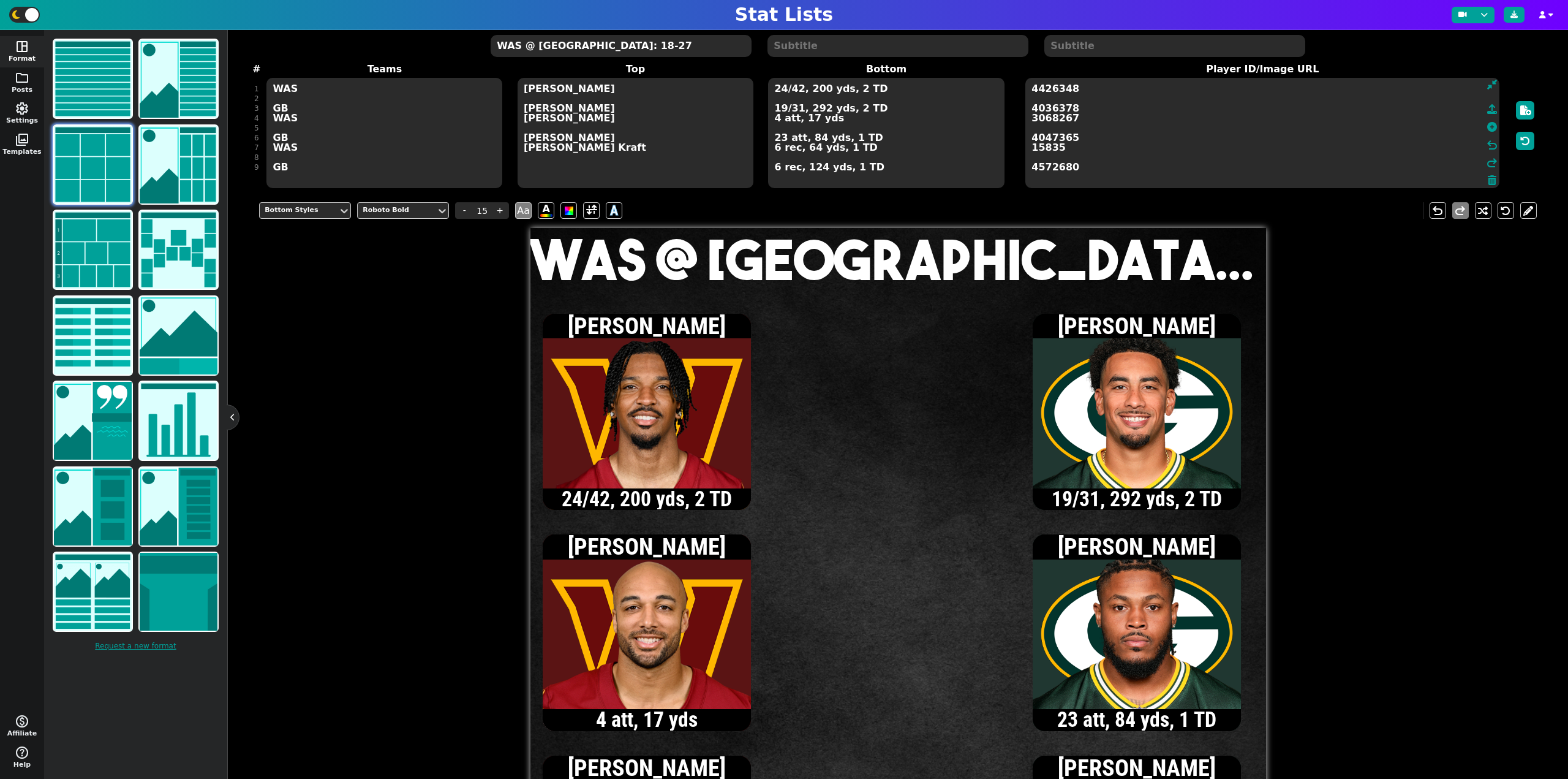
click at [774, 119] on textarea "24/42, 200 yds, 2 TD 19/31, 292 yds, 2 TD 4 att, 17 yds 23 att, 84 yds, 1 TD 6 …" at bounding box center [886, 132] width 236 height 110
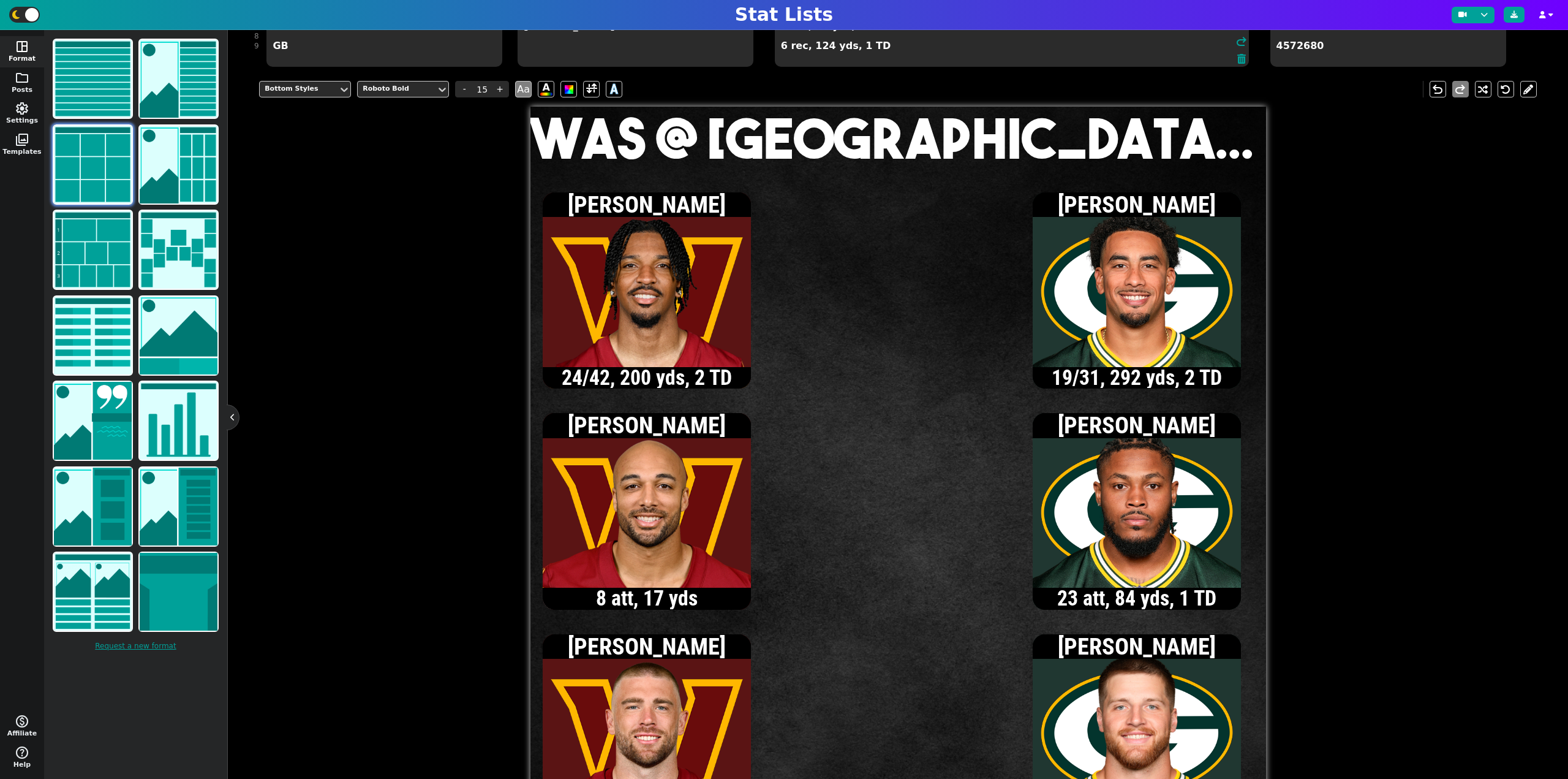
scroll to position [184, 0]
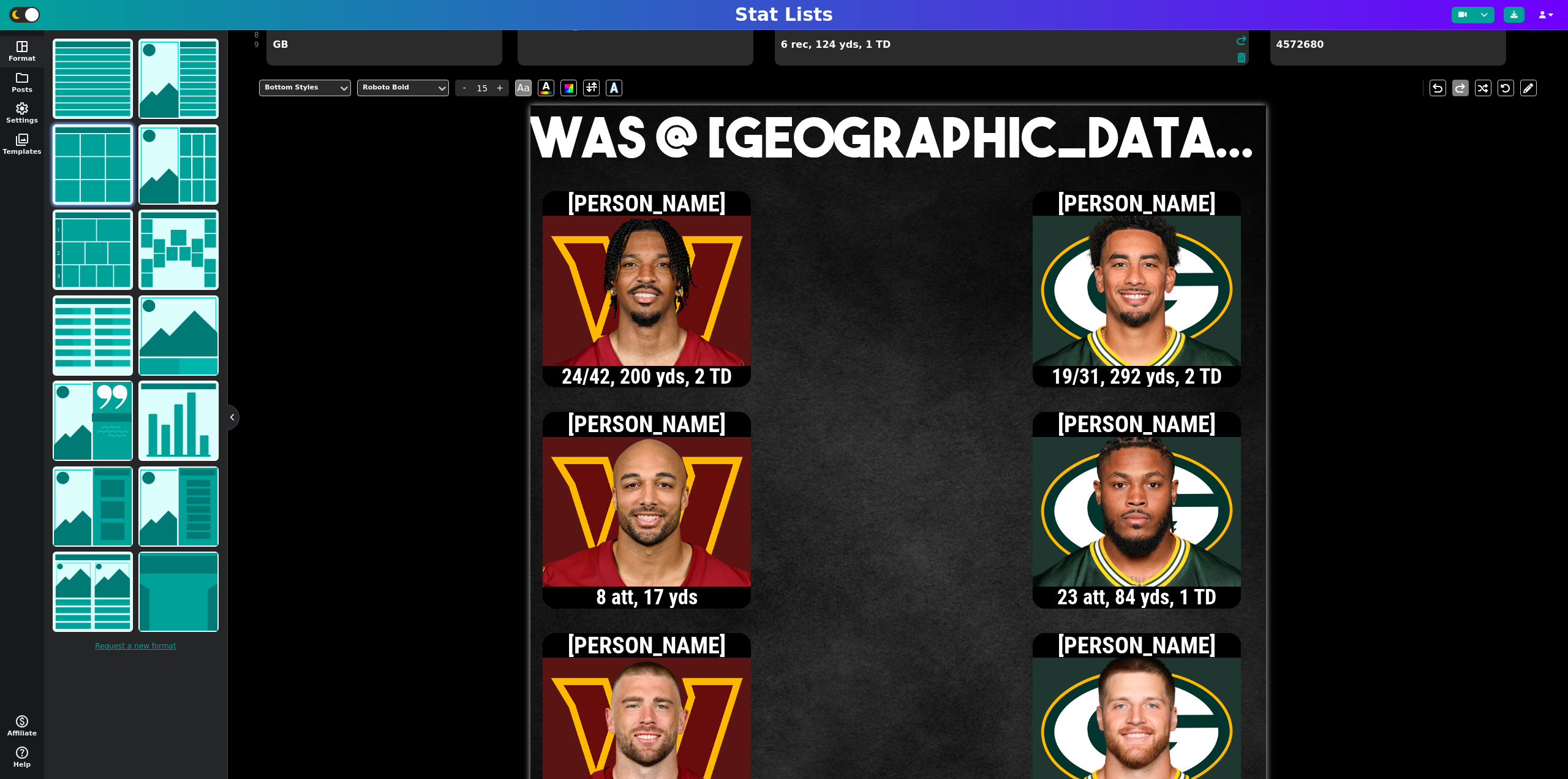
type textarea "24/42, 200 yds, 2 TD 19/31, 292 yds, 2 TD 8 att, 17 yds 23 att, 84 yds, 1 TD 6 …"
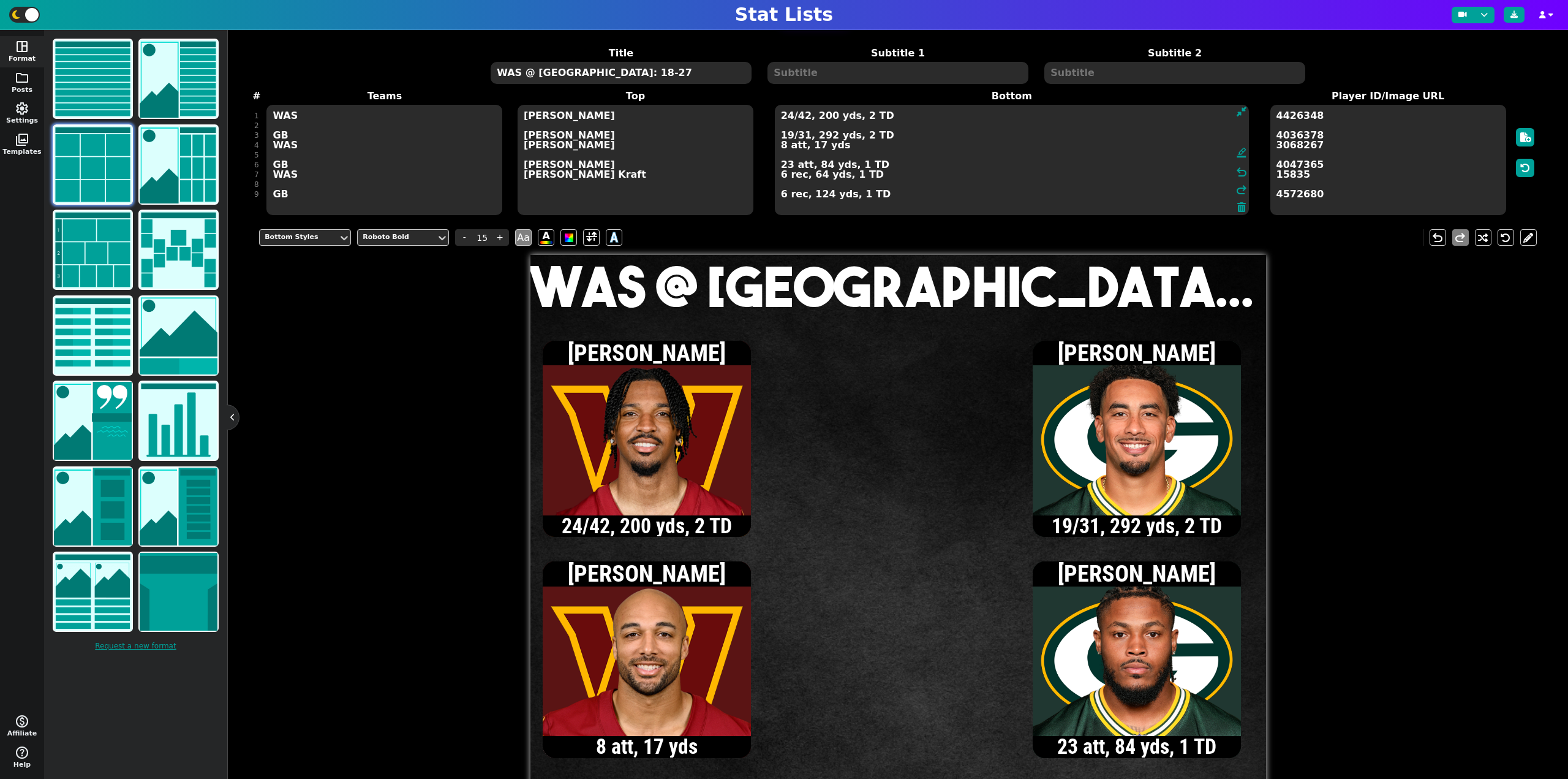
scroll to position [0, 0]
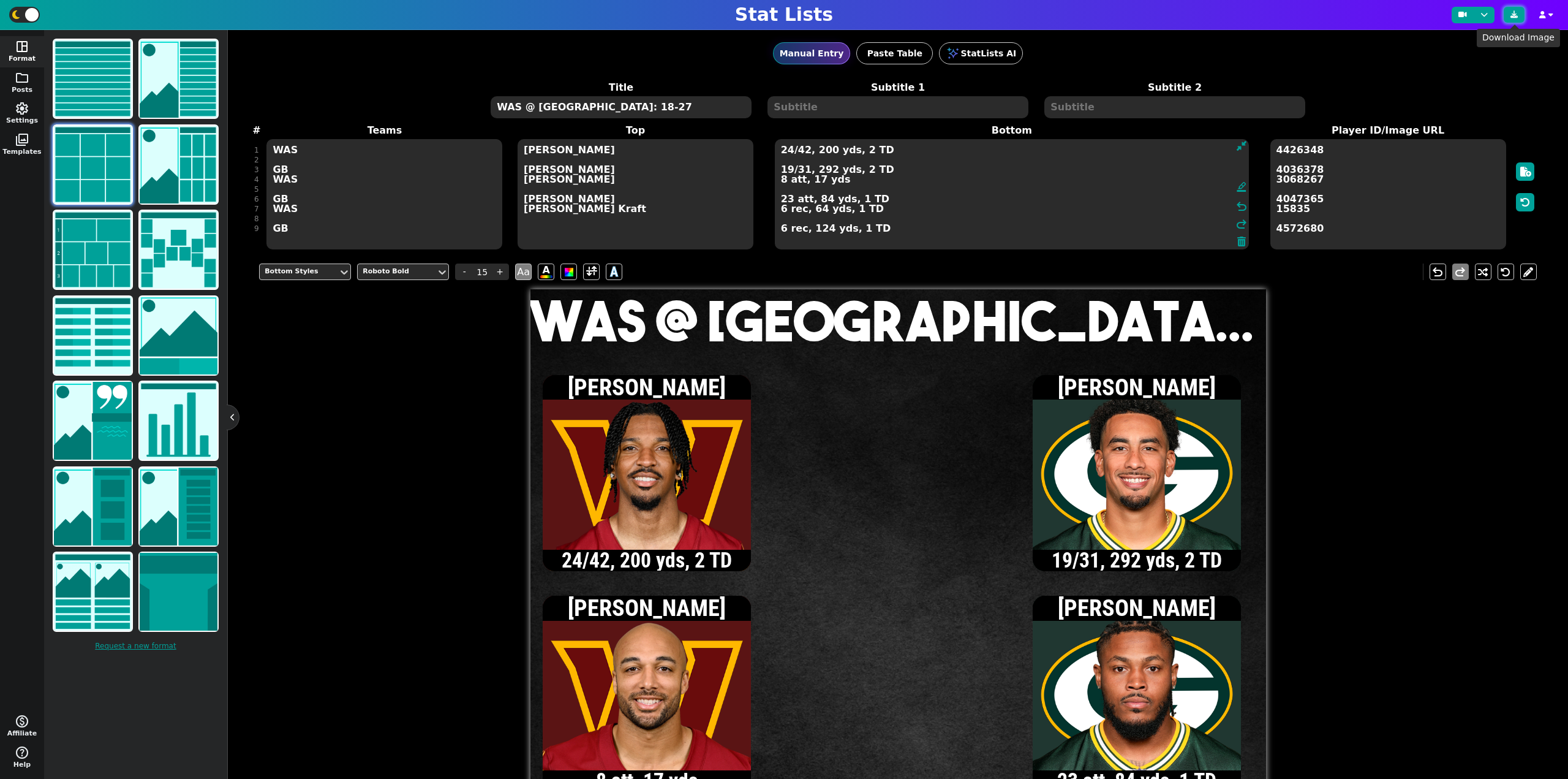
click at [1519, 11] on button at bounding box center [1514, 14] width 21 height 16
